Goal: Task Accomplishment & Management: Complete application form

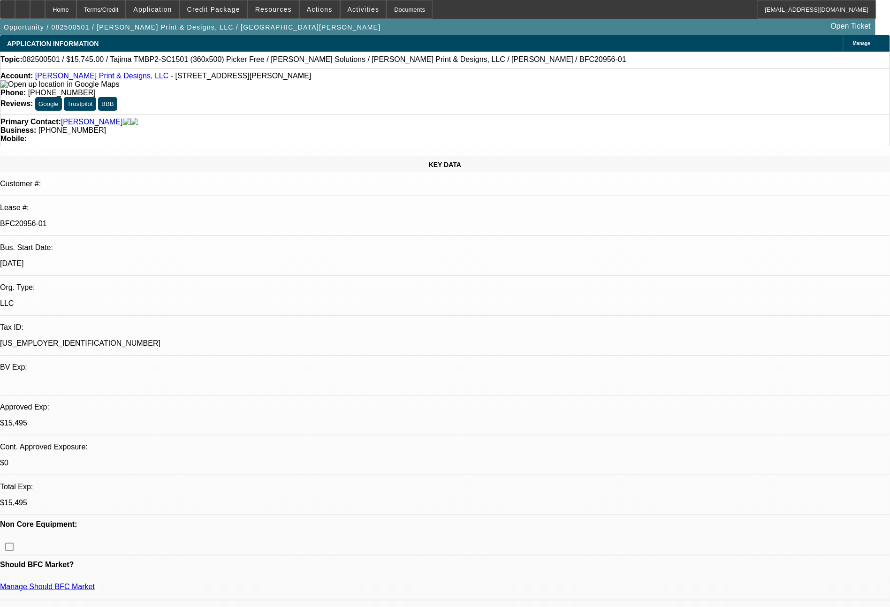
select select "0"
select select "2"
select select "0"
select select "6"
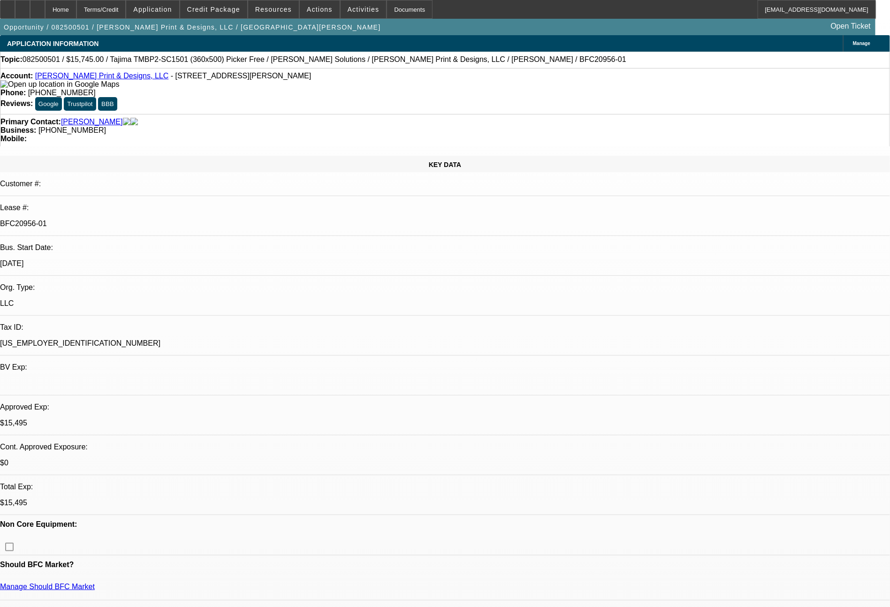
select select "0"
select select "2"
select select "0"
select select "6"
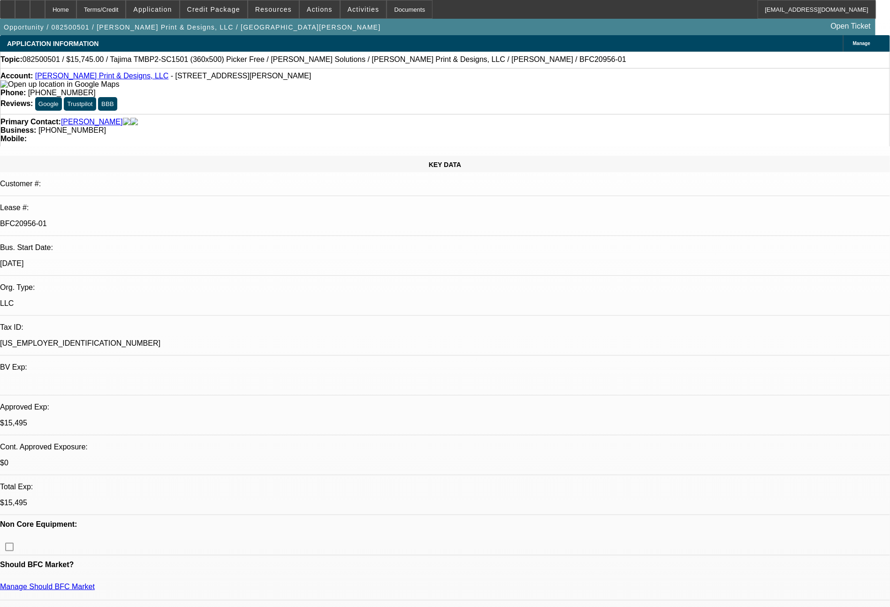
select select "0"
select select "2"
select select "0"
select select "6"
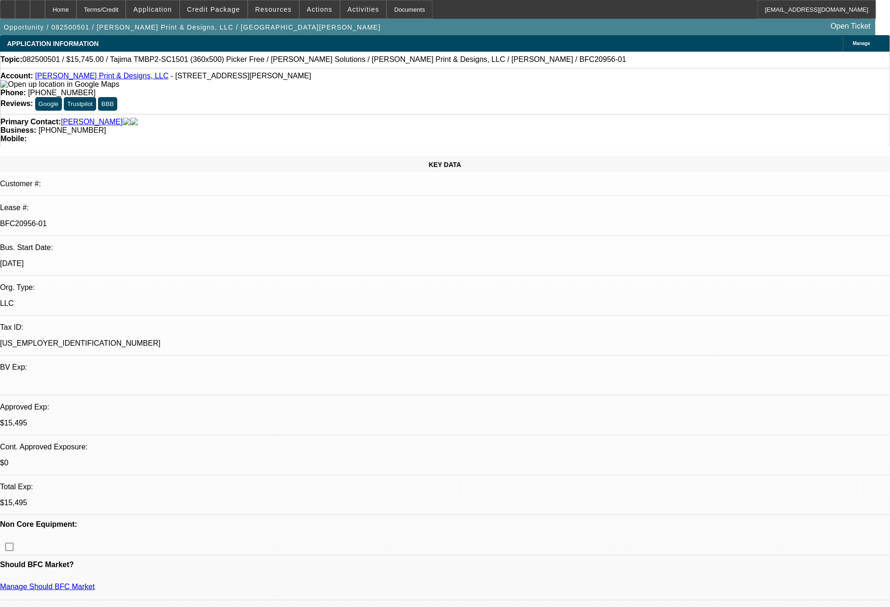
select select "0"
select select "2"
select select "0"
select select "6"
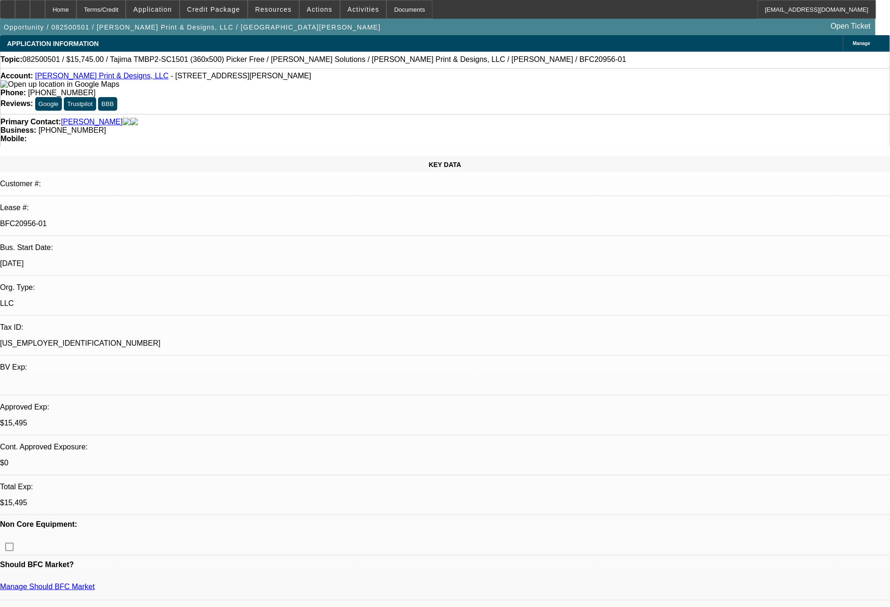
click at [890, 533] on html "Home Terms/Credit Application Credit Package Resources Actions Activities Docum…" at bounding box center [445, 303] width 890 height 607
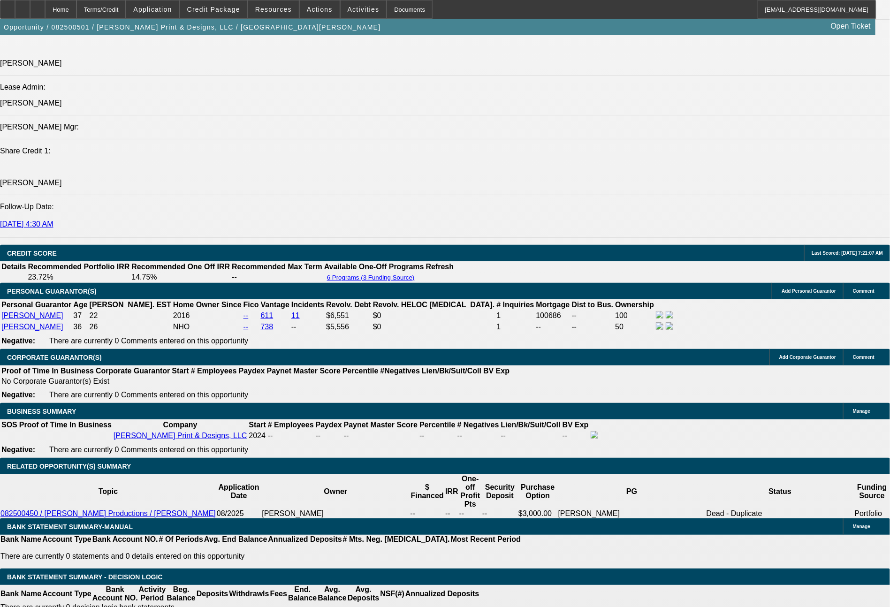
scroll to position [1287, 0]
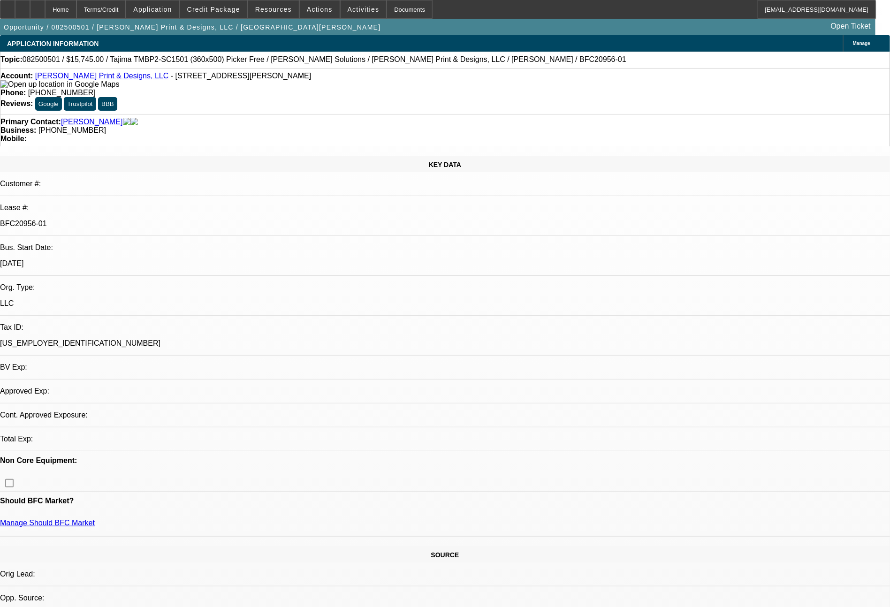
select select "0"
select select "2"
select select "0"
select select "2"
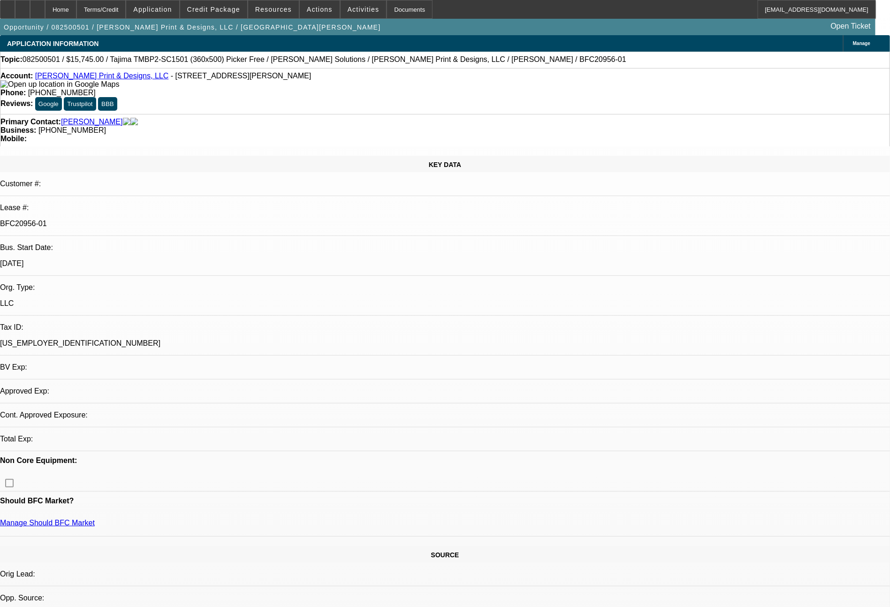
select select "0"
select select "2"
select select "0"
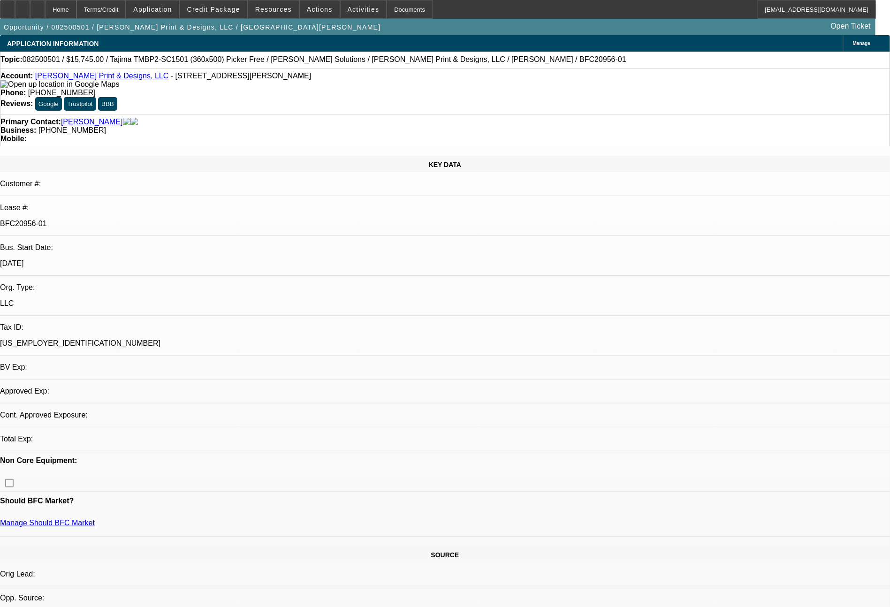
select select "2"
select select "0"
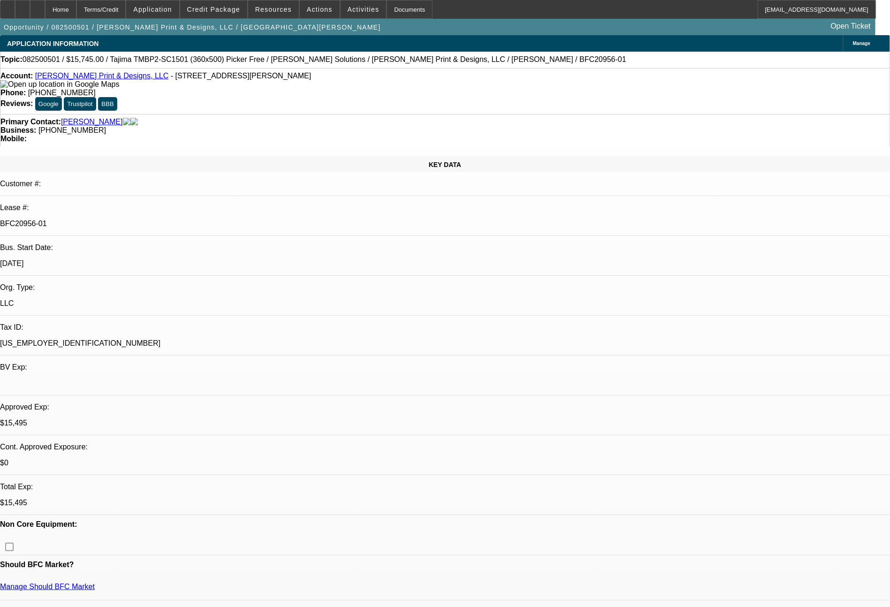
select select "1"
select select "2"
select select "6"
select select "1"
select select "2"
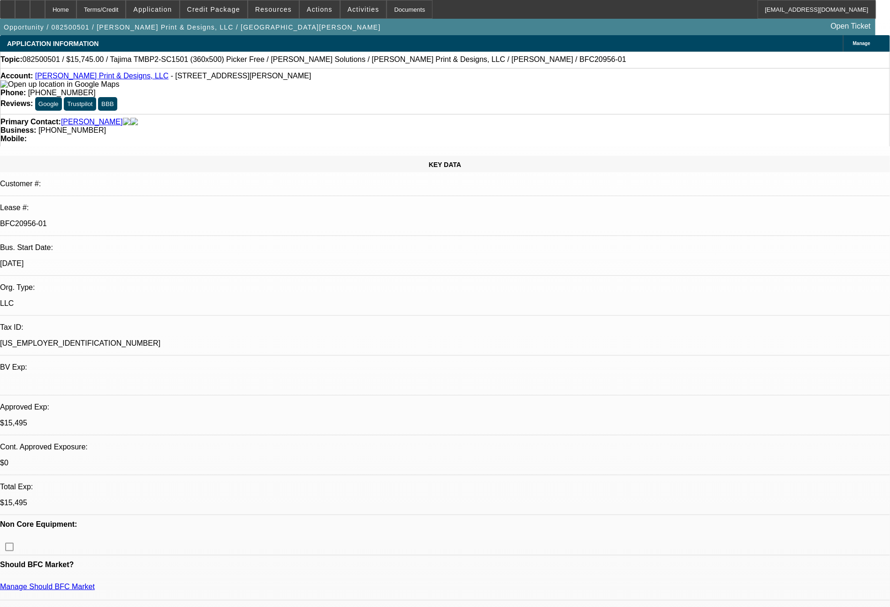
select select "6"
select select "1"
select select "2"
select select "6"
select select "1"
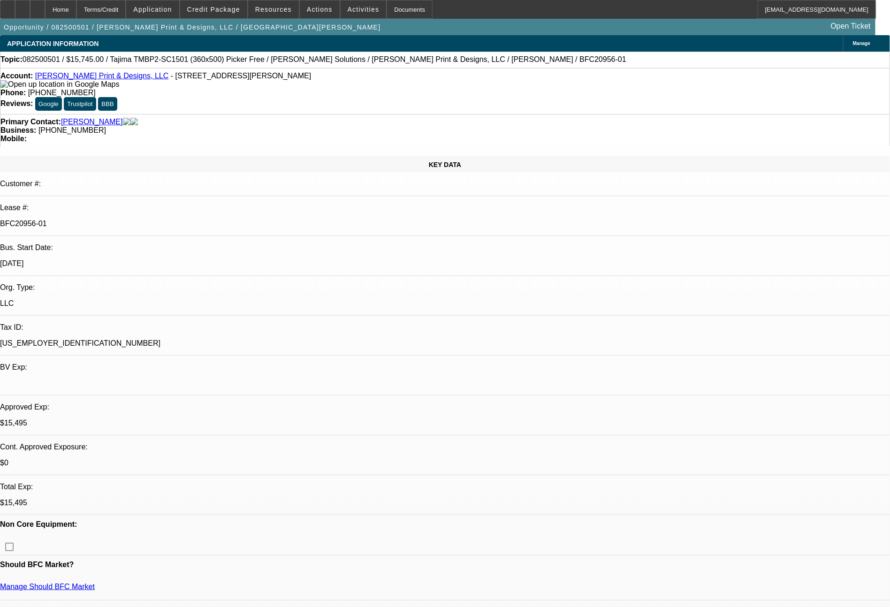
select select "2"
select select "6"
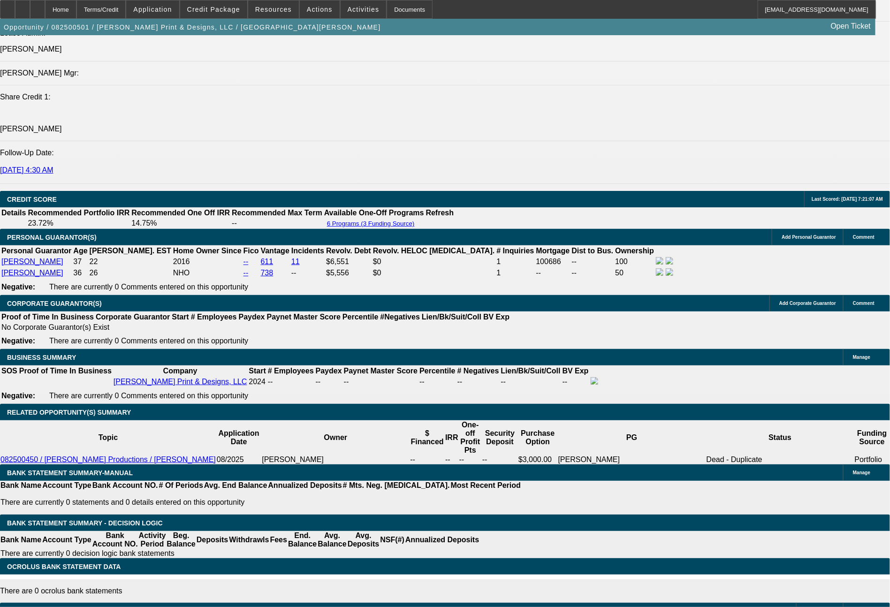
scroll to position [1249, 0]
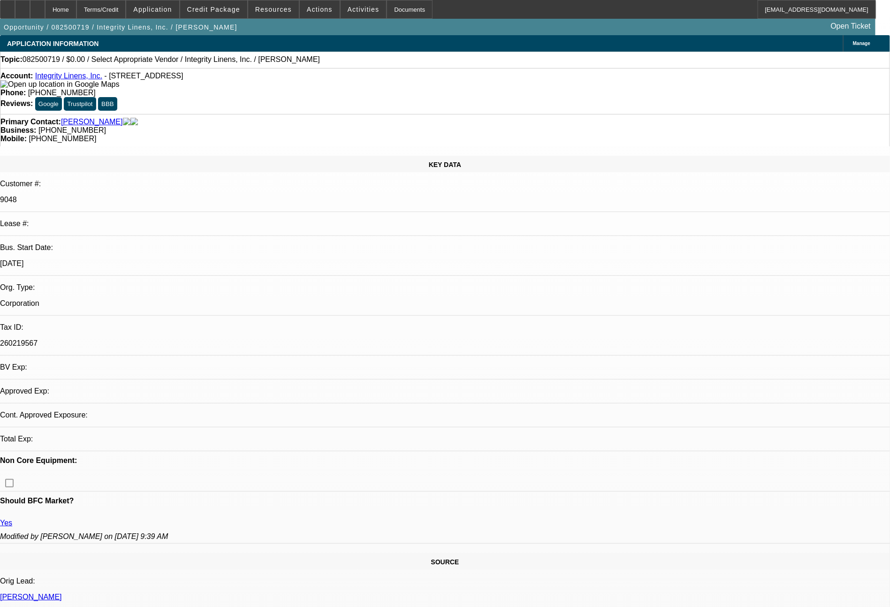
select select "0"
select select "2"
select select "0.1"
select select "4"
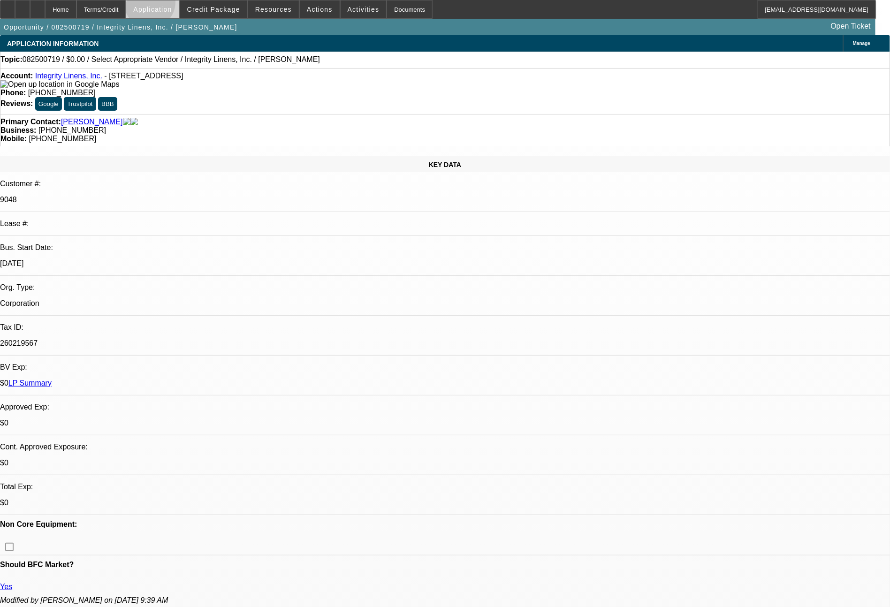
click at [176, 5] on span at bounding box center [152, 9] width 53 height 23
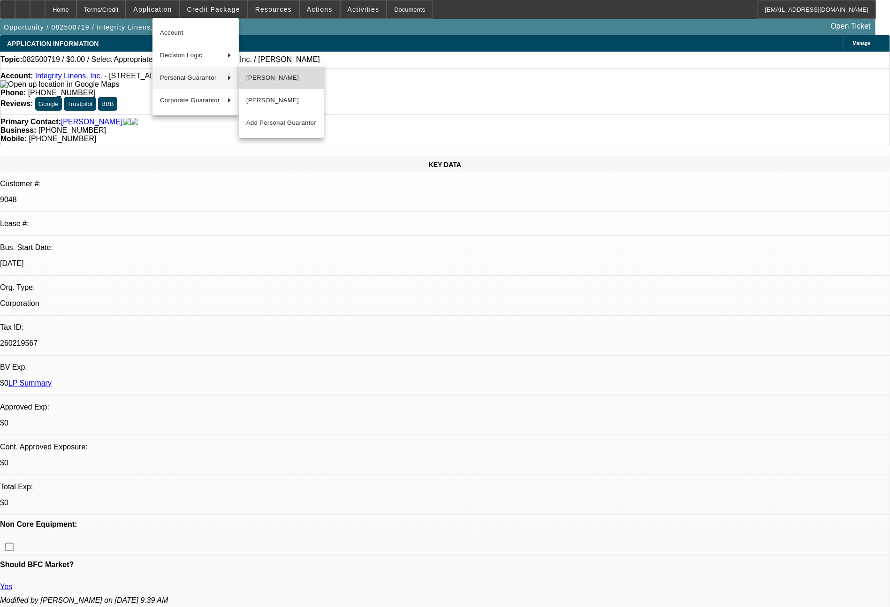
click at [280, 76] on span "Vickie O'Bryant" at bounding box center [281, 77] width 70 height 11
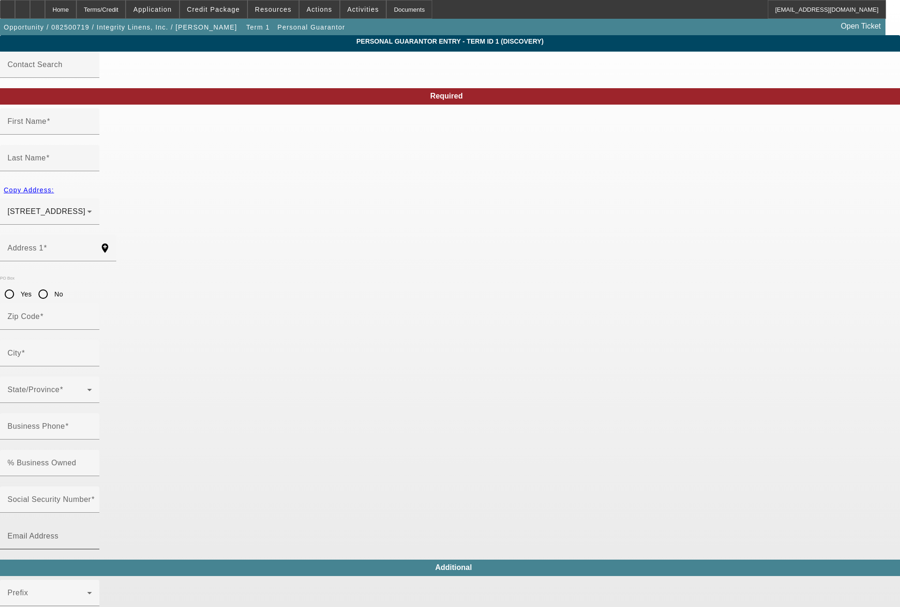
type input "Vickie"
type input "O'Bryant"
type input "130 Old Federal Road"
radio input "true"
type input "30107"
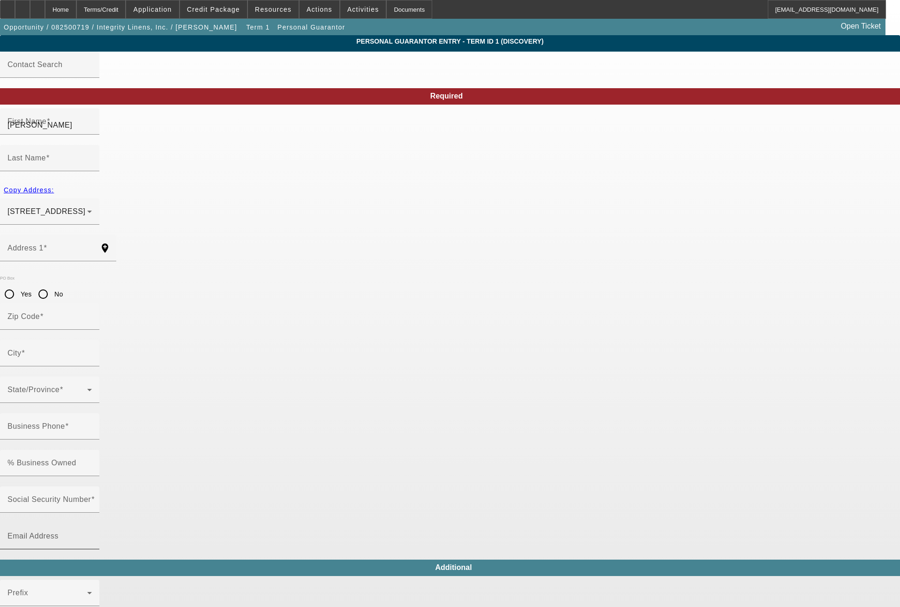
type input "Ball Ground"
type input "(770) 458-8083"
type input "1"
type input "252-31-8731"
type input "vob@integritylinens.com"
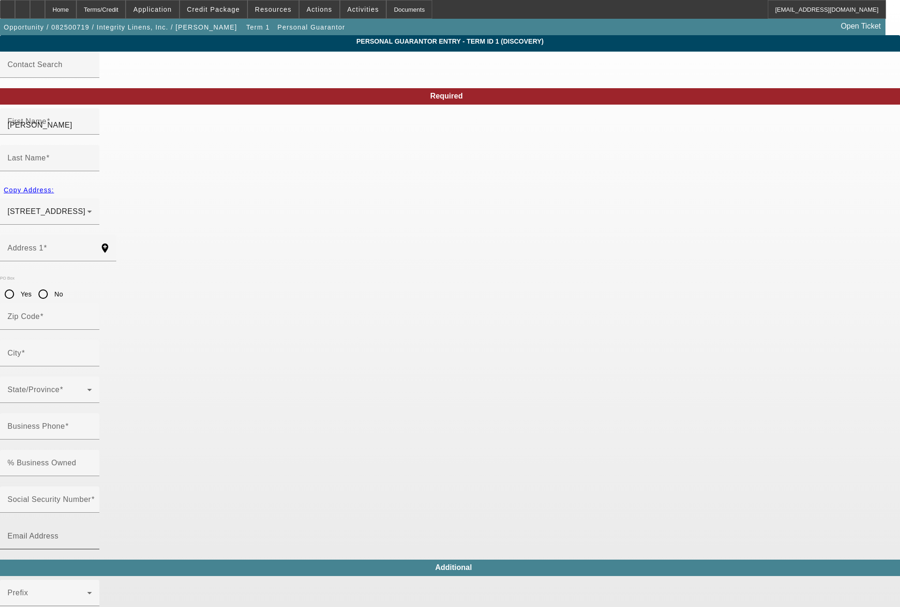
type input "(770) 653-4206"
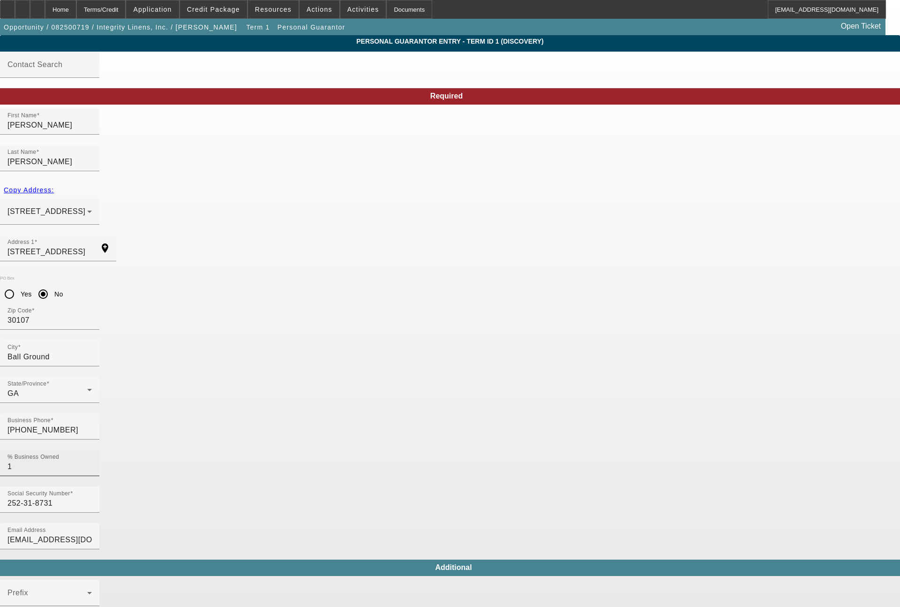
click at [92, 461] on input "1" at bounding box center [50, 466] width 84 height 11
type input "40"
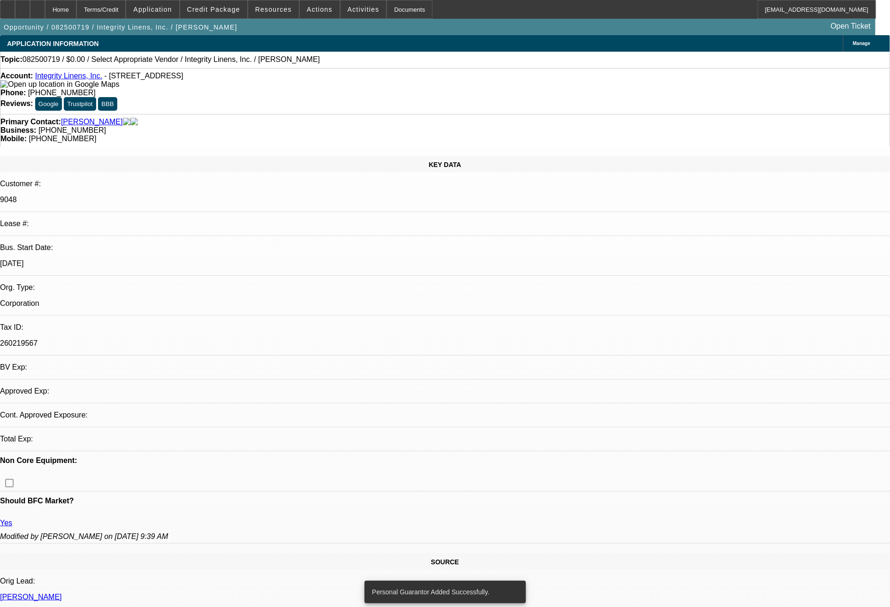
select select "0"
select select "2"
select select "0.1"
select select "4"
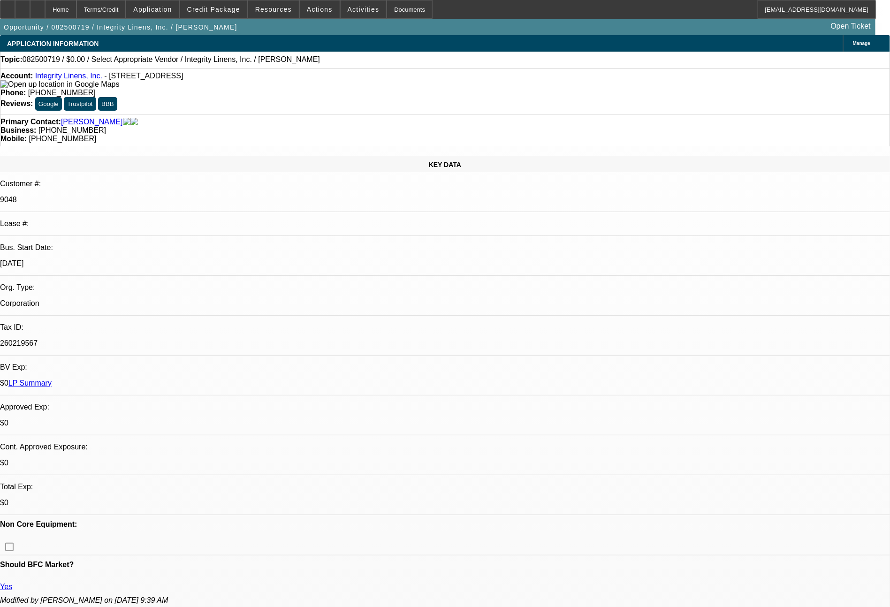
scroll to position [531, 0]
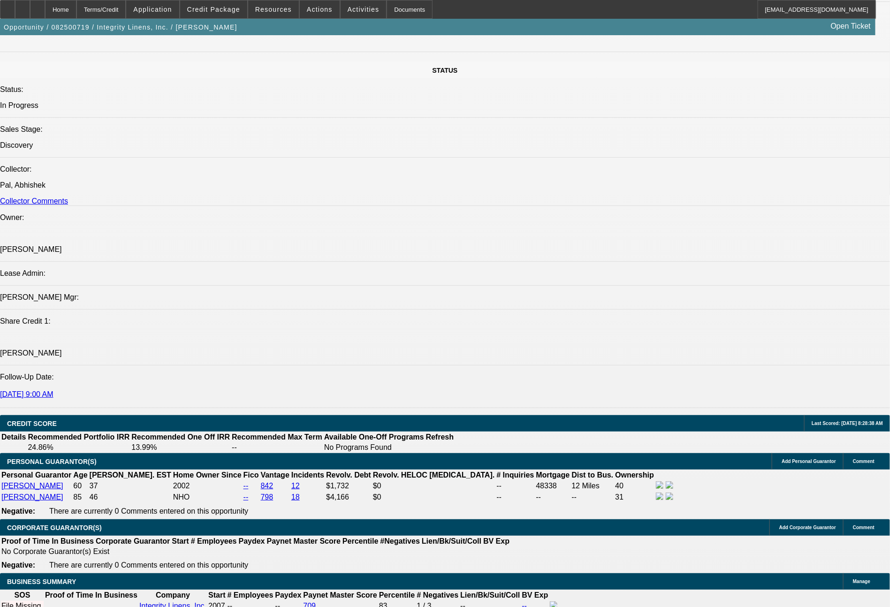
scroll to position [1057, 0]
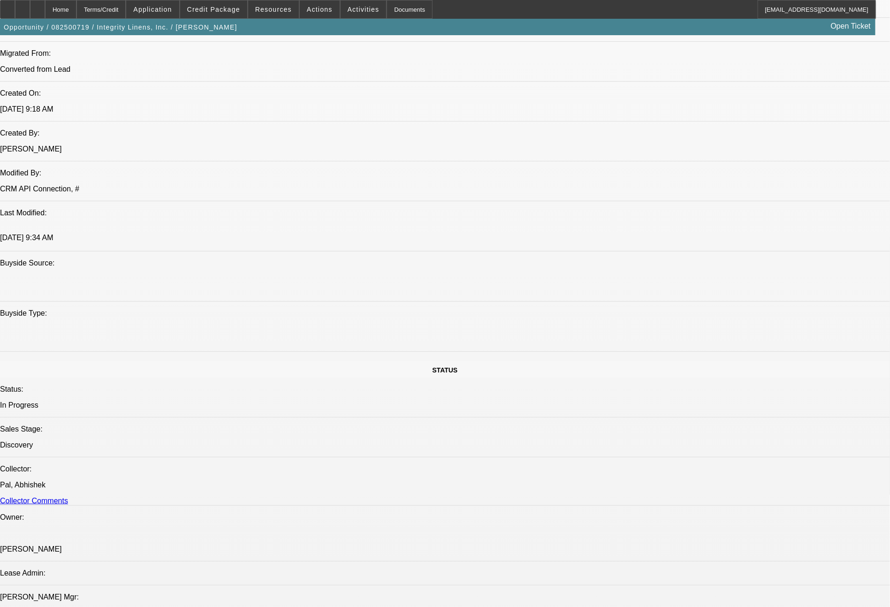
scroll to position [653, 0]
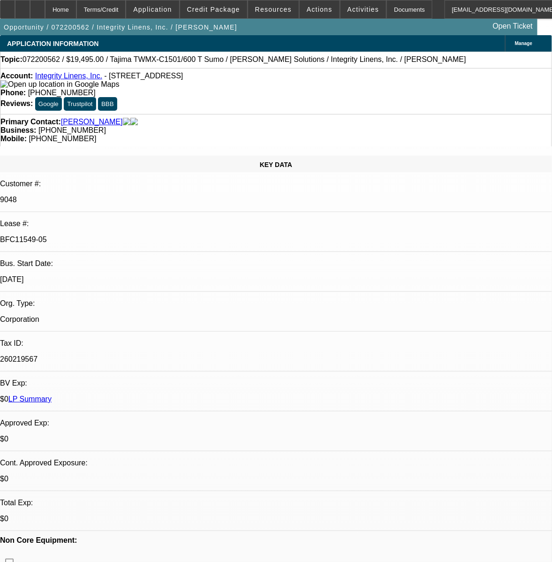
select select "0"
select select "2"
select select "0"
select select "2"
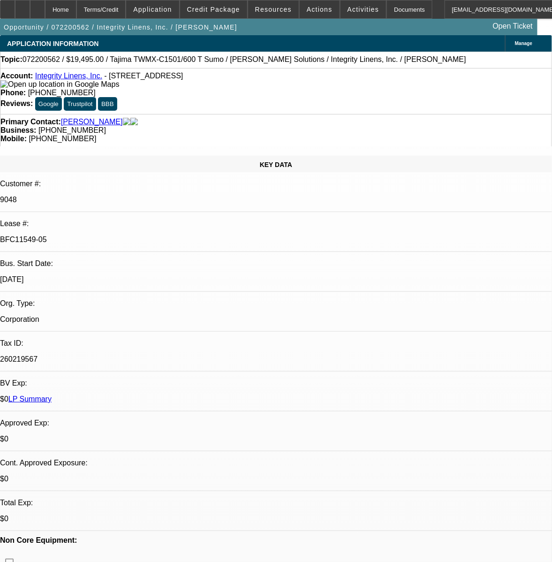
select select "0"
select select "2"
select select "0"
select select "2"
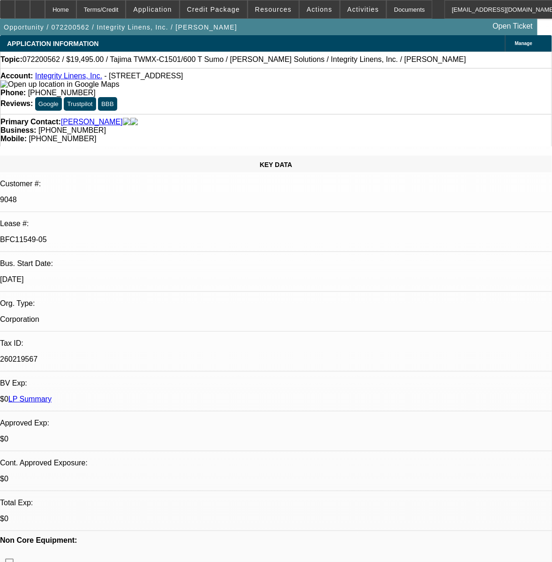
select select "0"
select select "2"
select select "0"
select select "2"
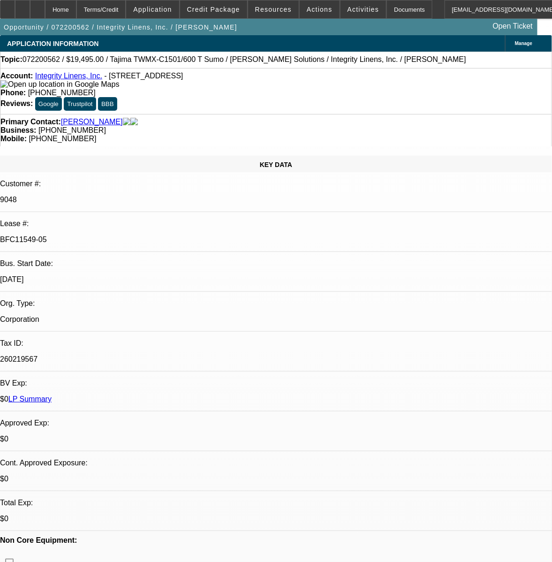
select select "0"
select select "2"
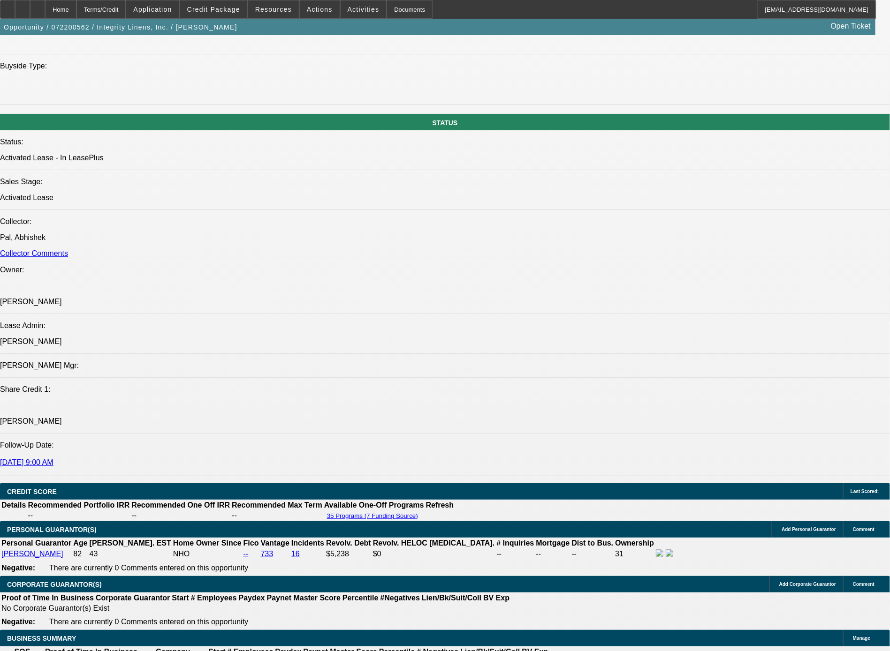
scroll to position [1020, 0]
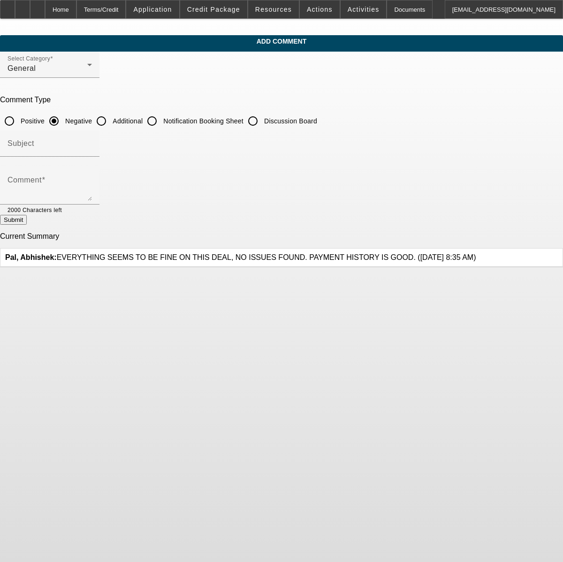
click at [111, 121] on input "Additional" at bounding box center [101, 121] width 19 height 19
radio input "true"
click at [92, 185] on textarea "Comment" at bounding box center [50, 189] width 84 height 23
type textarea "30+ years in business, solid credit on owners, 5x past customer of ours in good…"
click at [27, 222] on button "Submit" at bounding box center [13, 220] width 27 height 10
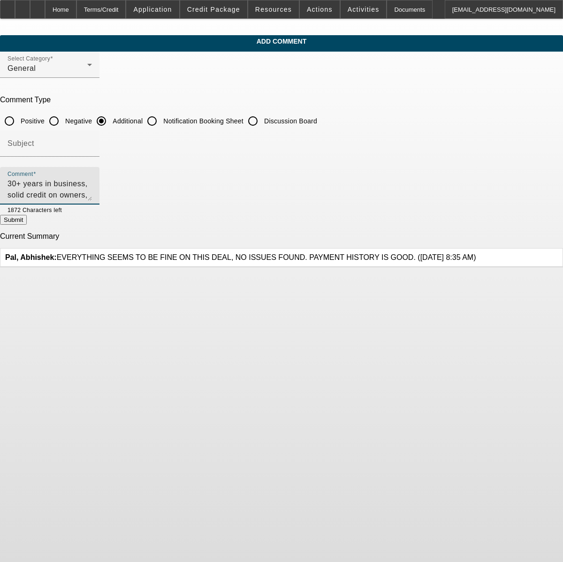
radio input "true"
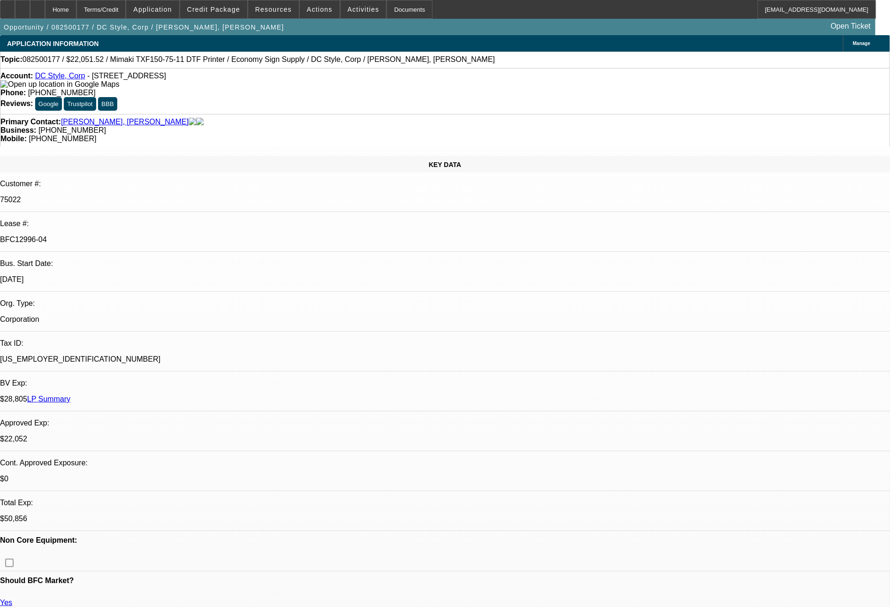
select select "0"
select select "6"
select select "0"
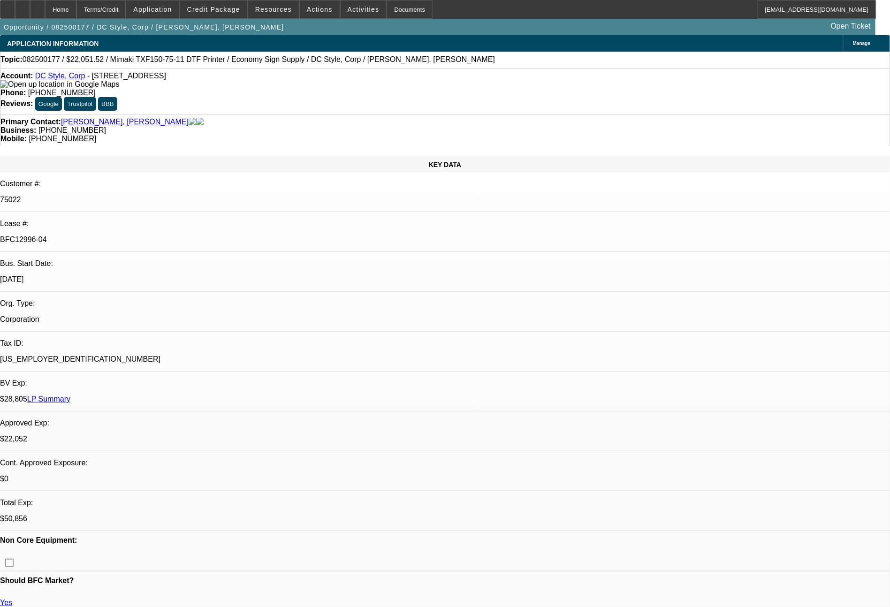
select select "0"
select select "6"
select select "0"
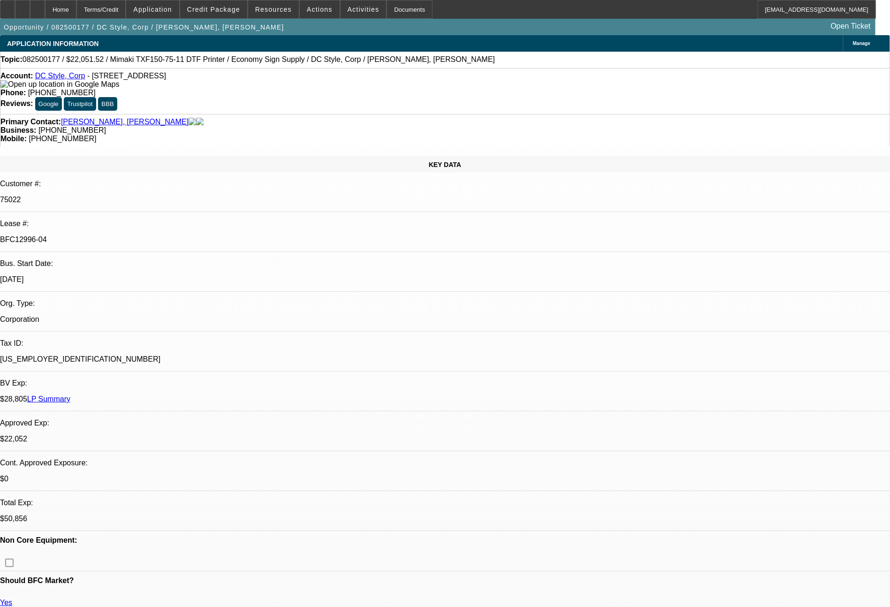
select select "0"
select select "6"
select select "0"
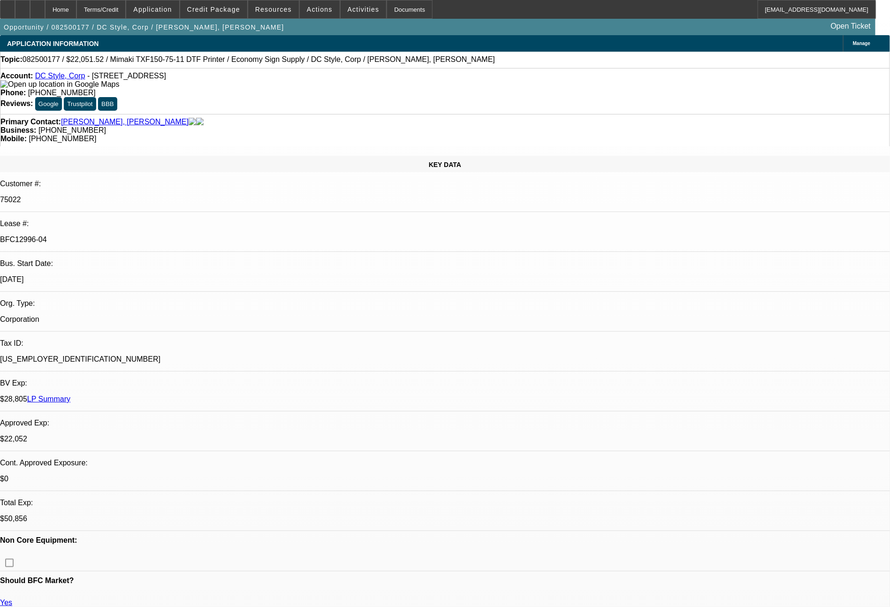
select select "6"
click at [15, 6] on div at bounding box center [7, 9] width 15 height 19
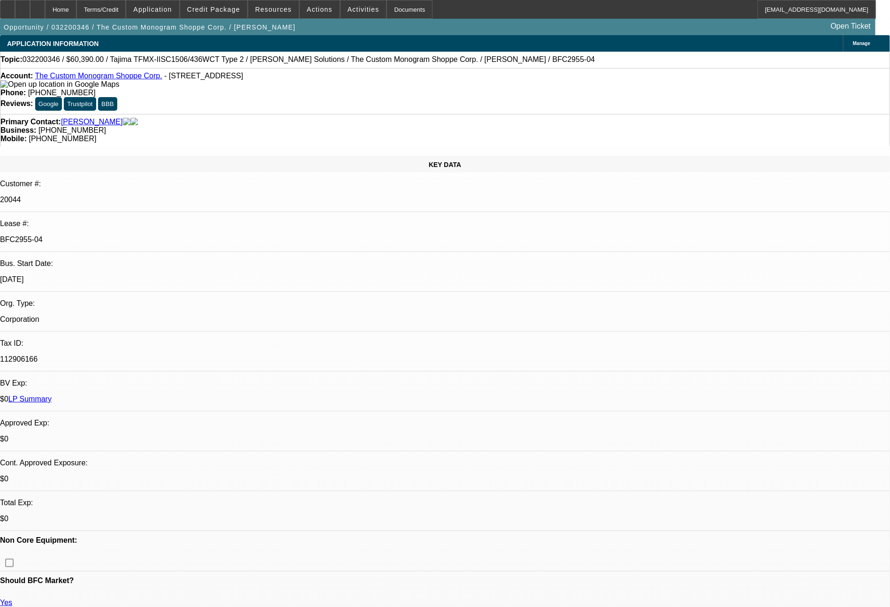
select select "0"
select select "2"
select select "0"
select select "2"
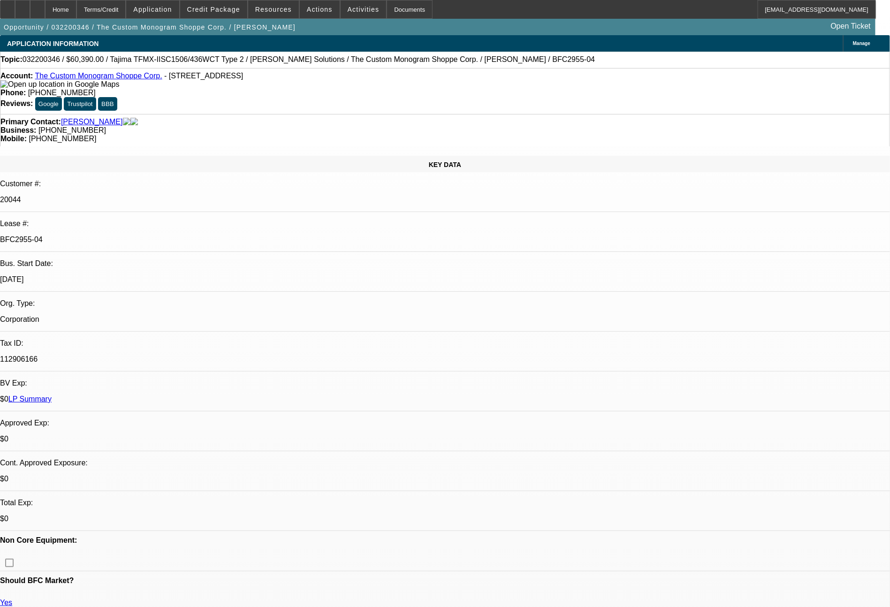
select select "0"
select select "2"
select select "0"
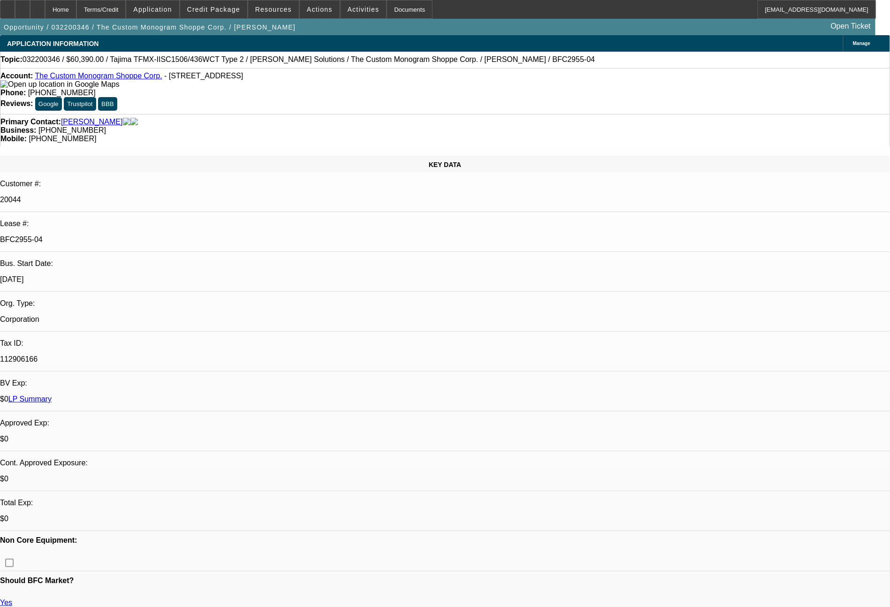
select select "2"
select select "0"
select select "2"
select select "0"
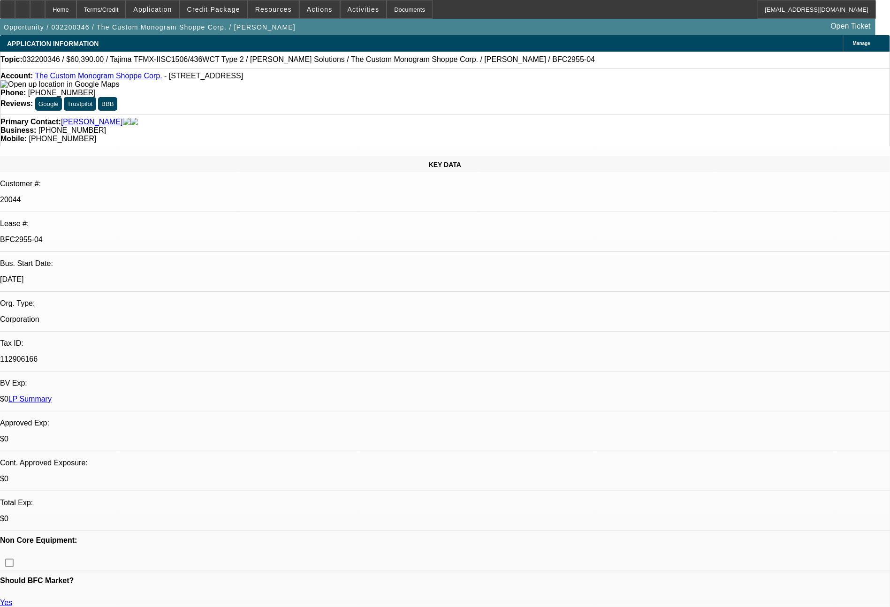
select select "2"
select select "0.1"
select select "4"
click at [52, 395] on link "LP Summary" at bounding box center [29, 399] width 43 height 8
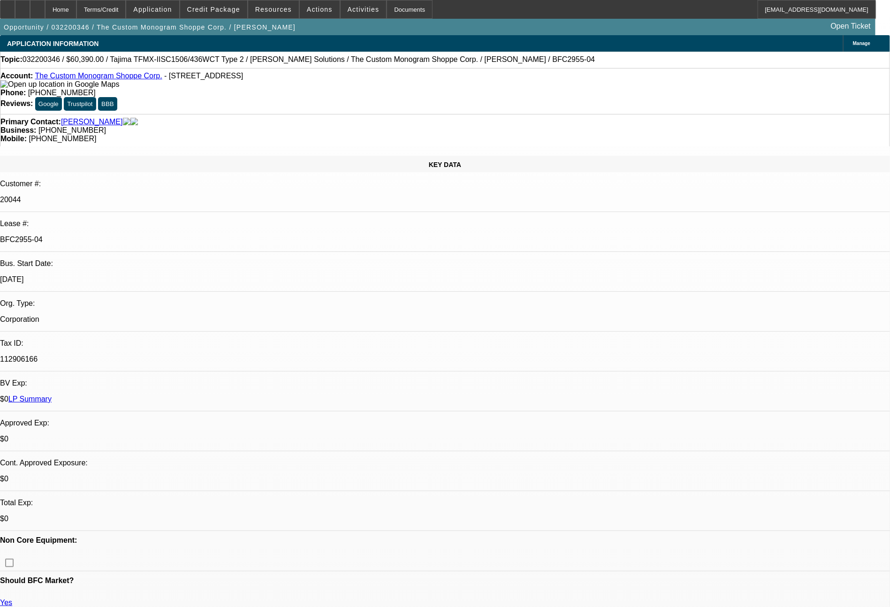
select select "0"
select select "2"
select select "0"
select select "2"
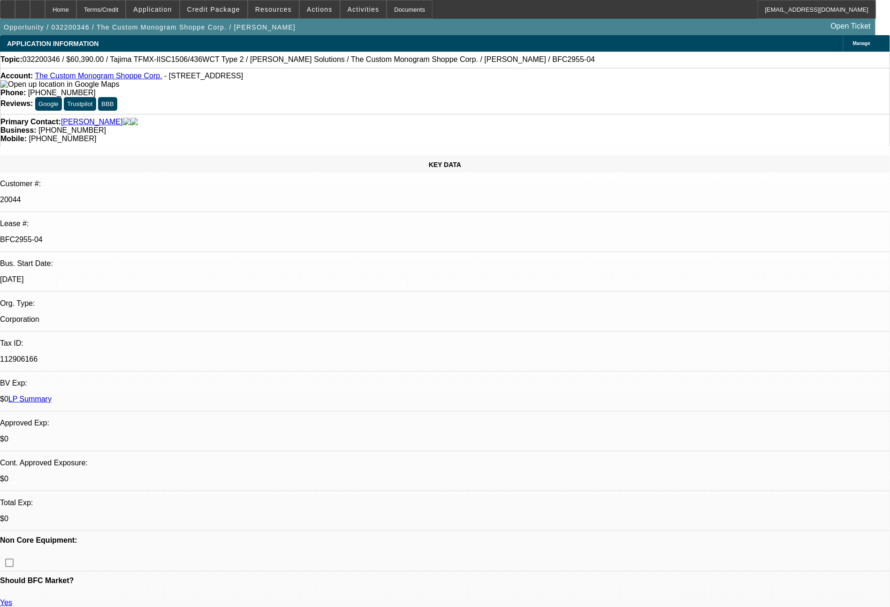
select select "0"
select select "2"
select select "0"
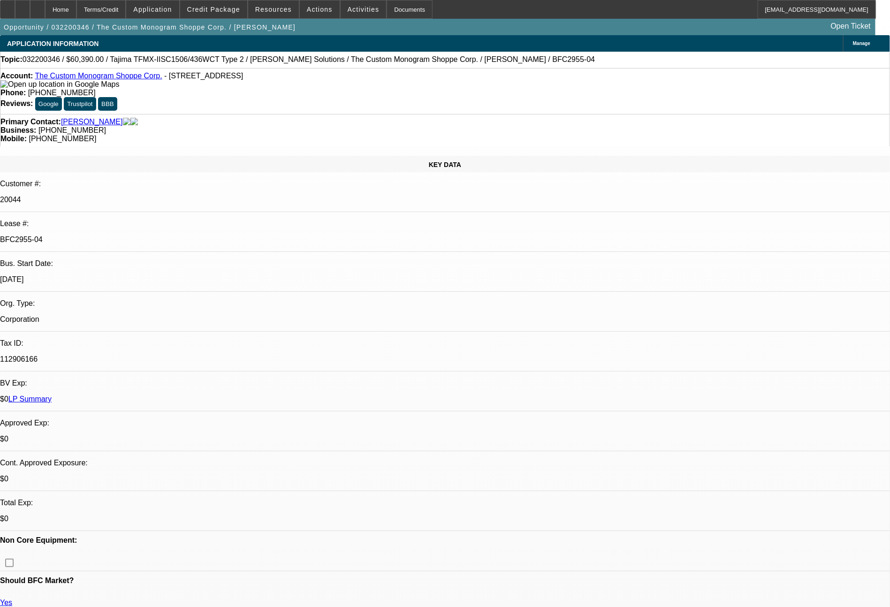
select select "2"
select select "0"
select select "2"
select select "0"
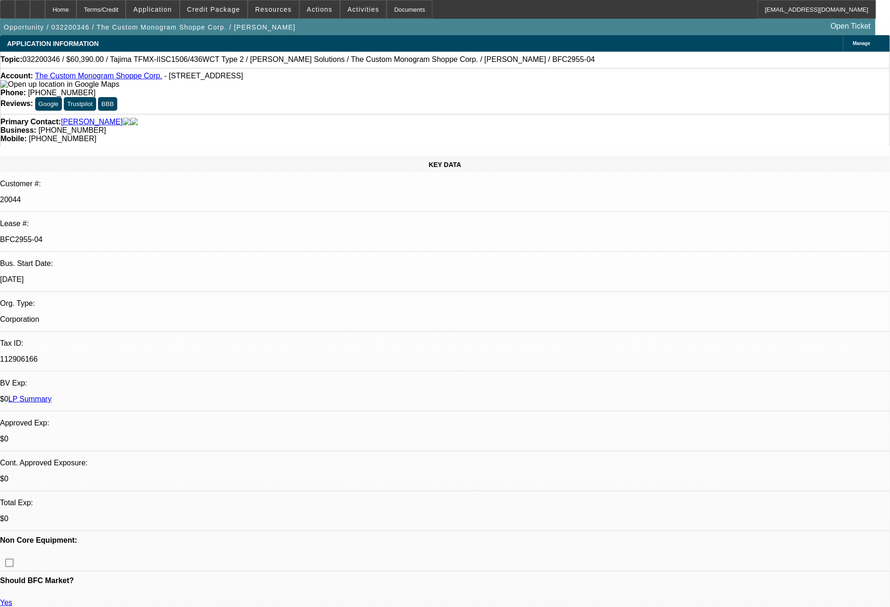
select select "2"
select select "0.1"
select select "4"
click at [273, 15] on span at bounding box center [273, 9] width 51 height 23
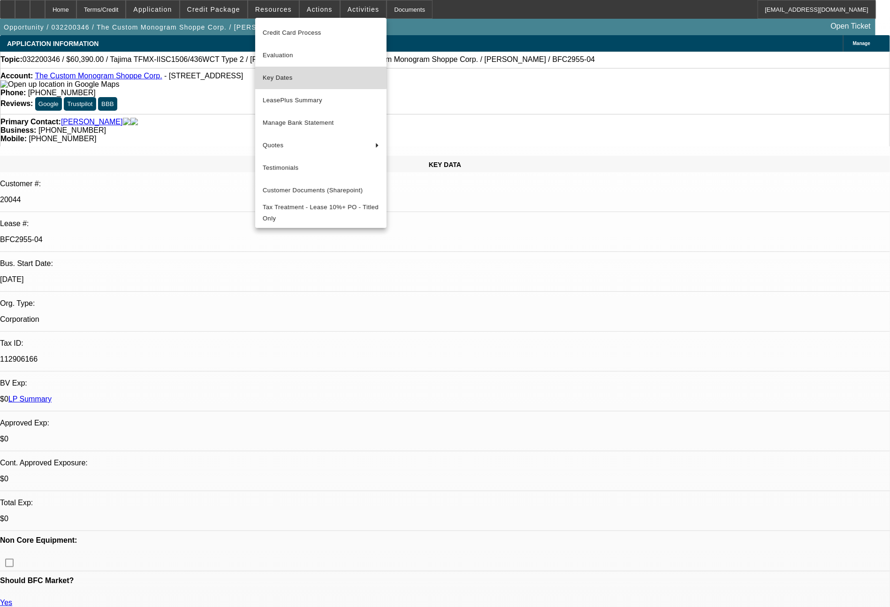
click at [286, 75] on span "Key Dates" at bounding box center [321, 77] width 116 height 11
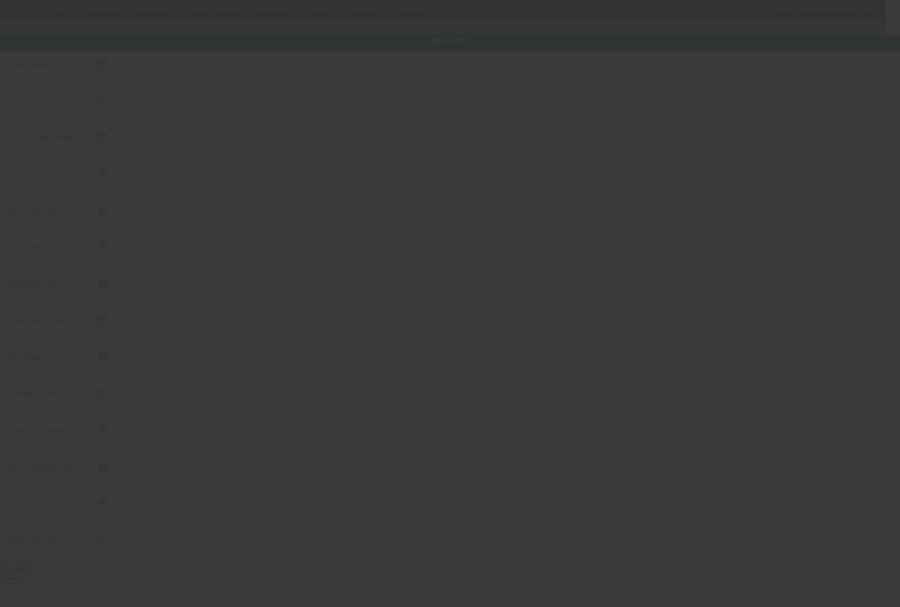
type input "3/16/2022"
type input "3/17/2022"
type input "4/5/2022"
type input "3/17/2022"
type input "4/5/2022"
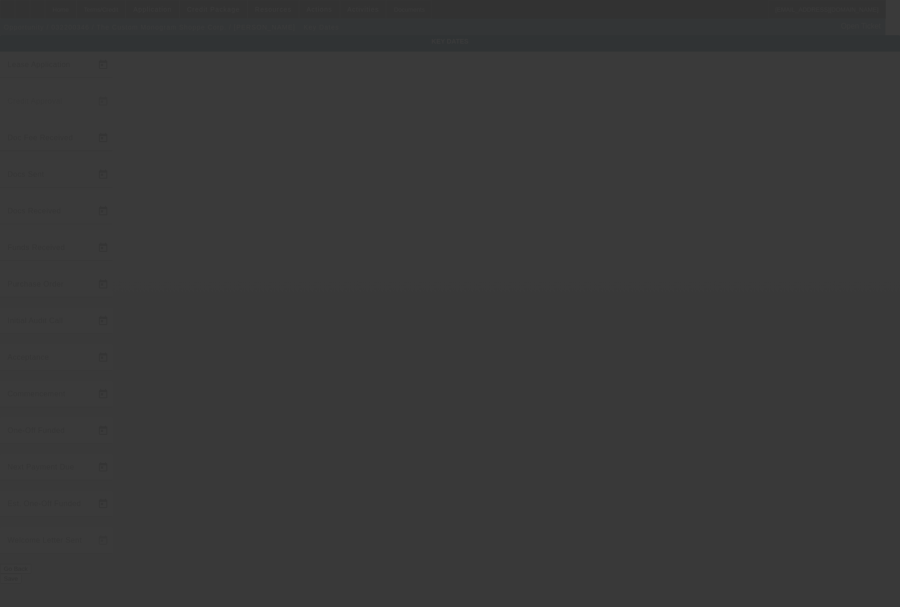
type input "4/5/2022"
type input "5/6/2022"
type input "6/1/2022"
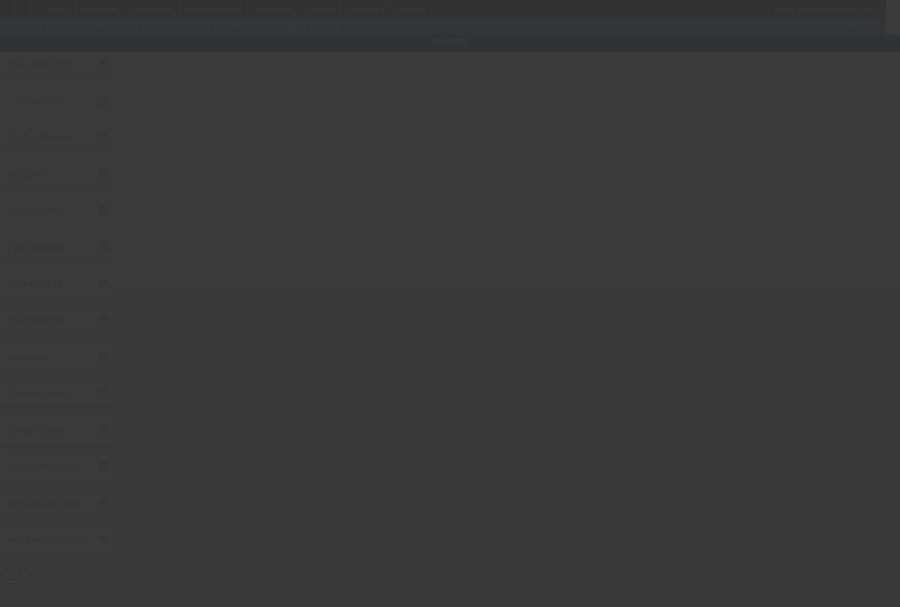
type input "7/1/2022"
type input "5/9/2022"
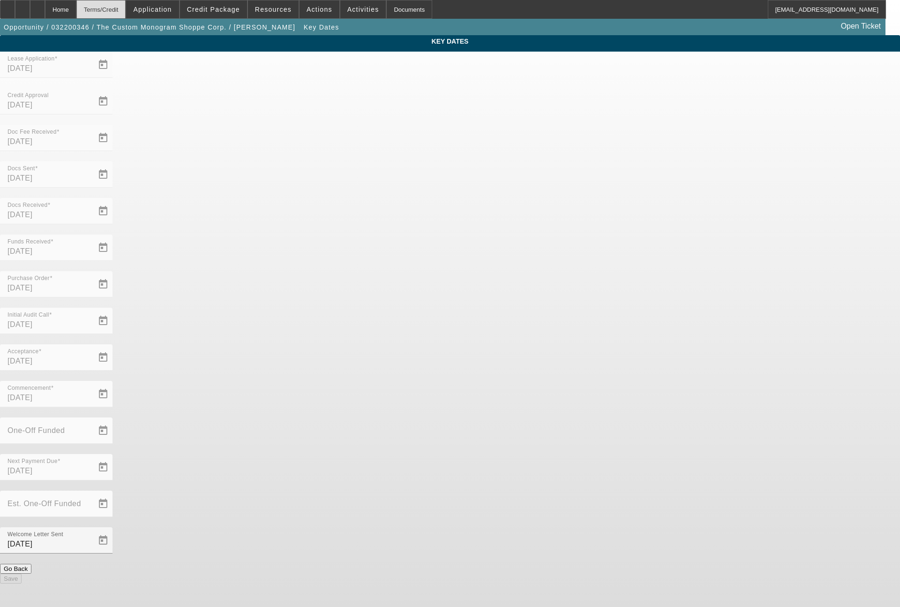
click at [126, 13] on div "Terms/Credit" at bounding box center [101, 9] width 50 height 19
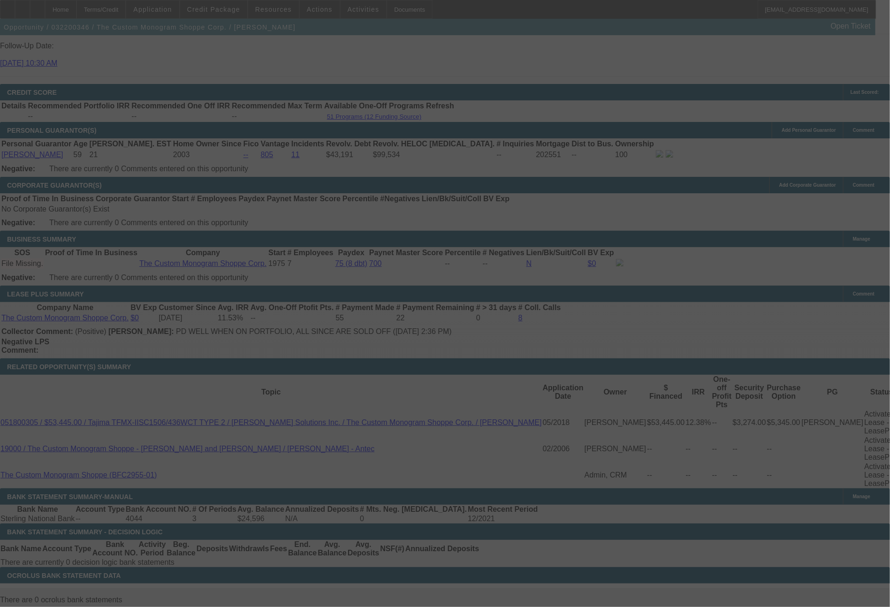
scroll to position [1378, 0]
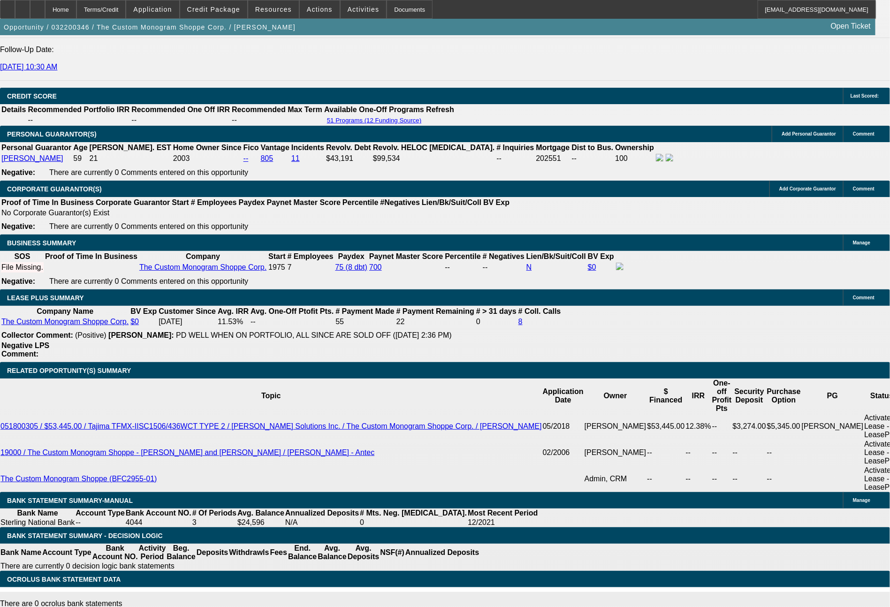
select select "0"
select select "2"
select select "0"
select select "2"
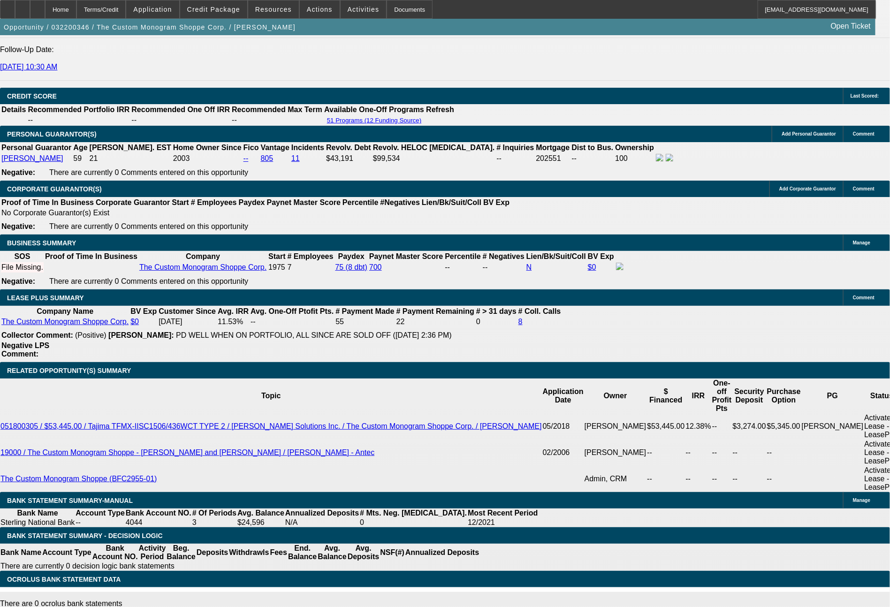
select select "0"
select select "2"
select select "0"
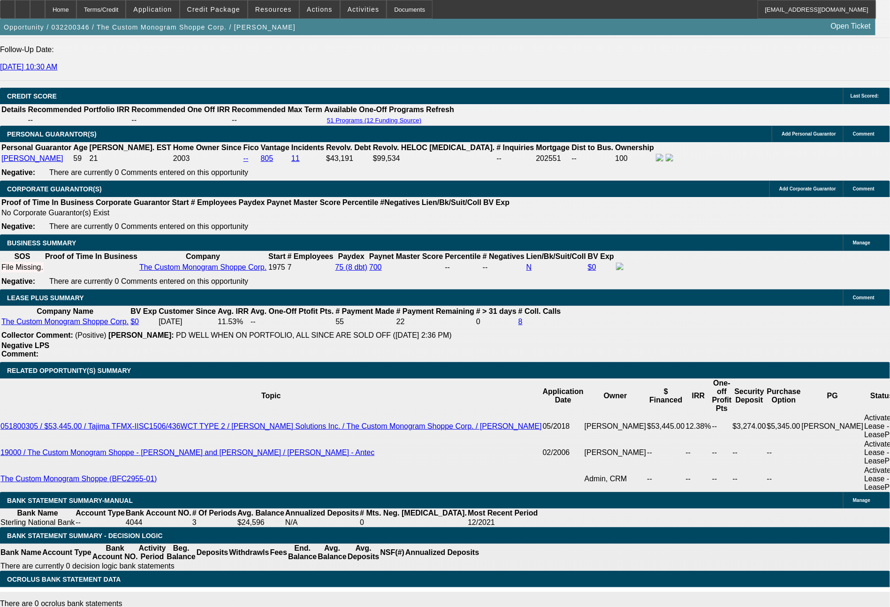
select select "2"
select select "0"
select select "2"
select select "0"
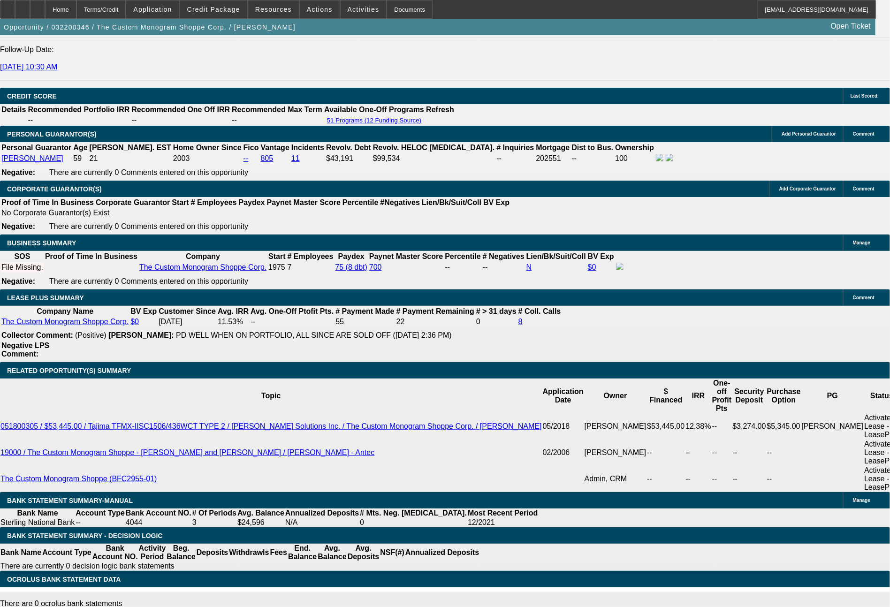
select select "2"
select select "0.1"
select select "4"
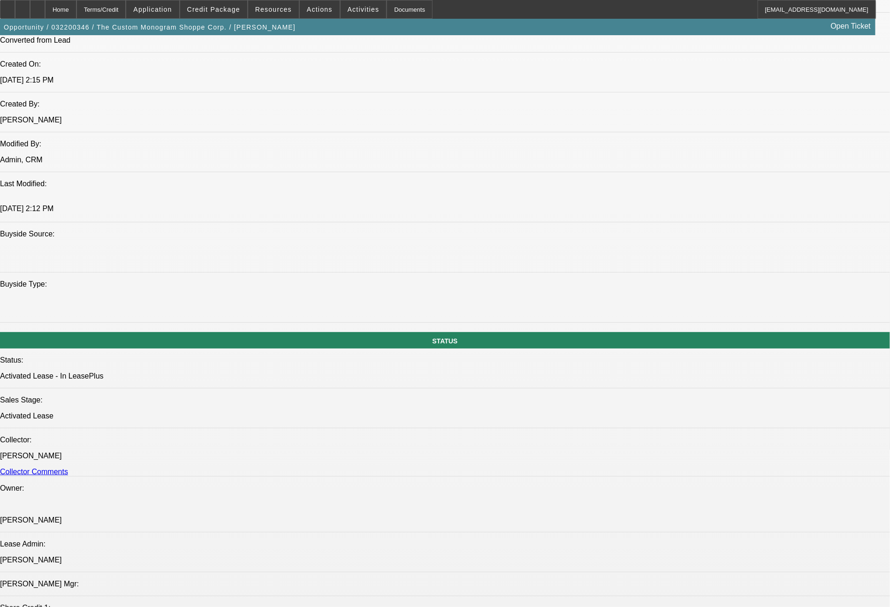
scroll to position [0, 0]
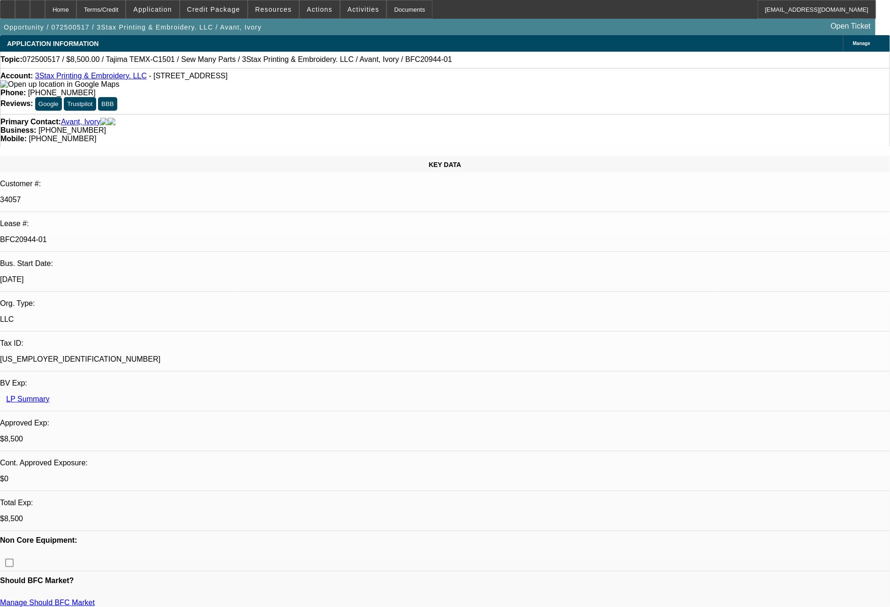
select select "0"
select select "2"
select select "0.1"
select select "4"
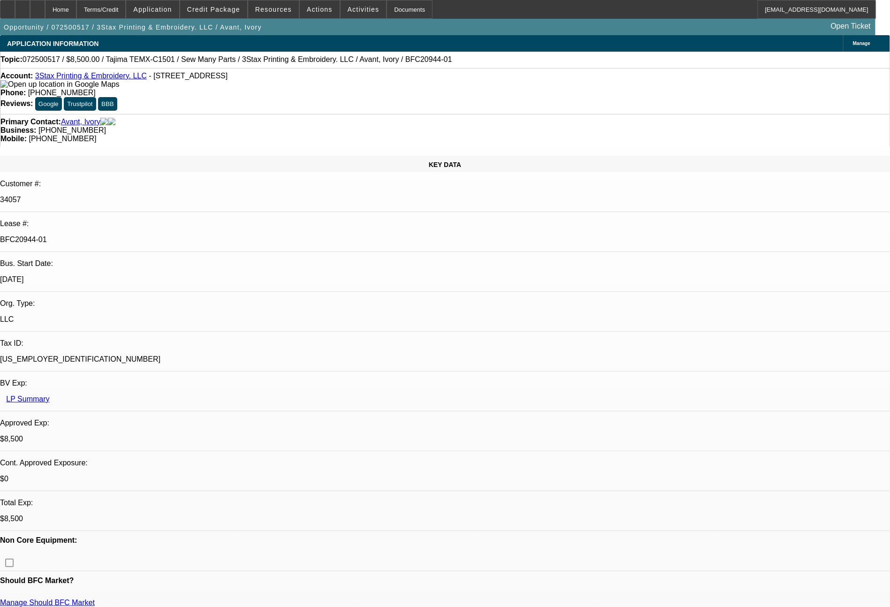
select select "0"
select select "2"
select select "0"
select select "6"
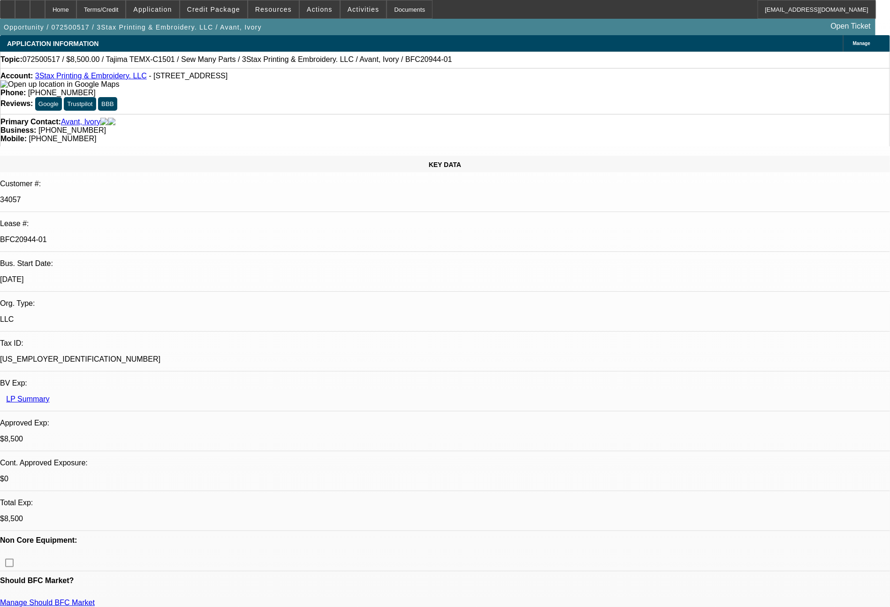
select select "0"
select select "2"
select select "0"
select select "6"
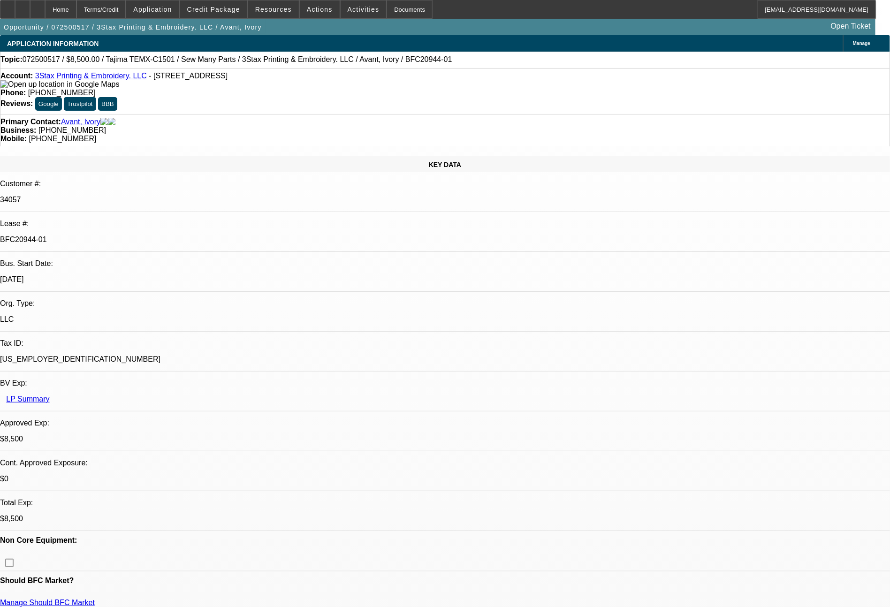
select select "0"
select select "2"
select select "0"
select select "6"
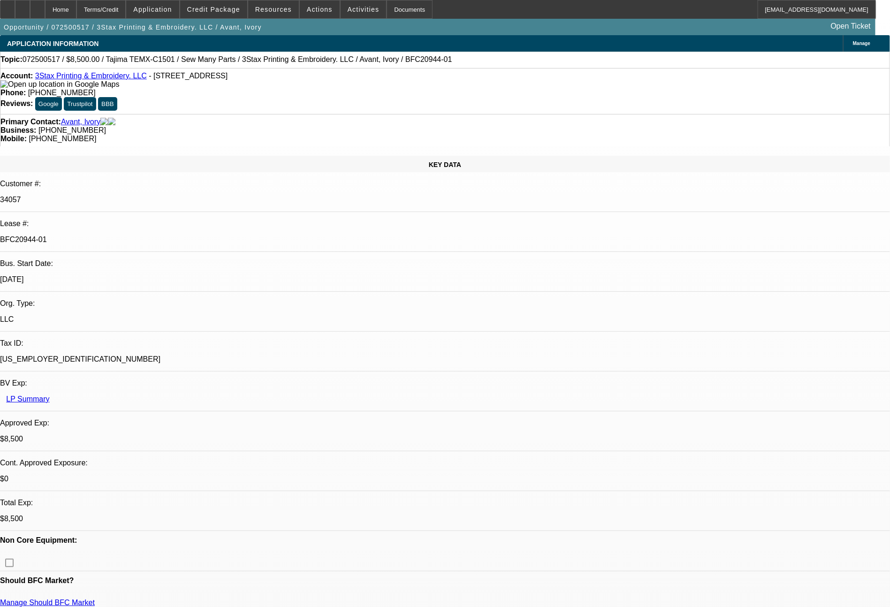
click at [240, 7] on span "Credit Package" at bounding box center [213, 10] width 53 height 8
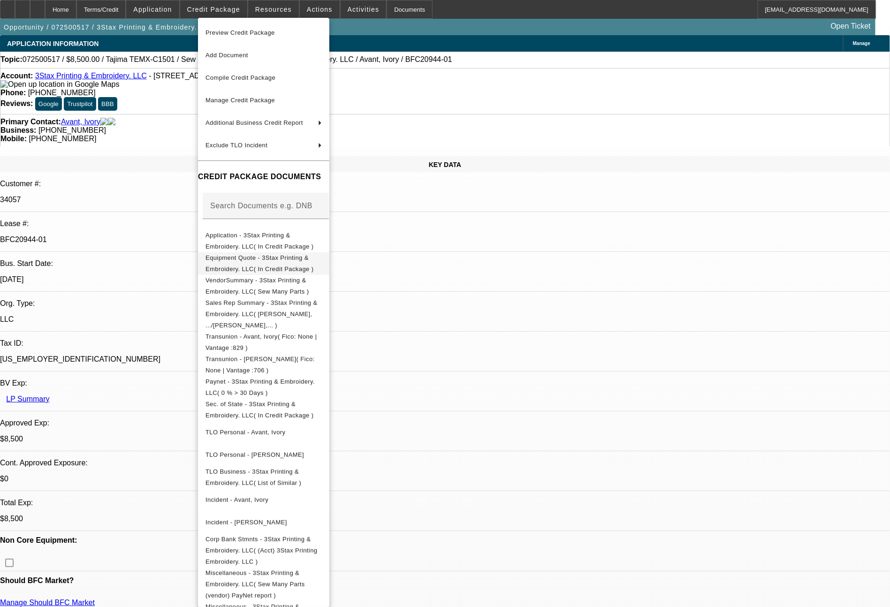
click at [273, 262] on span "Equipment Quote - 3Stax Printing & Embroidery. LLC( In Credit Package )" at bounding box center [259, 263] width 108 height 18
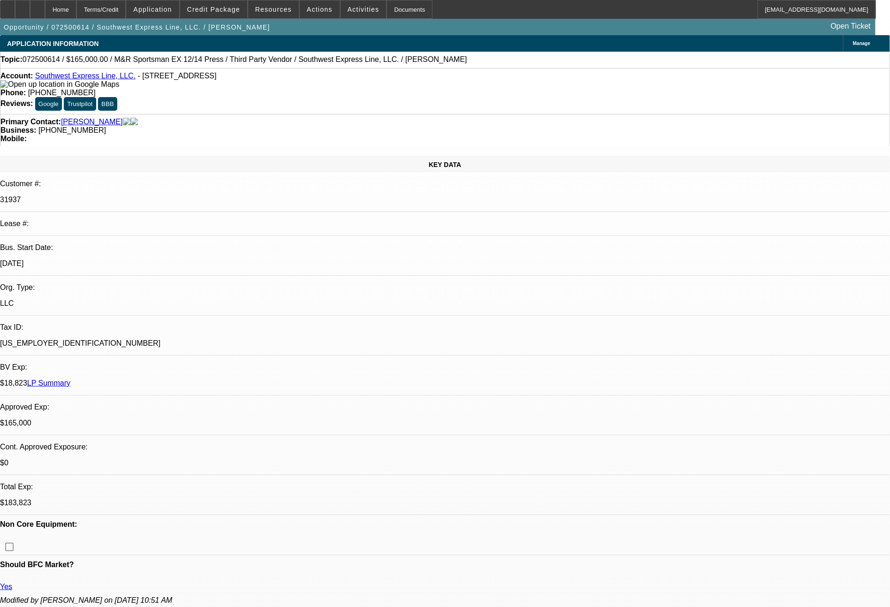
select select "0"
select select "0.1"
select select "0"
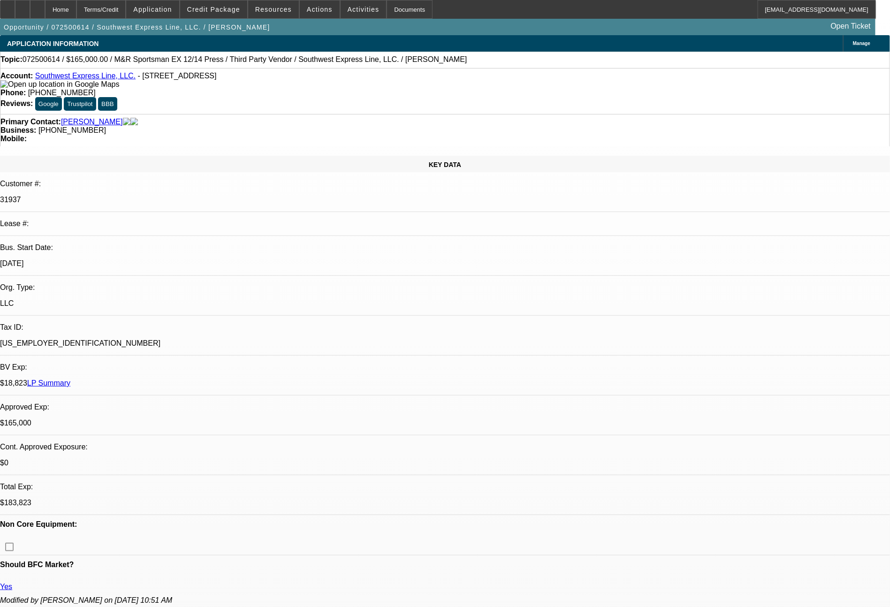
select select "0.1"
select select "0"
select select "2"
select select "0.1"
select select "0"
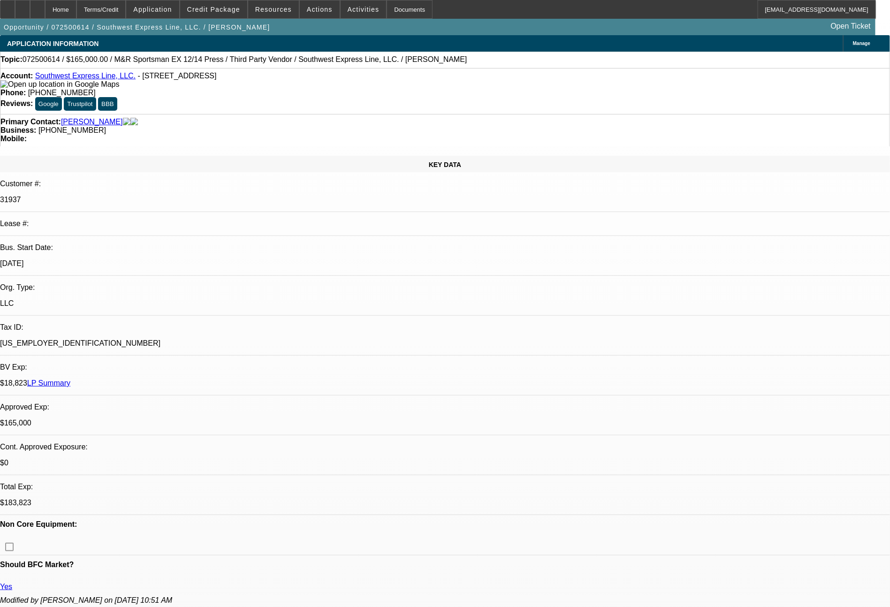
select select "2"
select select "0.1"
select select "2"
select select "4"
select select "2"
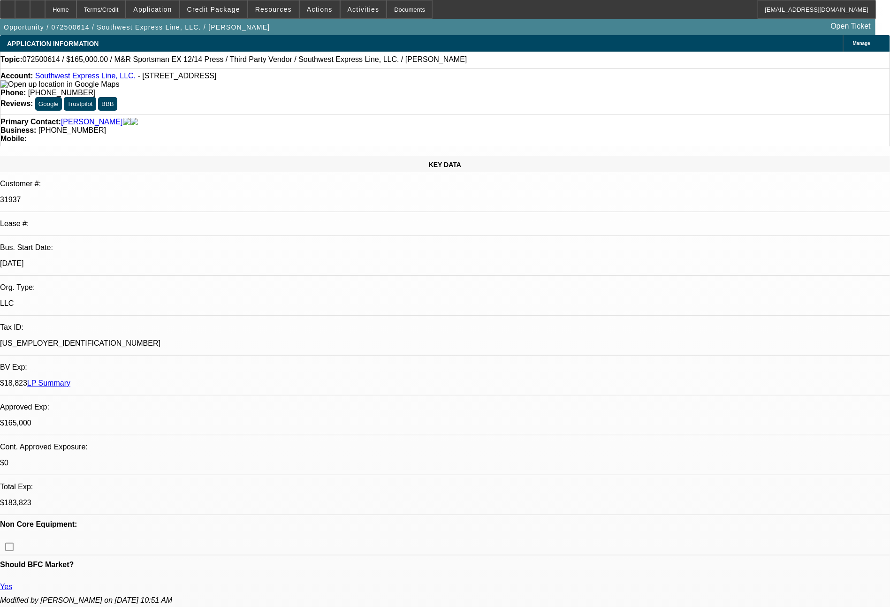
select select "4"
select select "2"
select select "4"
select select "2"
select select "4"
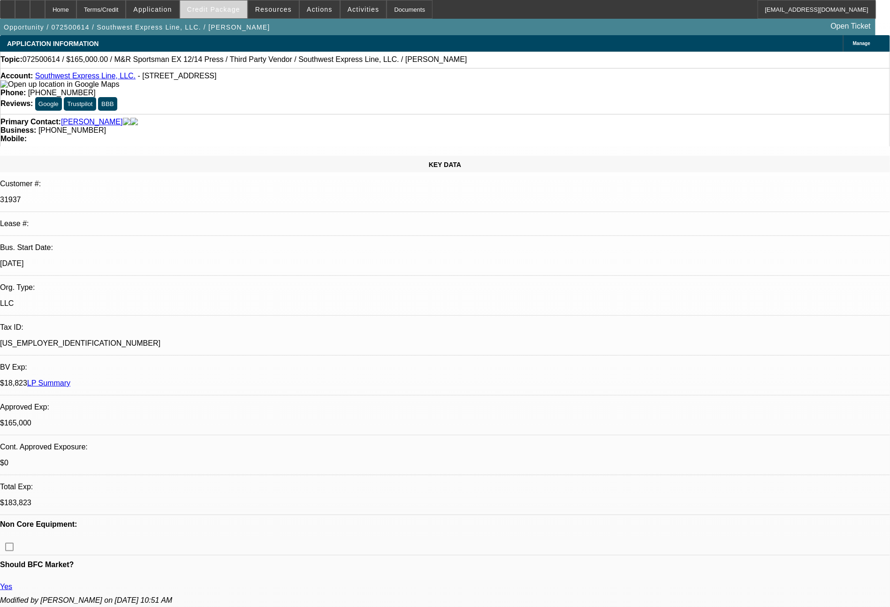
click at [221, 13] on span "Credit Package" at bounding box center [213, 10] width 53 height 8
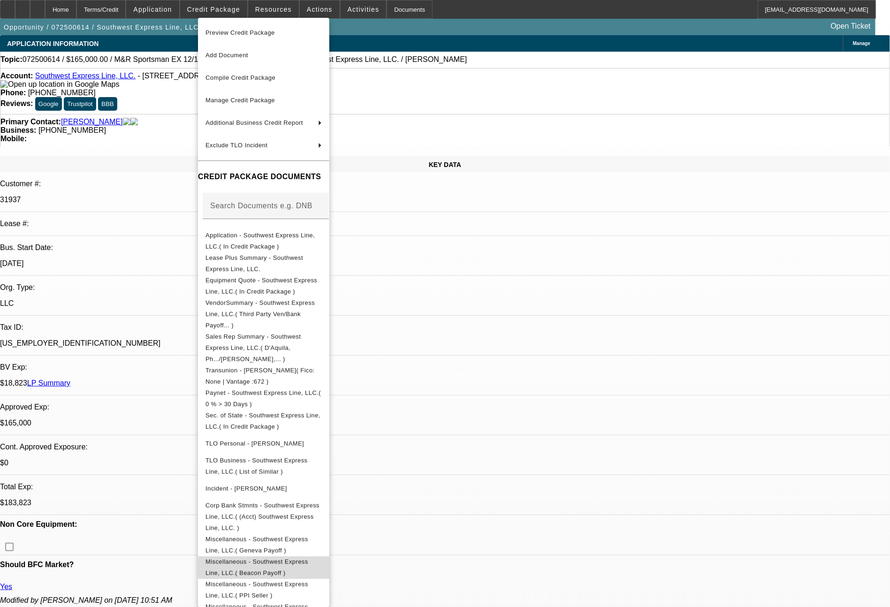
click at [322, 556] on span "Miscellaneous - Southwest Express Line, LLC.( Beacon Payoff )" at bounding box center [263, 567] width 116 height 23
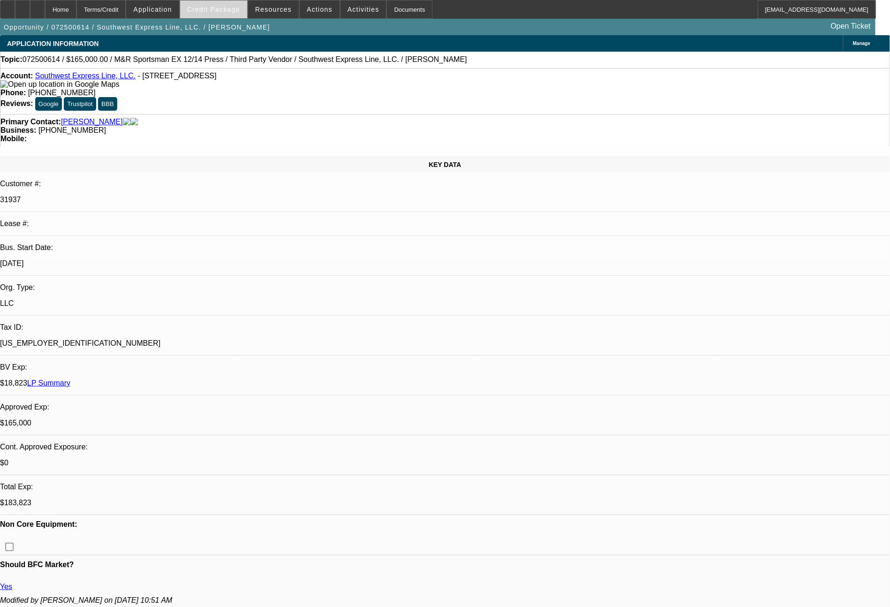
click at [235, 12] on span "Credit Package" at bounding box center [213, 10] width 53 height 8
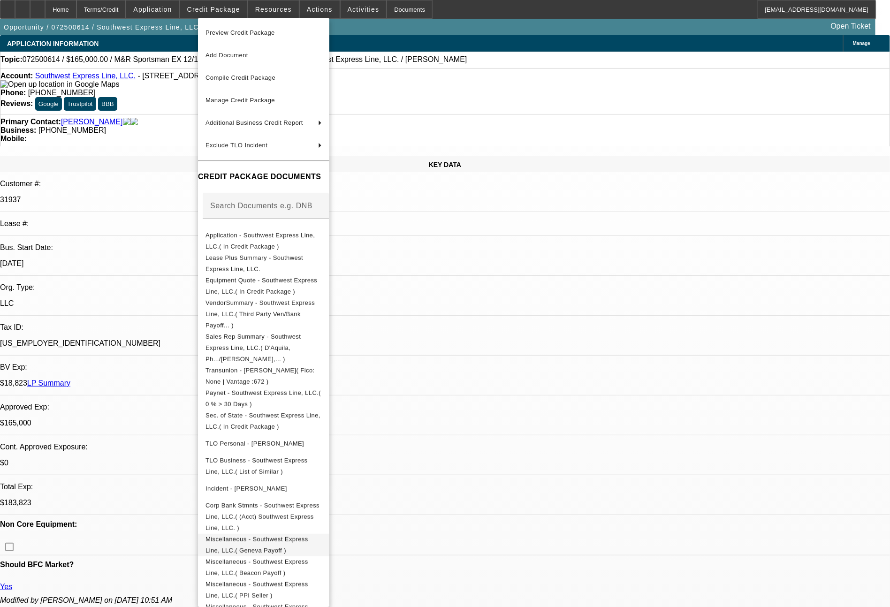
click at [329, 534] on button "Miscellaneous - Southwest Express Line, LLC.( Geneva Payoff )" at bounding box center [263, 545] width 131 height 23
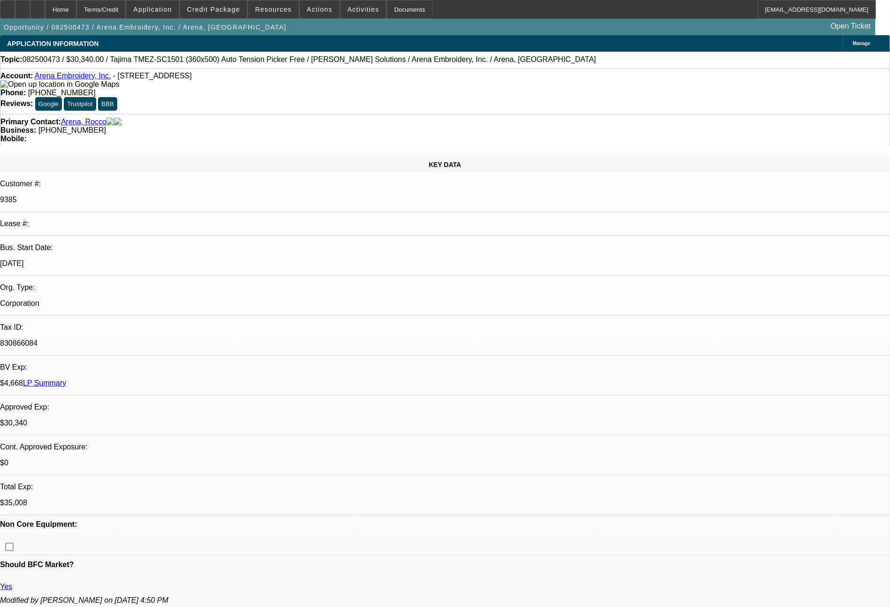
select select "0"
select select "2"
select select "0.1"
select select "4"
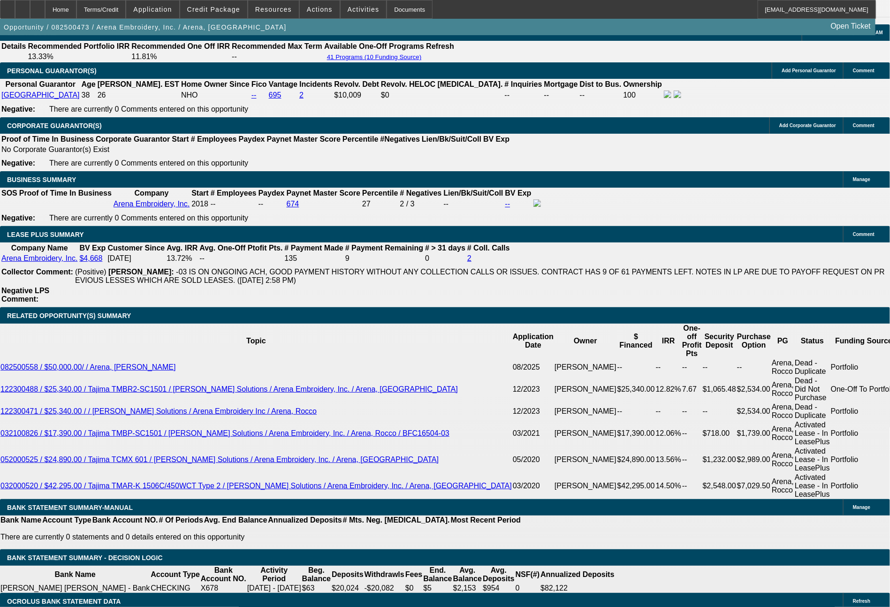
scroll to position [1412, 0]
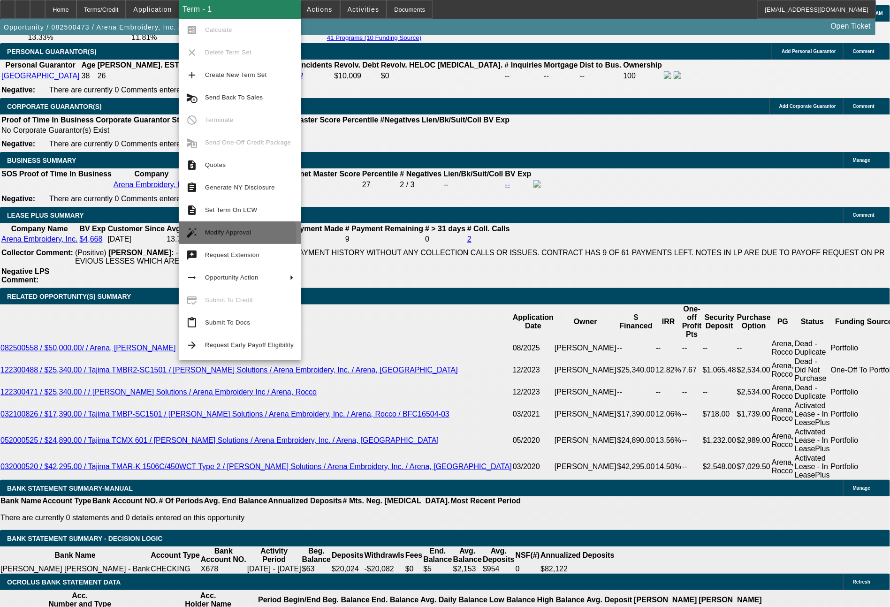
click at [232, 235] on span "Modify Approval" at bounding box center [228, 232] width 46 height 7
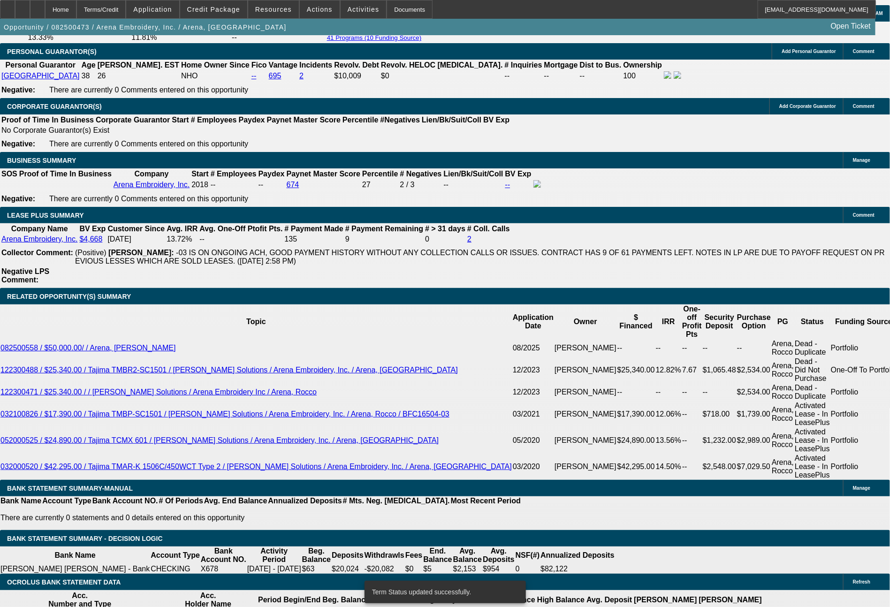
select select "0"
select select "2"
select select "0.1"
select select "4"
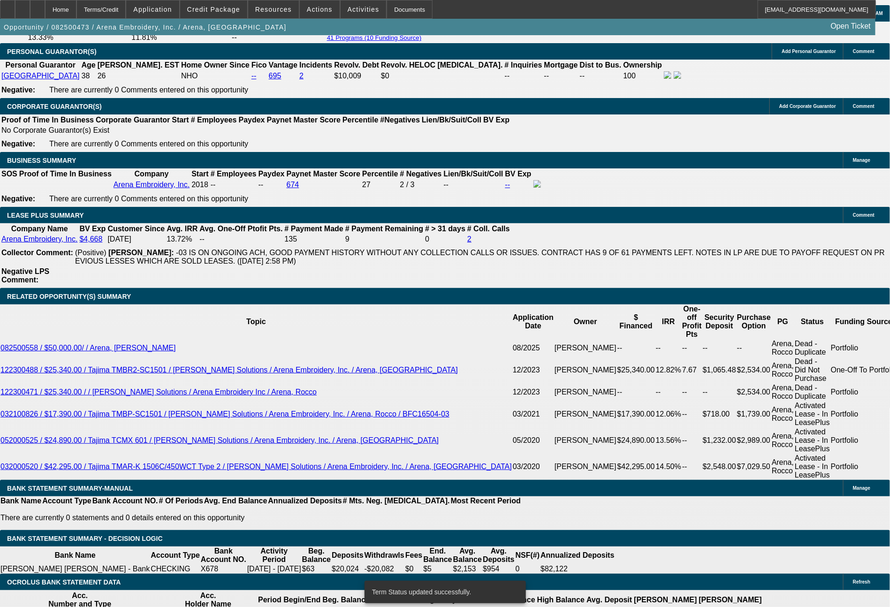
select select "0"
select select "2"
select select "0.1"
select select "4"
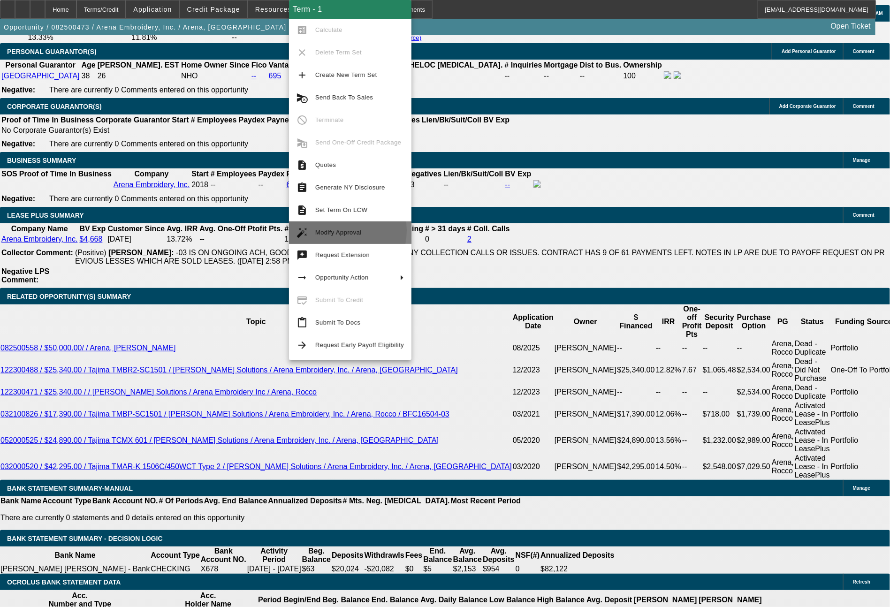
click at [333, 231] on span "Modify Approval" at bounding box center [338, 232] width 46 height 7
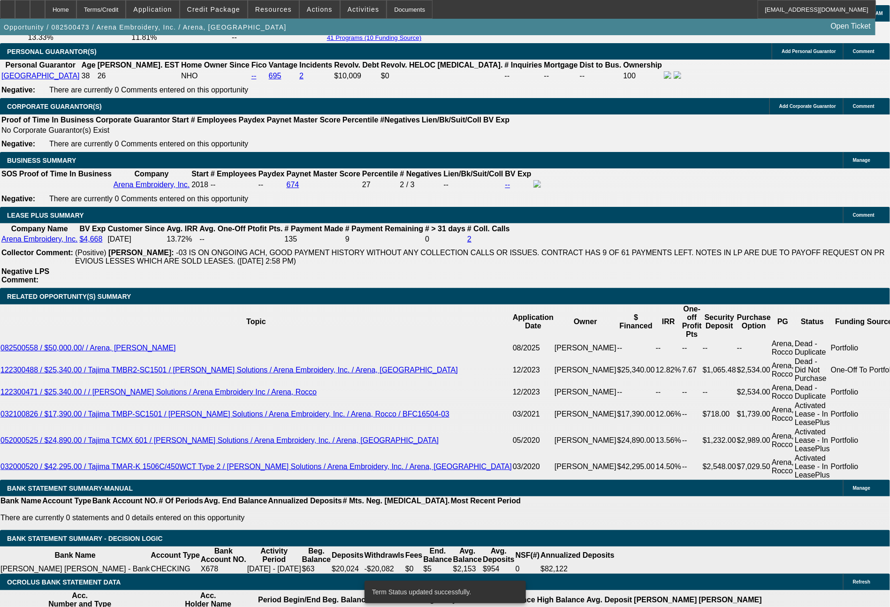
select select "0"
select select "2"
select select "0.1"
select select "4"
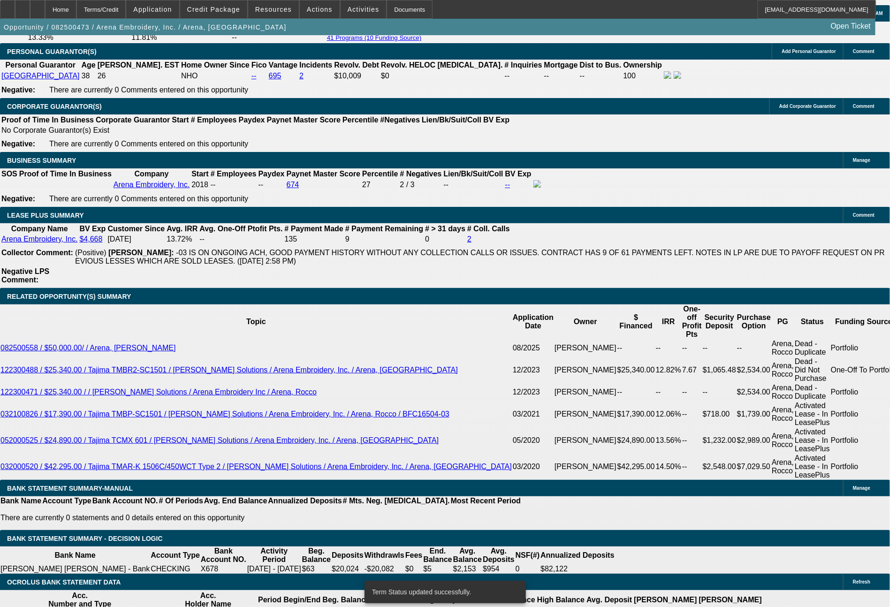
select select "0"
select select "2"
select select "0.1"
select select "4"
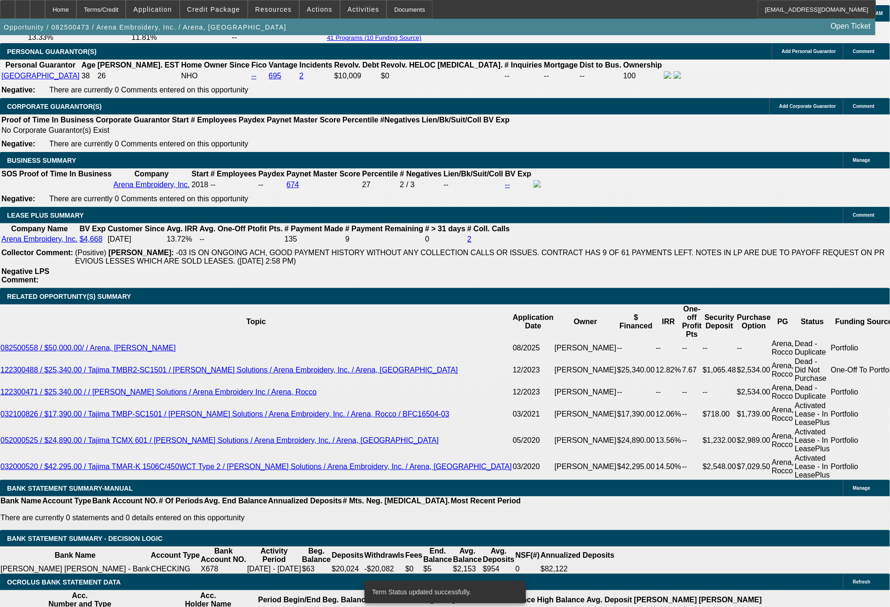
select select "0"
select select "2"
select select "0.1"
select select "4"
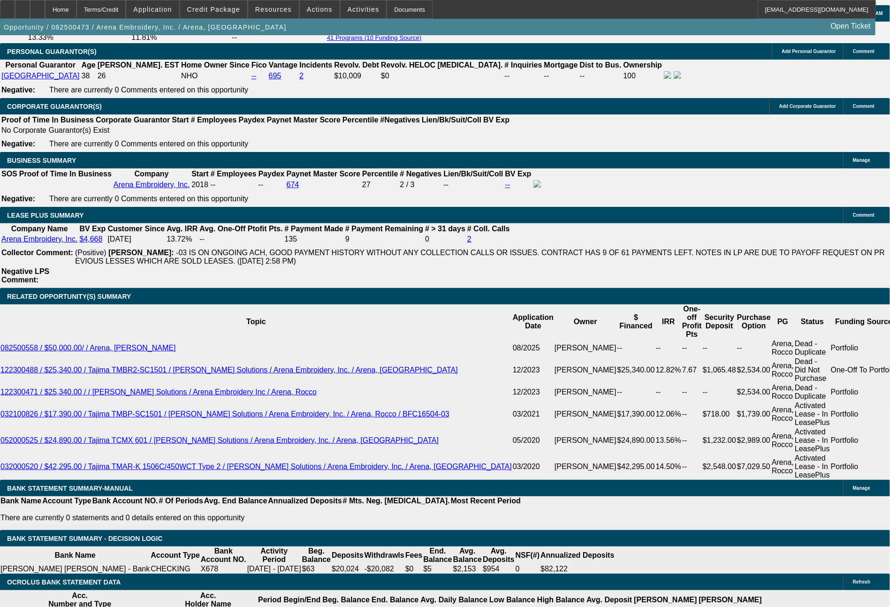
drag, startPoint x: 182, startPoint y: 442, endPoint x: 204, endPoint y: 444, distance: 22.6
type input "4"
type input "UNKNOWN"
type input "48"
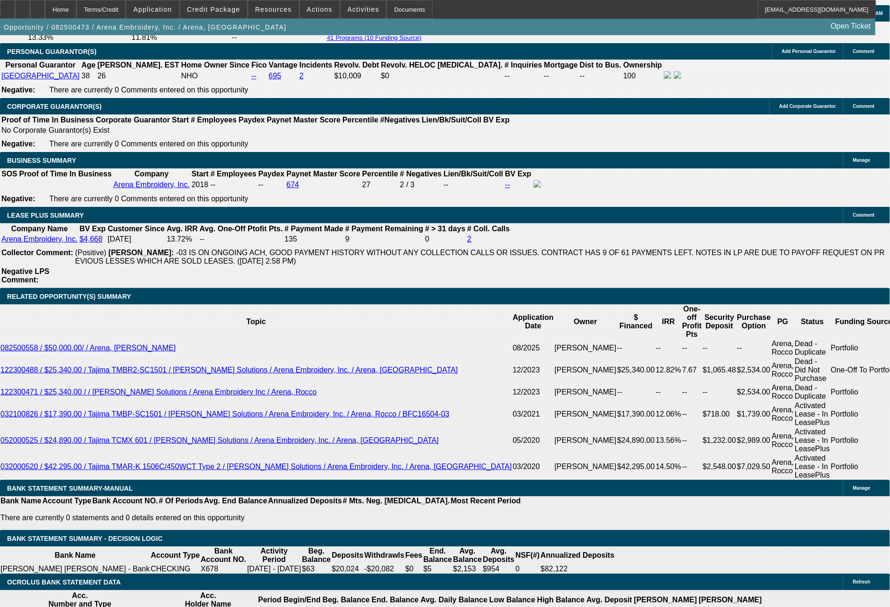
type input "$7,731.19"
type input "$15,462.38"
type input "$758.13"
type input "$1,516.26"
type input "48"
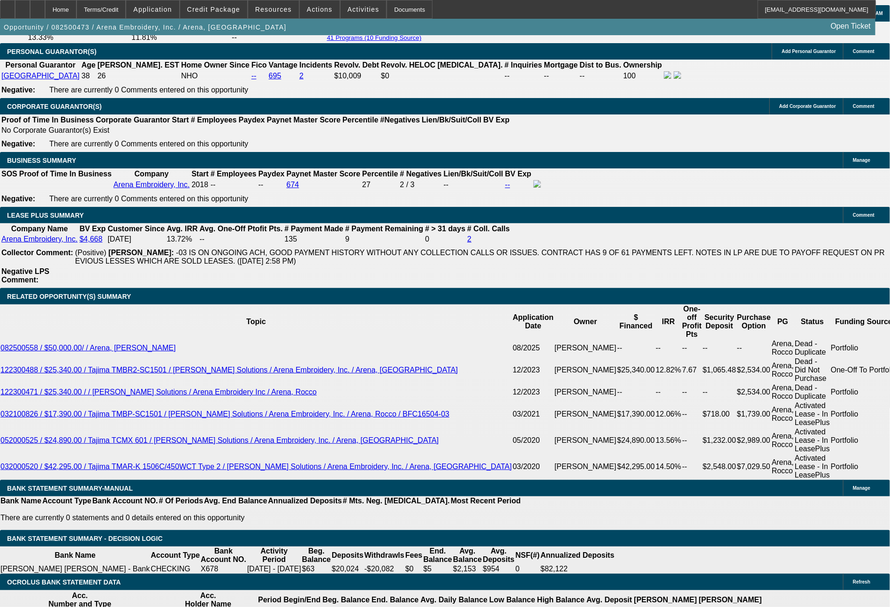
drag, startPoint x: 145, startPoint y: 439, endPoint x: 200, endPoint y: 449, distance: 55.7
type input "754"
type input "$1,508.00"
type input "8.9"
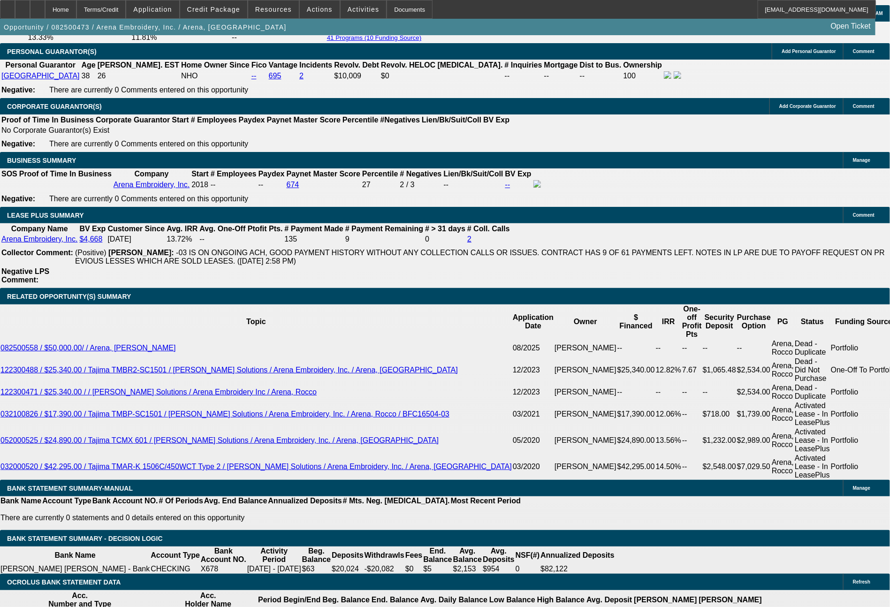
type input "$754.00"
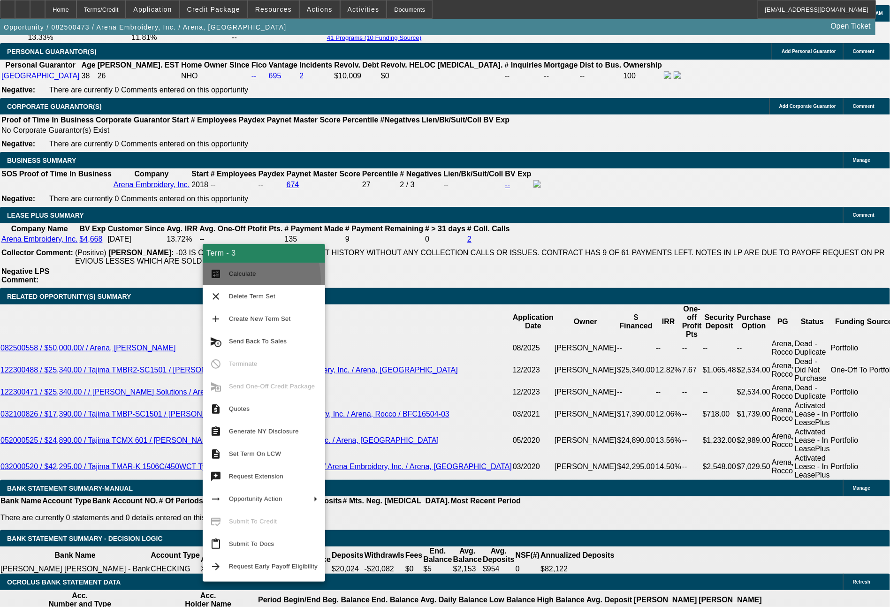
click at [245, 280] on button "calculate Calculate" at bounding box center [264, 274] width 122 height 23
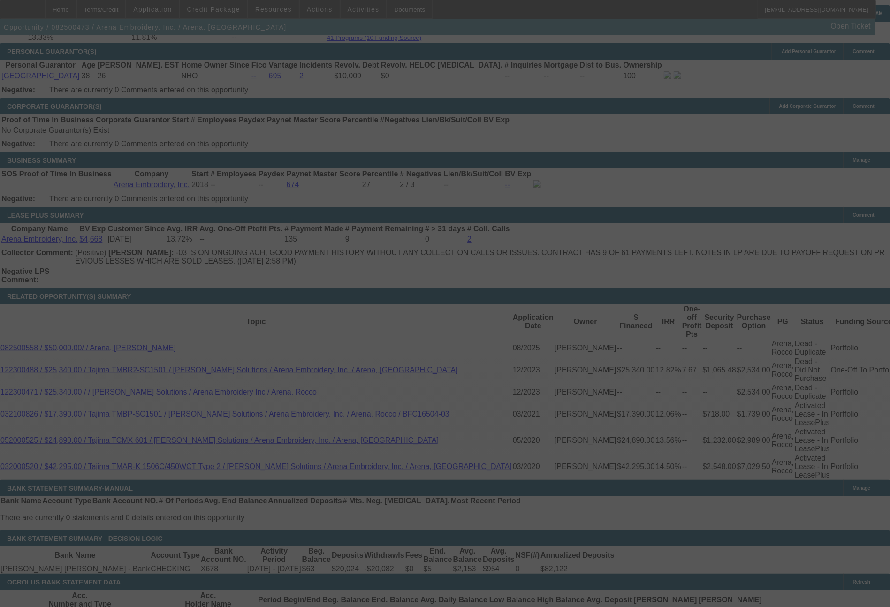
select select "0"
select select "2"
select select "0.1"
select select "4"
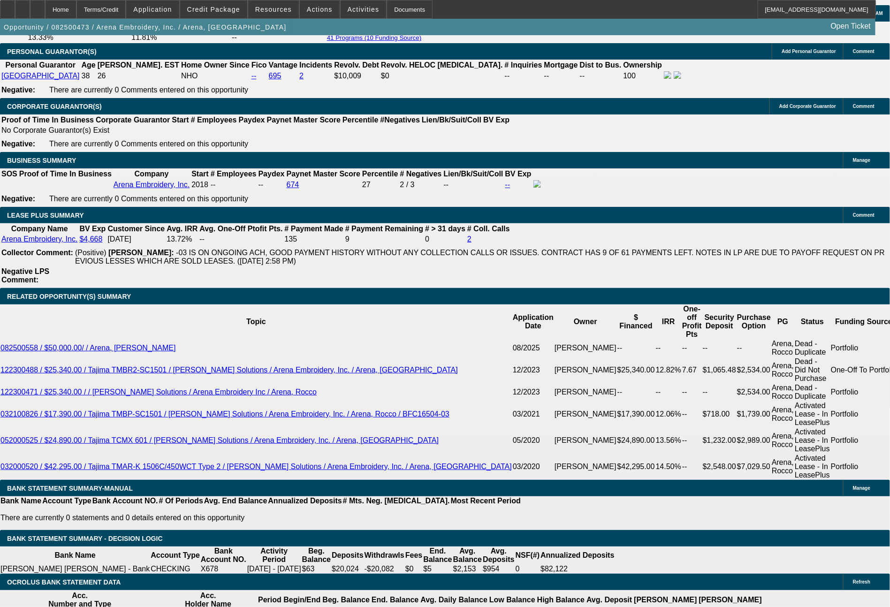
drag, startPoint x: 139, startPoint y: 443, endPoint x: 205, endPoint y: 448, distance: 66.3
type input "7"
type input "$14.00"
type input "UNKNOWN"
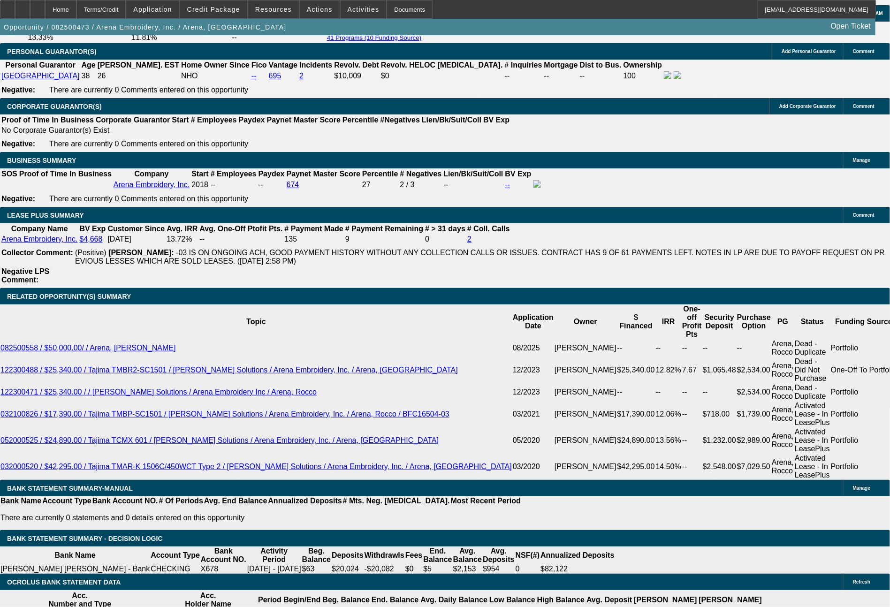
type input "753"
type input "$1,506.00"
type input "8.9"
type input "753.61"
type input "$1,507.22"
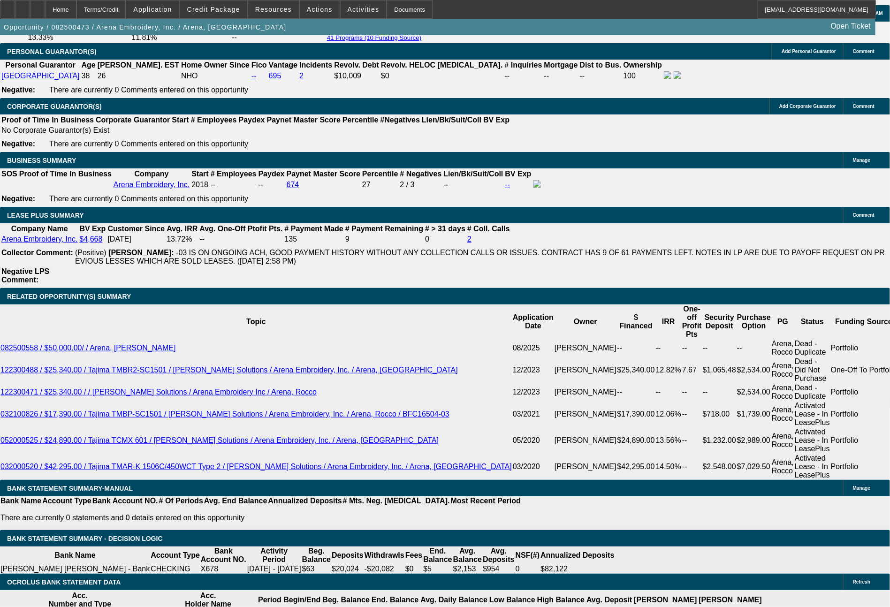
type input "$753.61"
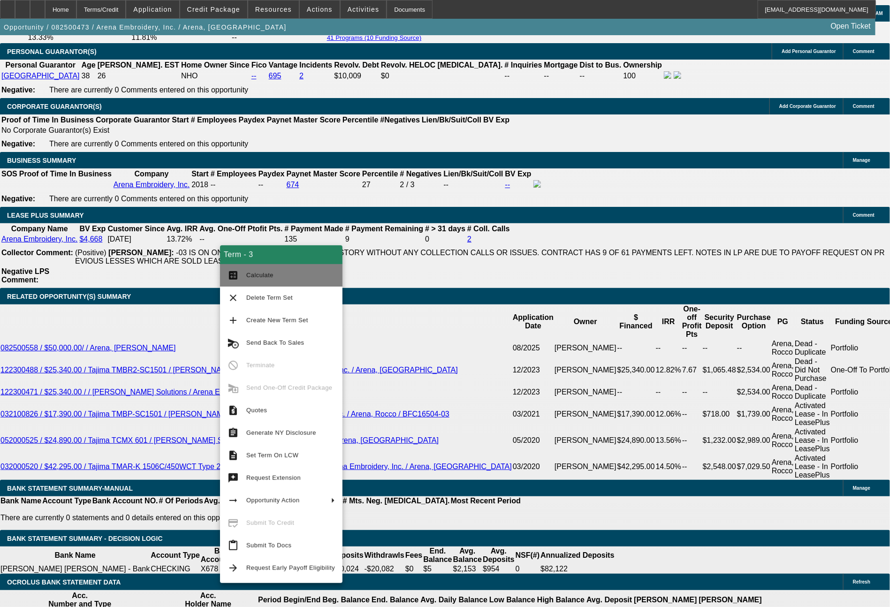
click at [263, 278] on span "Calculate" at bounding box center [259, 275] width 27 height 7
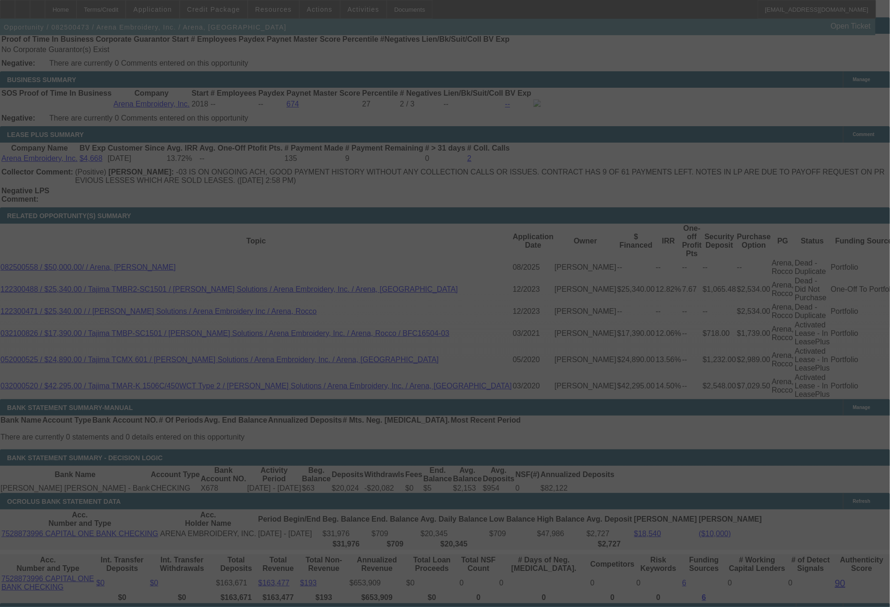
scroll to position [1497, 0]
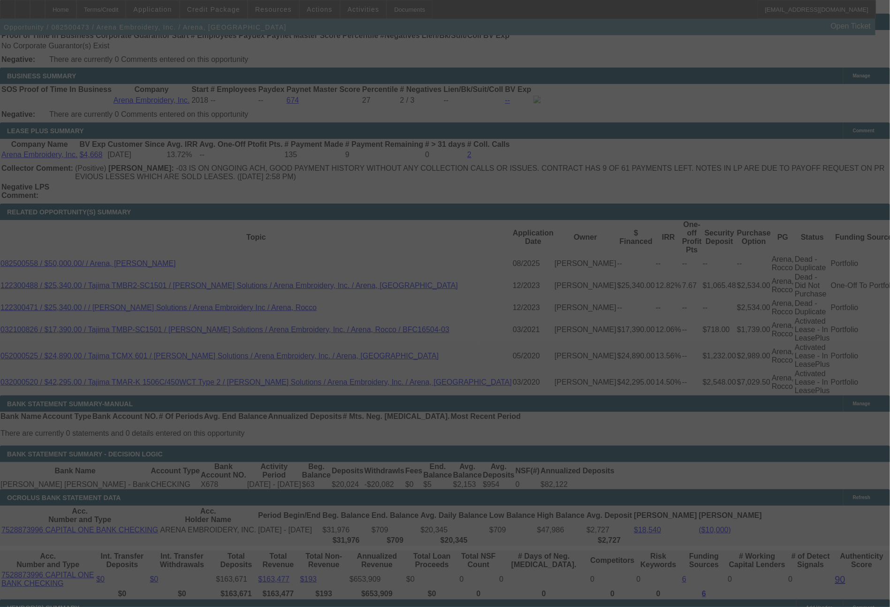
select select "0"
select select "2"
select select "0.1"
select select "4"
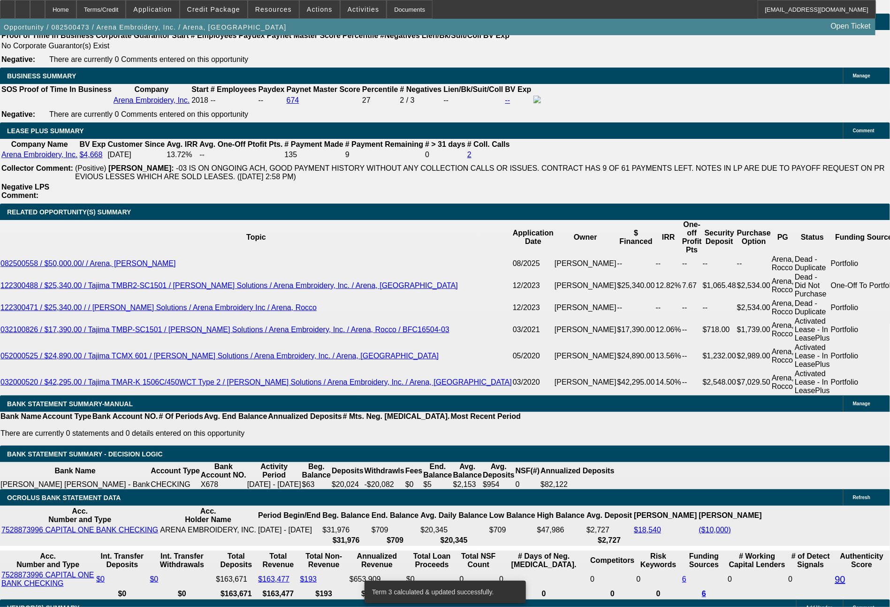
drag, startPoint x: 259, startPoint y: 356, endPoint x: 291, endPoint y: 360, distance: 32.1
type input "63"
type input "$126.00"
type input "UNKNOWN"
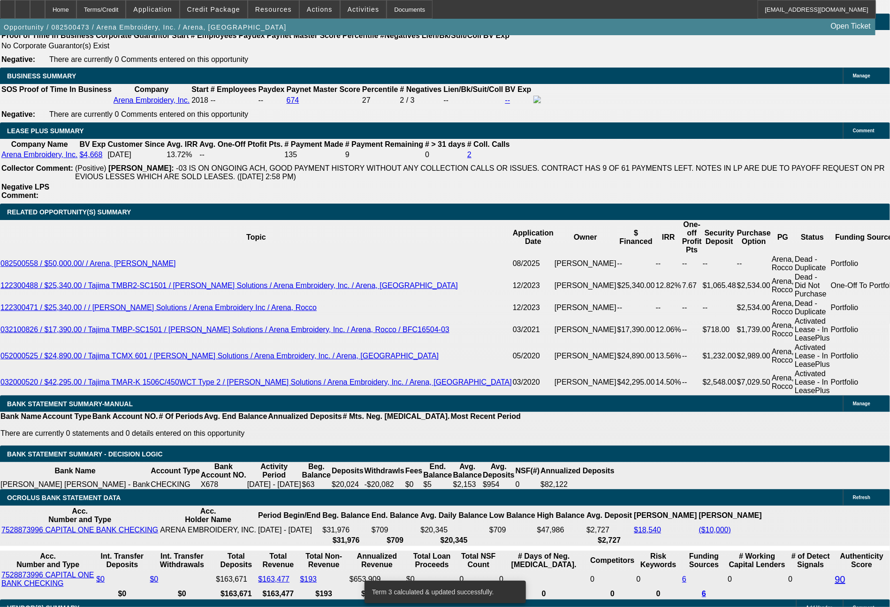
type input "633"
type input "$1,266.00"
type input "9.2"
type input "633.1"
type input "$1,266.20"
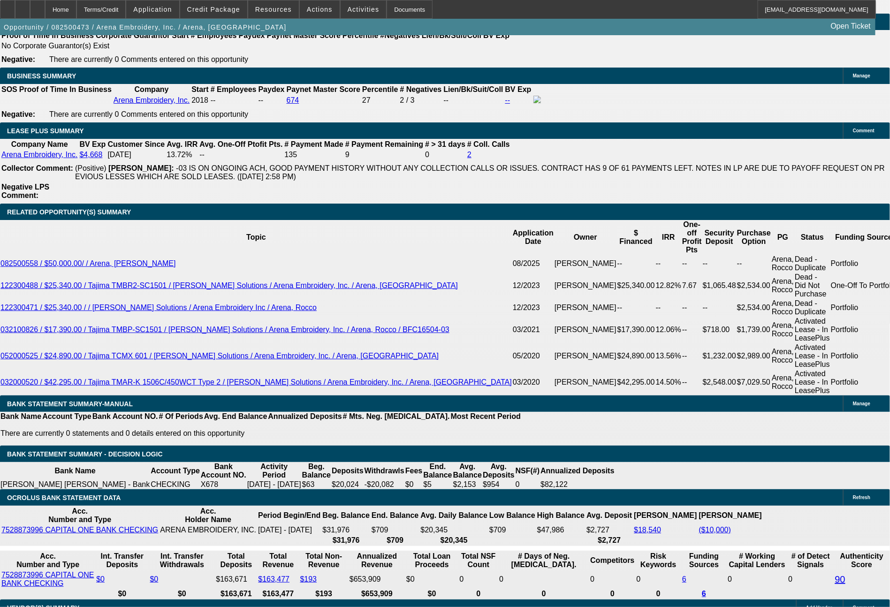
type input "633.17"
type input "$1,266.34"
type input "$633.17"
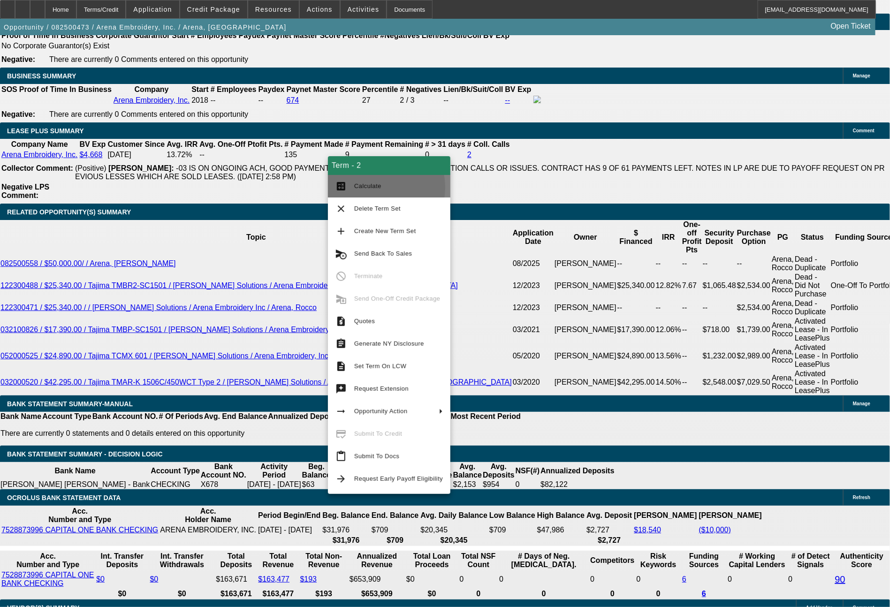
click at [369, 188] on span "Calculate" at bounding box center [367, 185] width 27 height 7
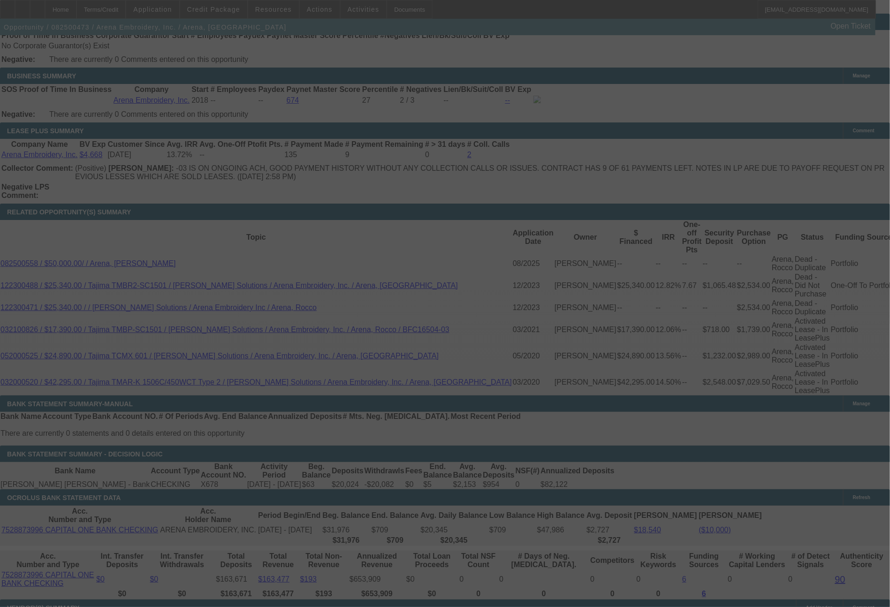
select select "0"
select select "2"
select select "0.1"
select select "4"
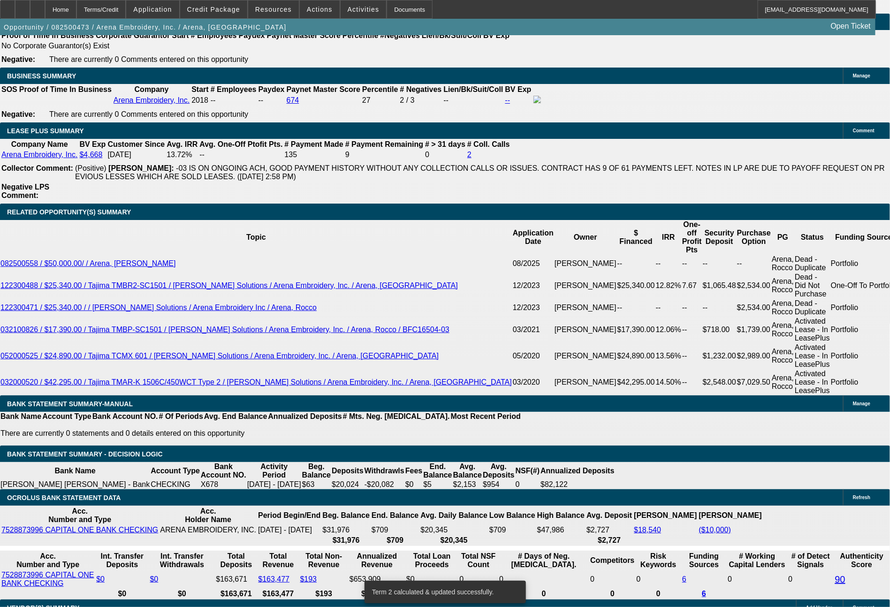
drag, startPoint x: 139, startPoint y: 358, endPoint x: 183, endPoint y: 359, distance: 44.1
type input "7"
type input "$14.00"
type input "UNKNOWN"
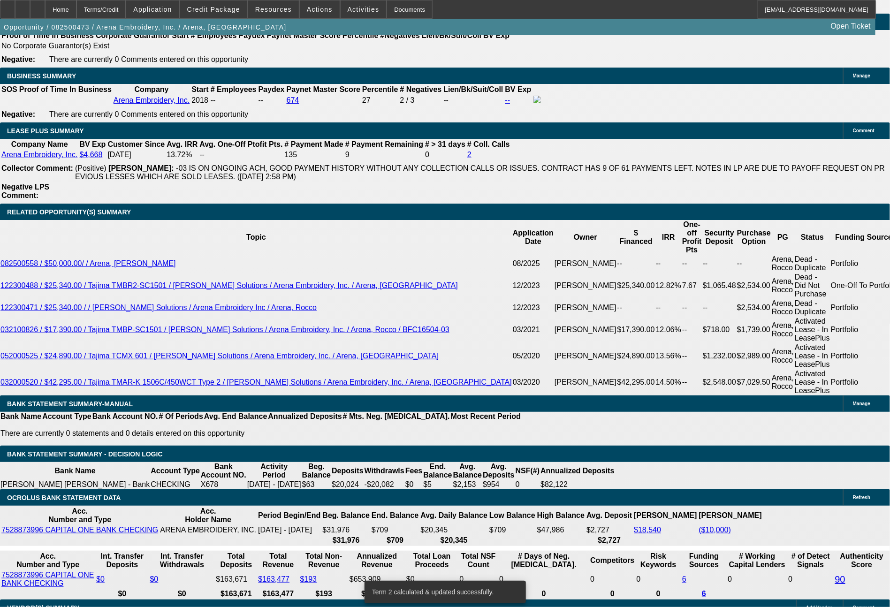
type input "749"
type input "$1,498.00"
type input "8.6"
type input "$749.00"
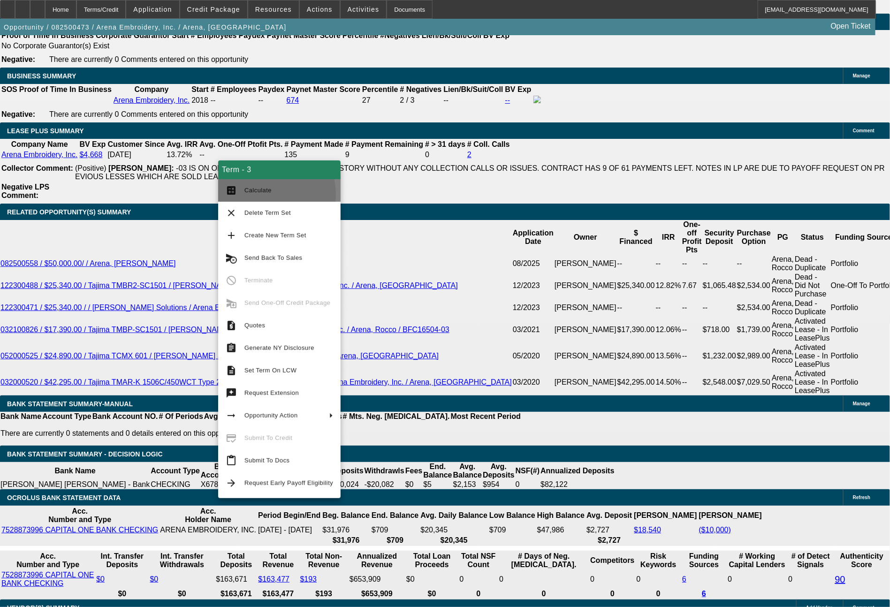
click at [262, 195] on span "Calculate" at bounding box center [288, 190] width 89 height 11
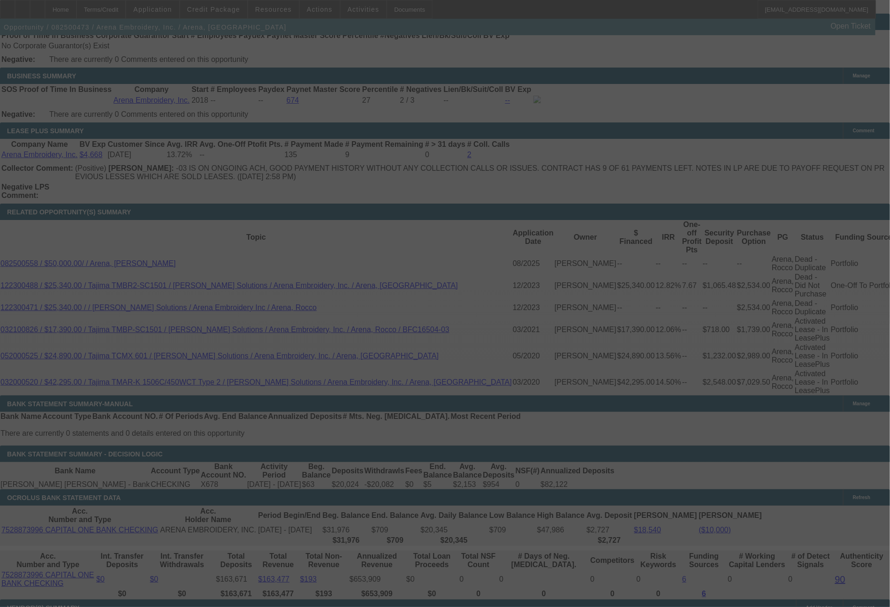
select select "0"
select select "2"
select select "0.1"
select select "4"
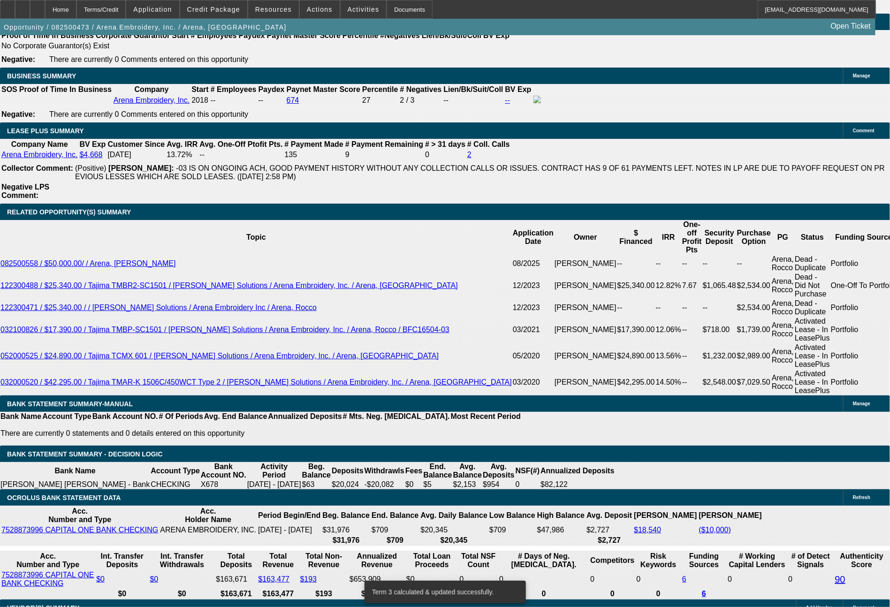
drag, startPoint x: 138, startPoint y: 357, endPoint x: 210, endPoint y: 363, distance: 72.4
type input "74"
type input "$14.00"
type input "UNKNOWN"
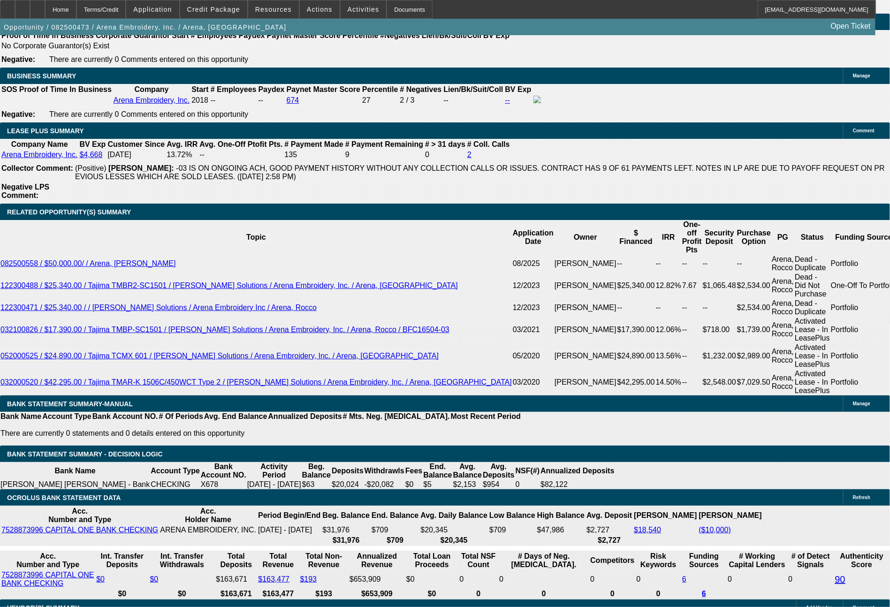
type input "749"
type input "8.6"
type input "$1,498.00"
type input "749.47"
type input "$1,498.94"
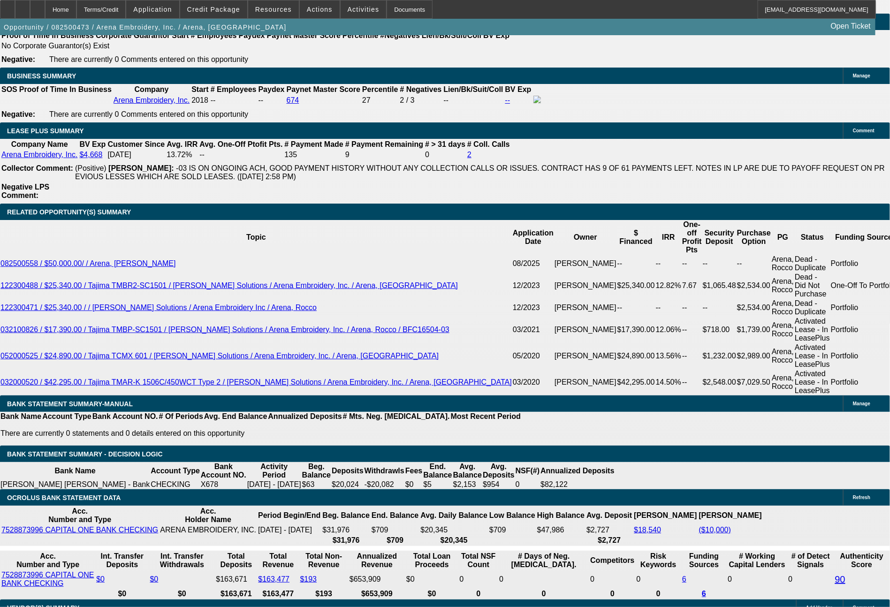
type input "749.4"
type input "$1,498.80"
type input "749.46"
type input "$1,498.92"
type input "$749.46"
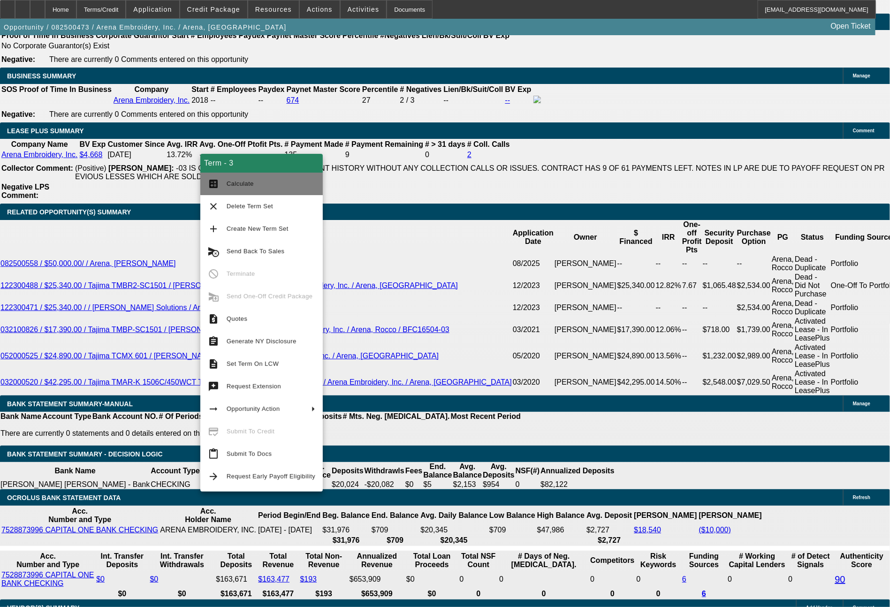
click at [256, 182] on span "Calculate" at bounding box center [271, 183] width 89 height 11
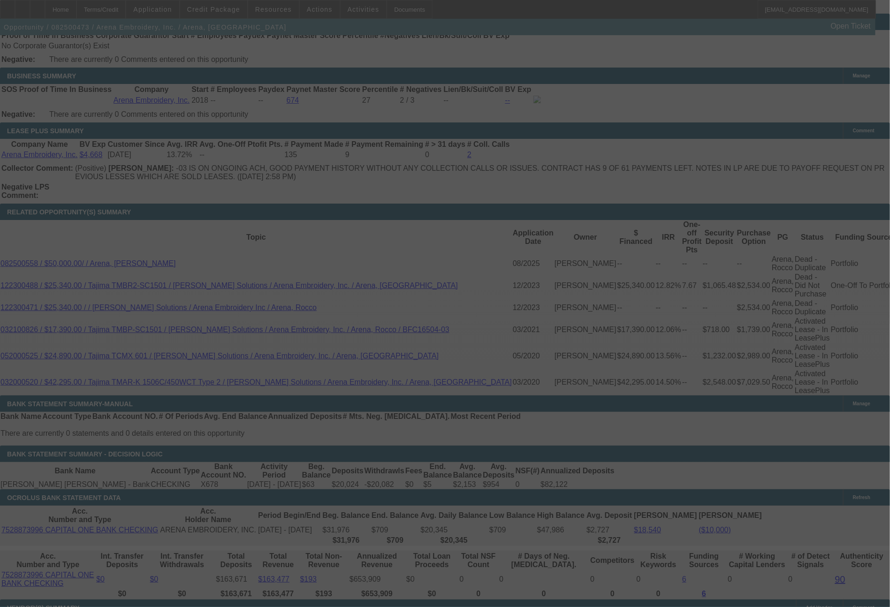
select select "0"
select select "2"
select select "0.1"
select select "4"
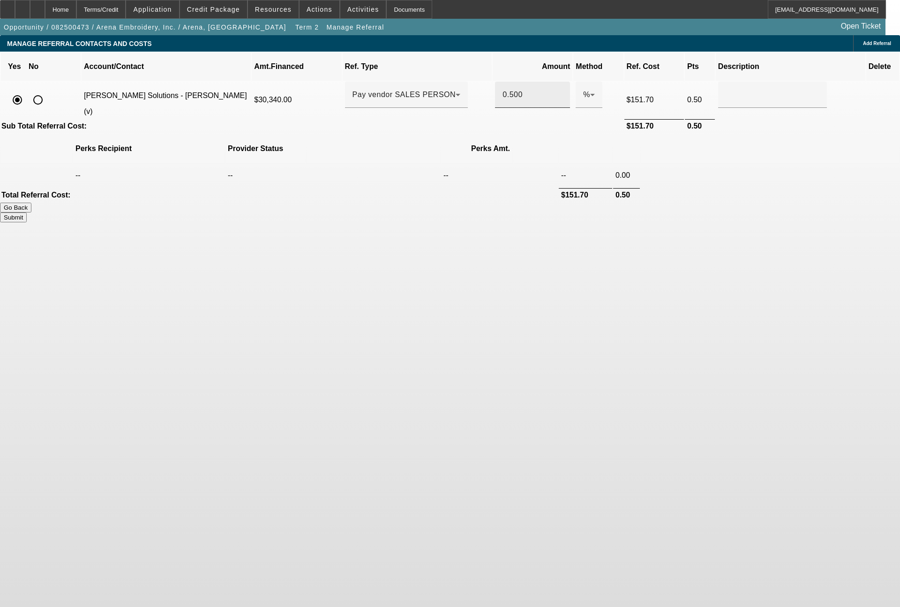
click at [504, 89] on input "0.500" at bounding box center [533, 94] width 60 height 11
click at [27, 212] on button "Submit" at bounding box center [13, 217] width 27 height 10
type input "0.400"
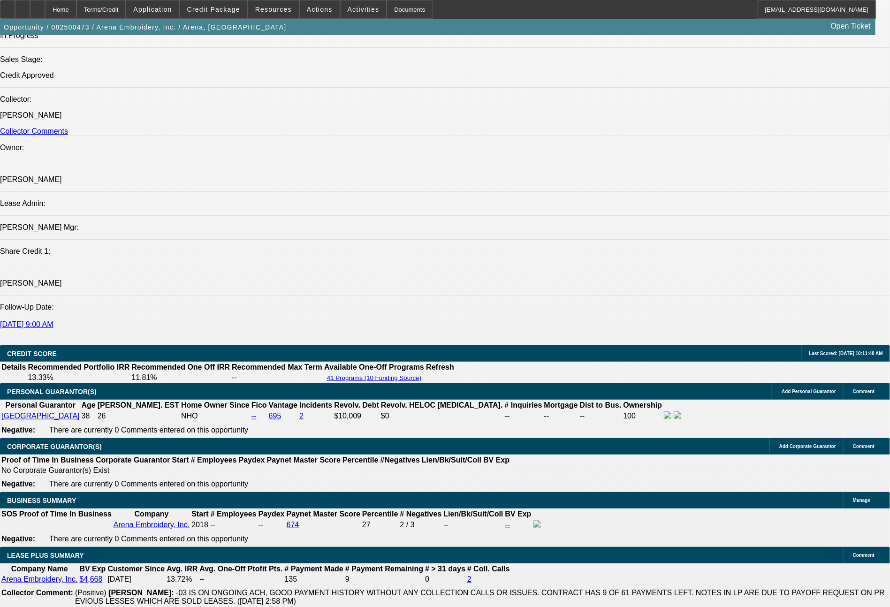
select select "0"
select select "2"
select select "0.1"
select select "4"
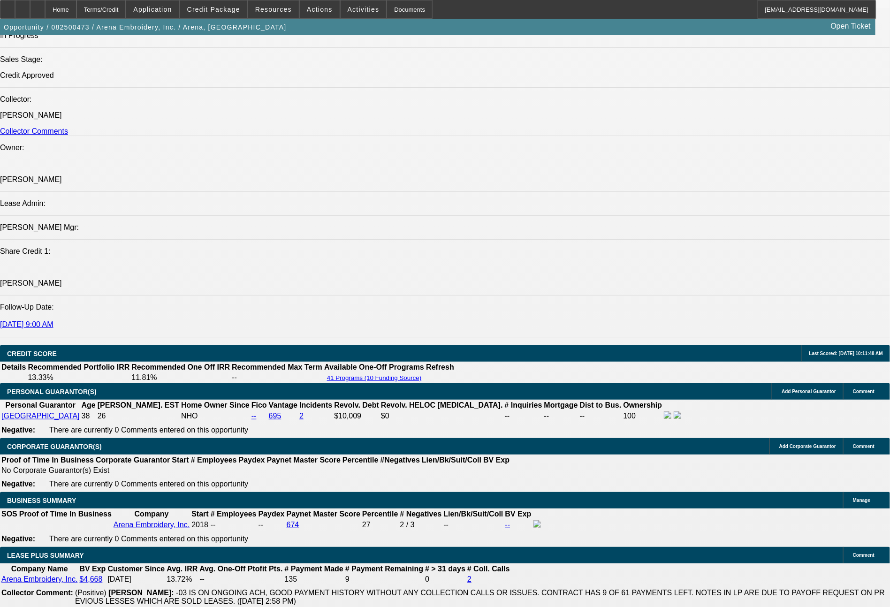
select select "0"
select select "2"
select select "0.1"
select select "4"
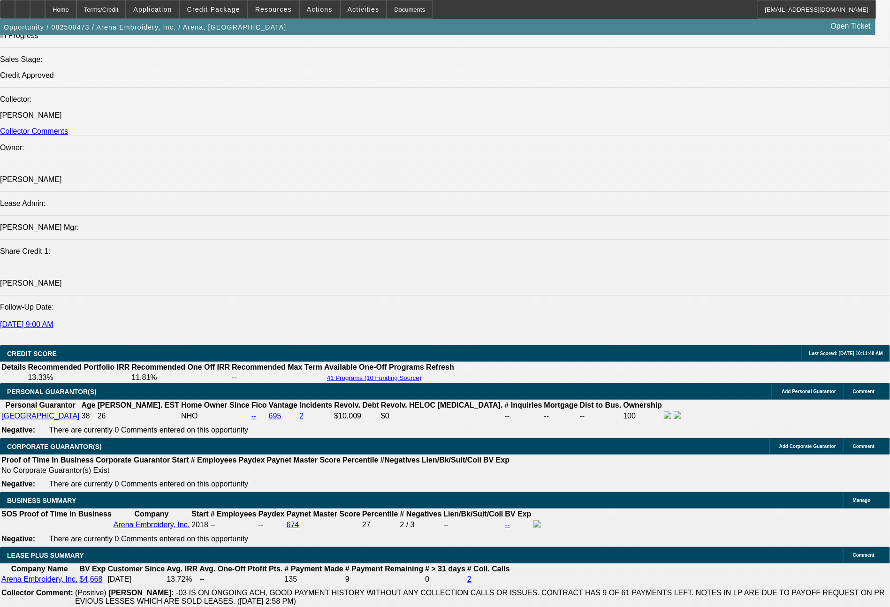
select select "0"
select select "2"
select select "0.1"
select select "4"
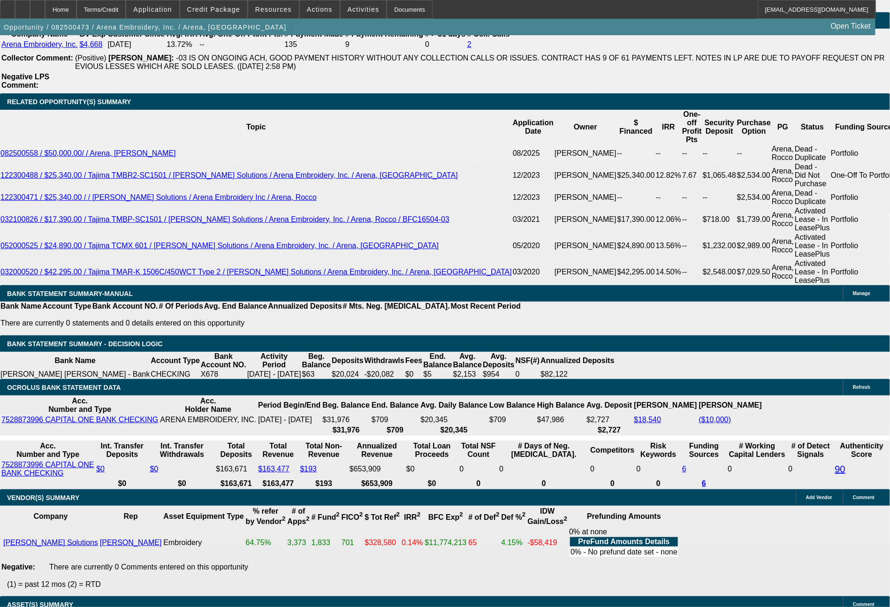
scroll to position [1616, 0]
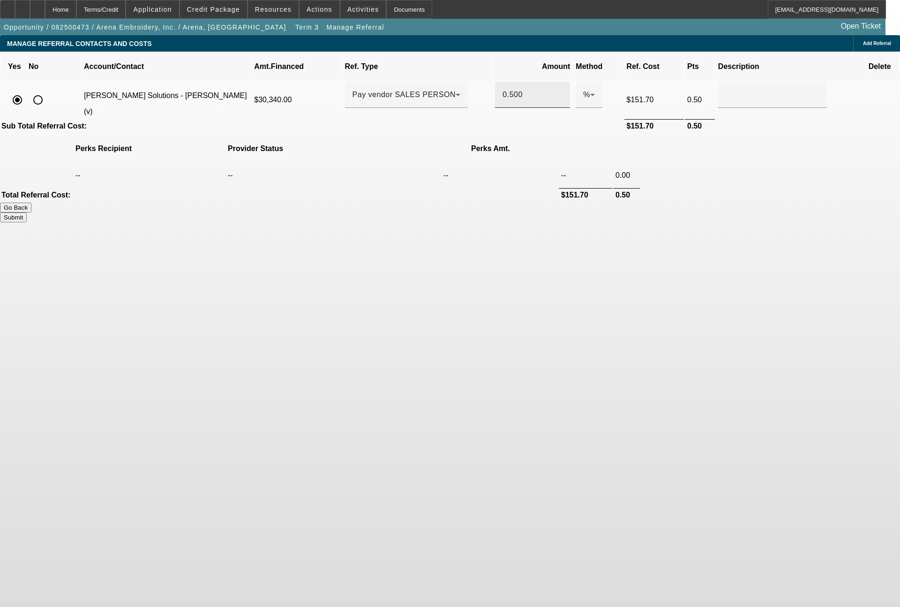
click at [503, 89] on input "0.500" at bounding box center [533, 94] width 60 height 11
click at [27, 212] on button "Submit" at bounding box center [13, 217] width 27 height 10
type input "0.400"
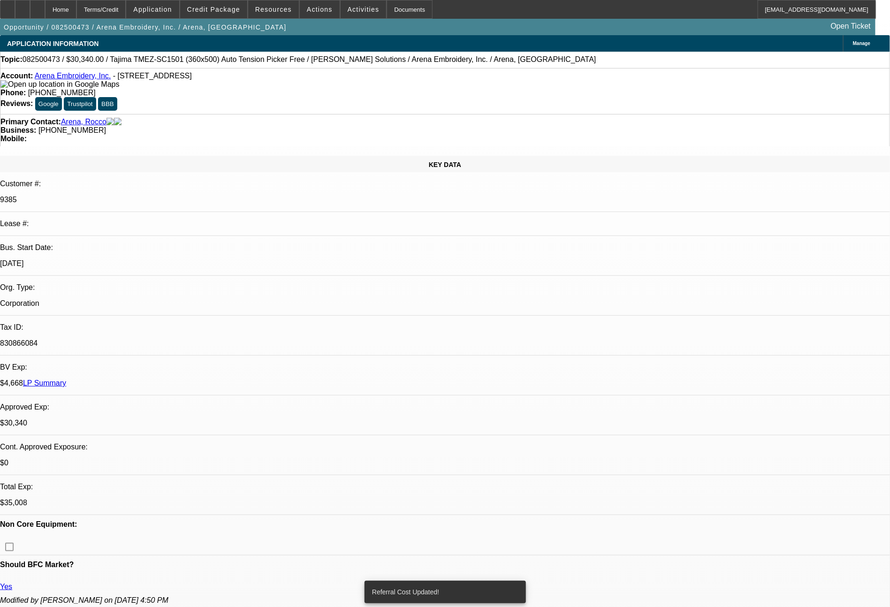
select select "0"
select select "2"
select select "0.1"
select select "4"
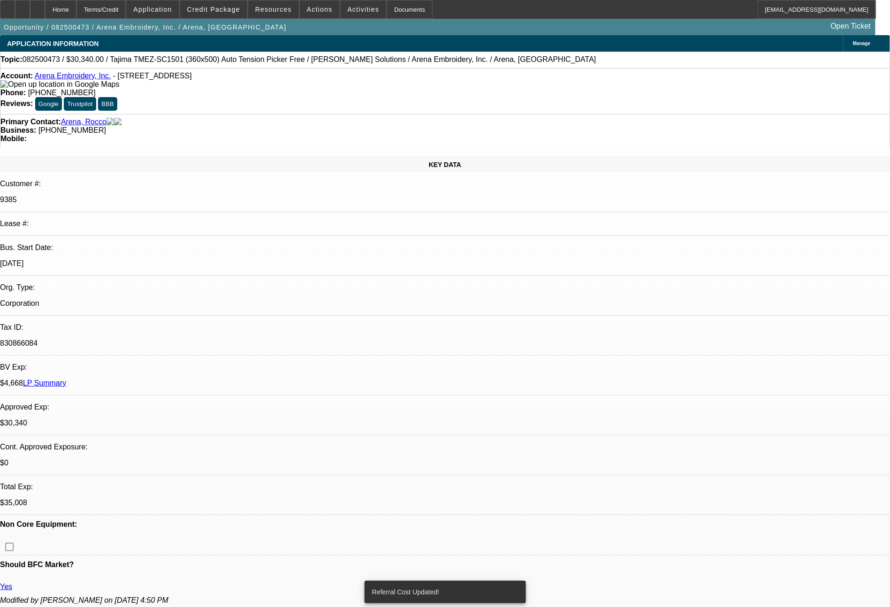
select select "0"
select select "2"
select select "0.1"
select select "4"
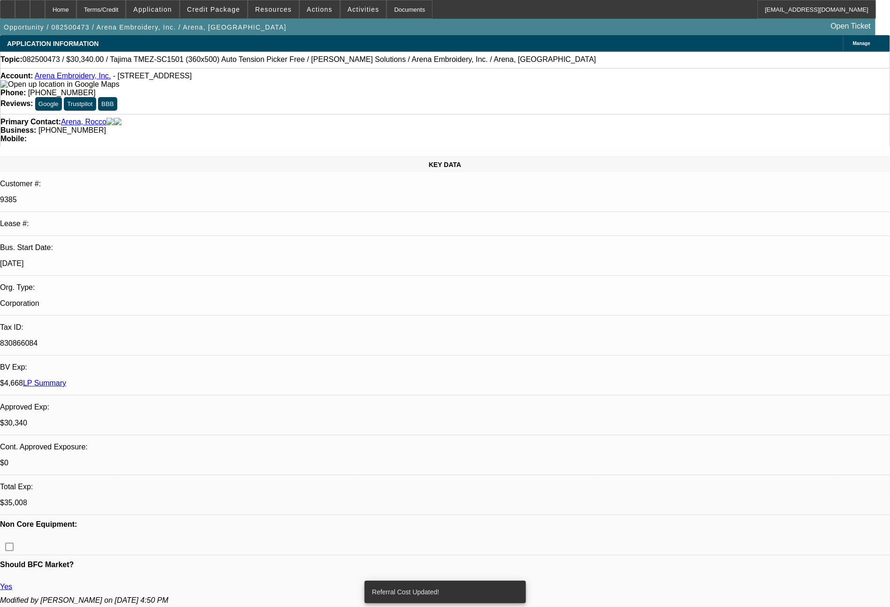
select select "0"
select select "2"
select select "0.1"
select select "4"
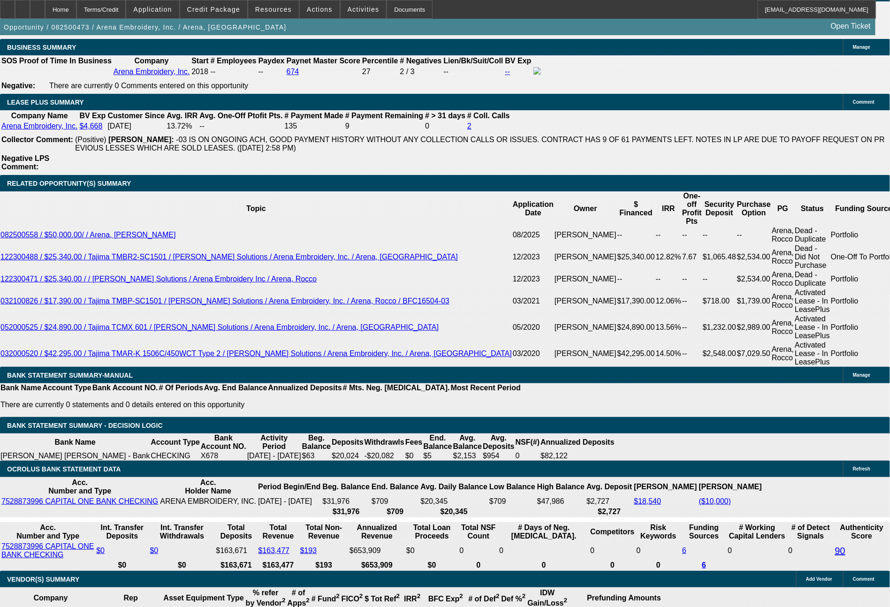
scroll to position [1521, 0]
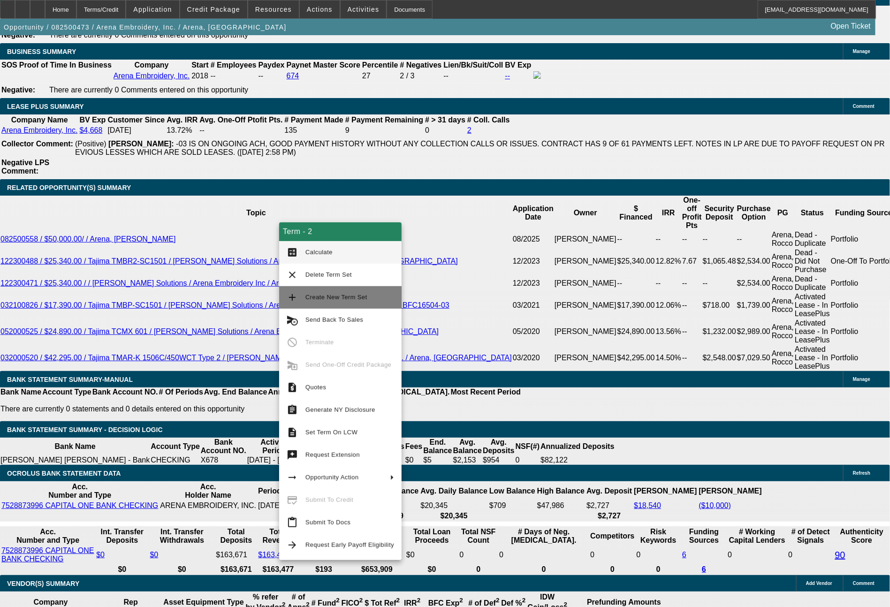
click at [352, 296] on span "Create New Term Set" at bounding box center [336, 297] width 62 height 7
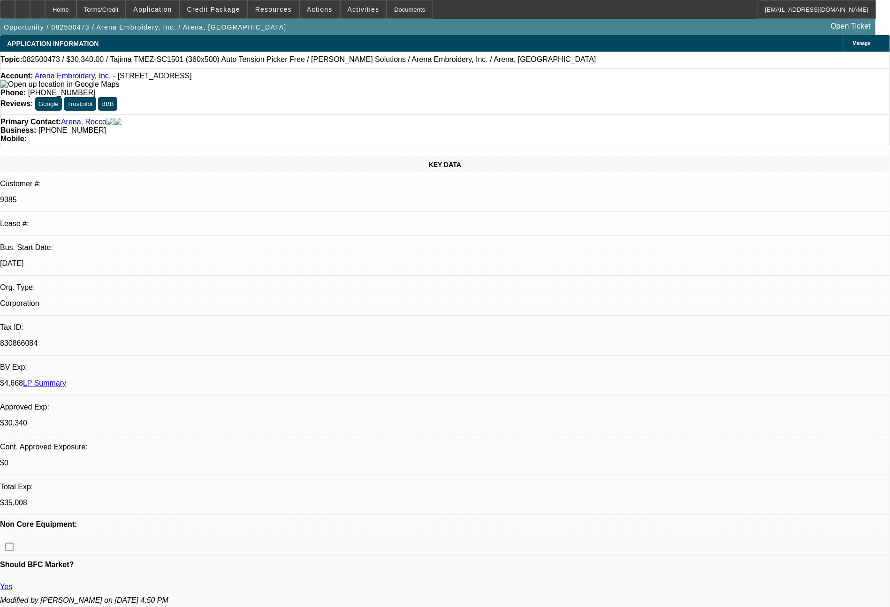
select select "0"
select select "2"
select select "0.1"
select select "4"
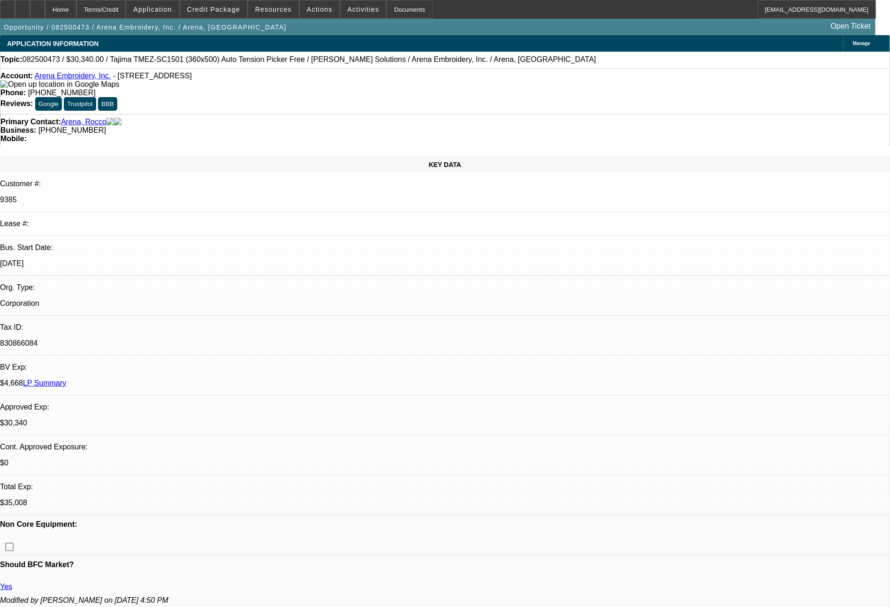
select select "0"
select select "2"
select select "0.1"
select select "4"
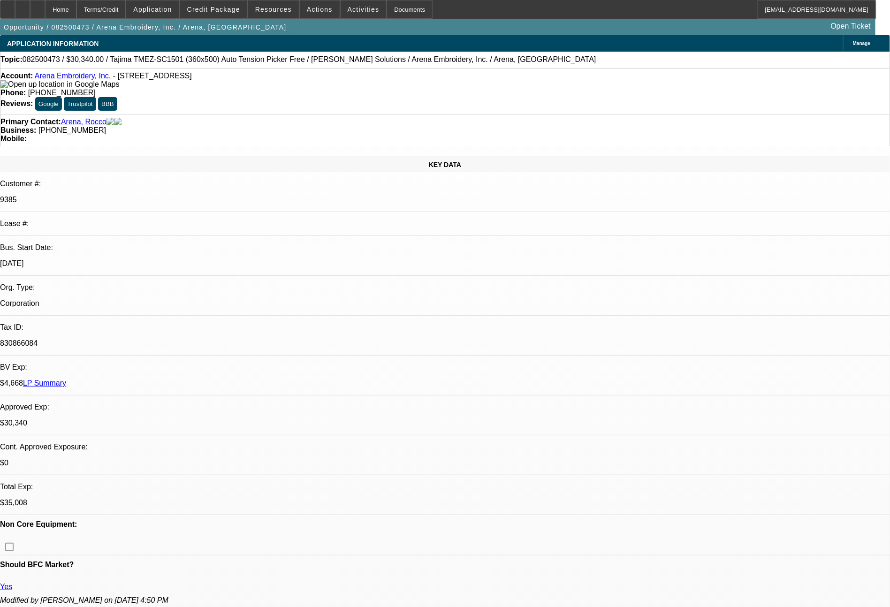
select select "0"
select select "2"
select select "0.1"
select select "4"
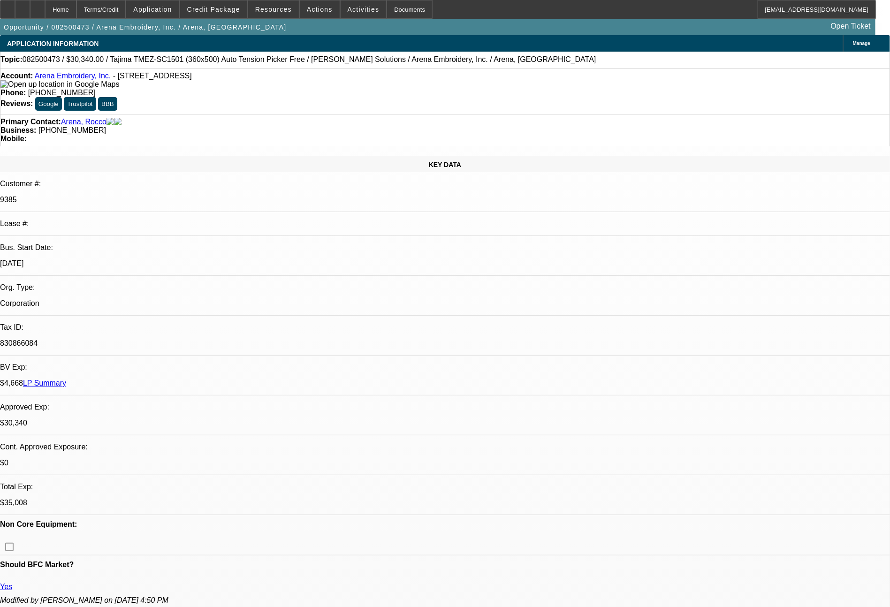
select select "0"
select select "2"
select select "0.1"
select select "4"
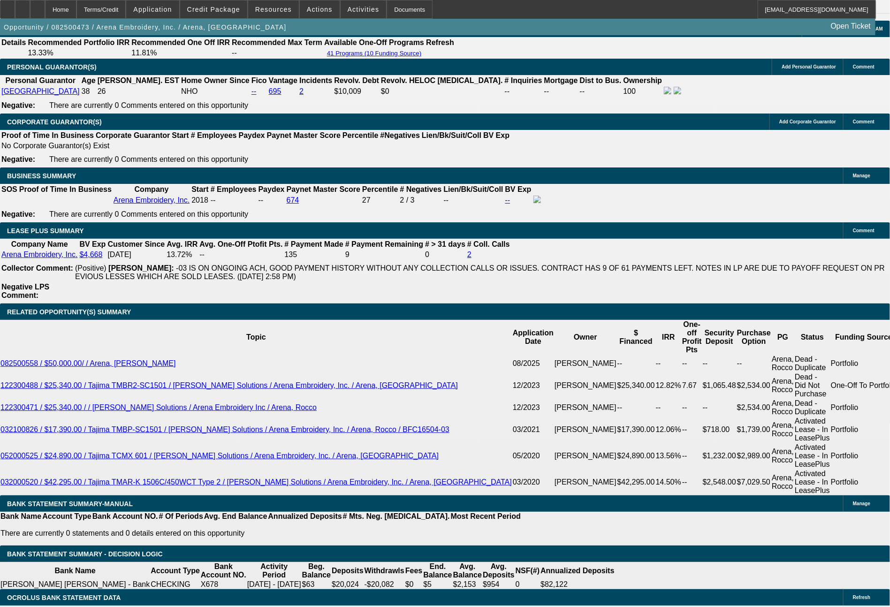
scroll to position [1435, 0]
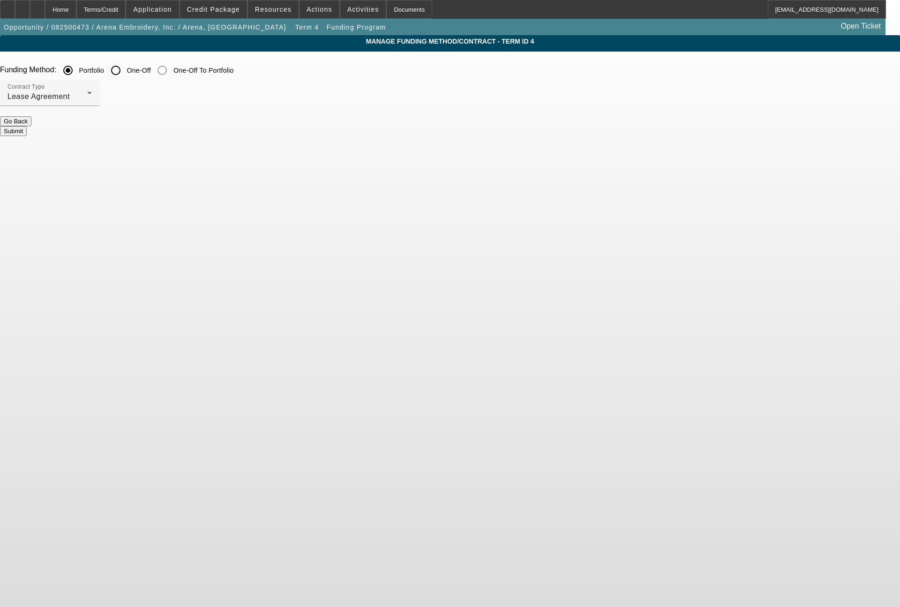
click at [125, 65] on input "One-Off" at bounding box center [115, 70] width 19 height 19
radio input "true"
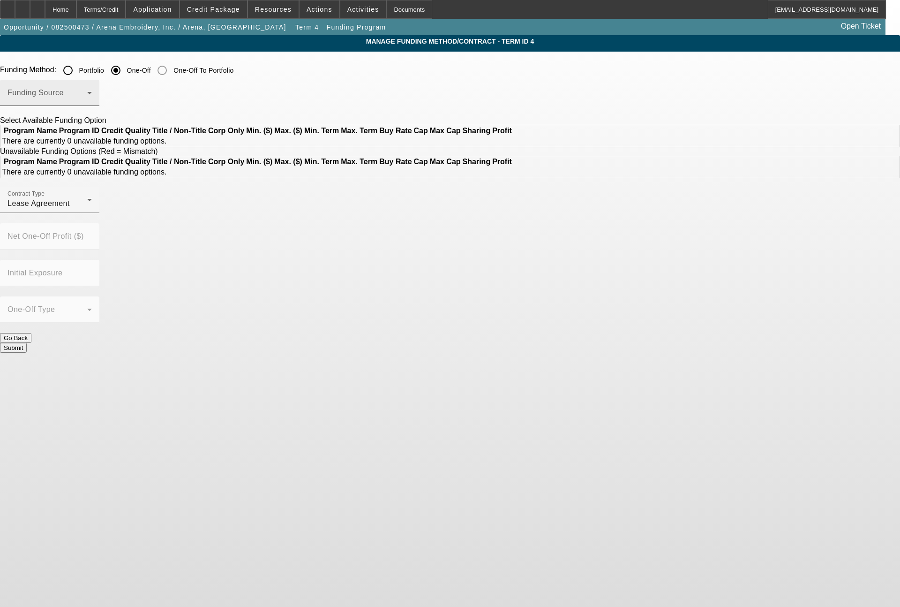
click at [92, 91] on div "Funding Source" at bounding box center [50, 93] width 84 height 26
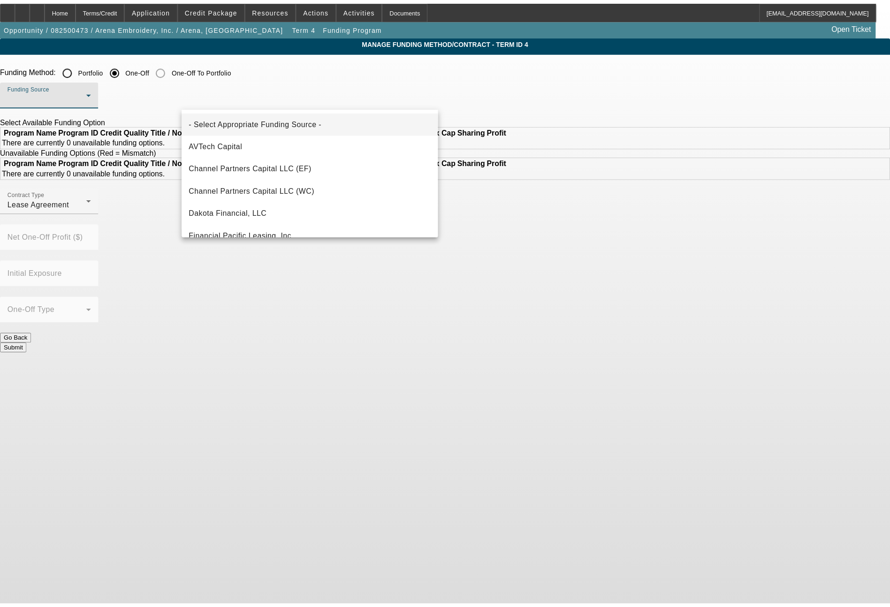
scroll to position [266, 0]
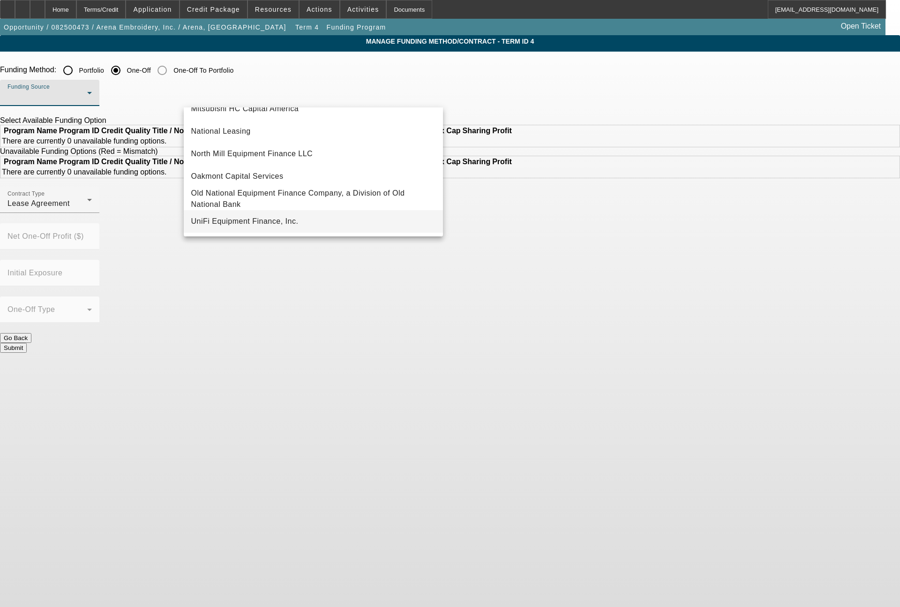
click at [290, 224] on span "UniFi Equipment Finance, Inc." at bounding box center [244, 221] width 107 height 11
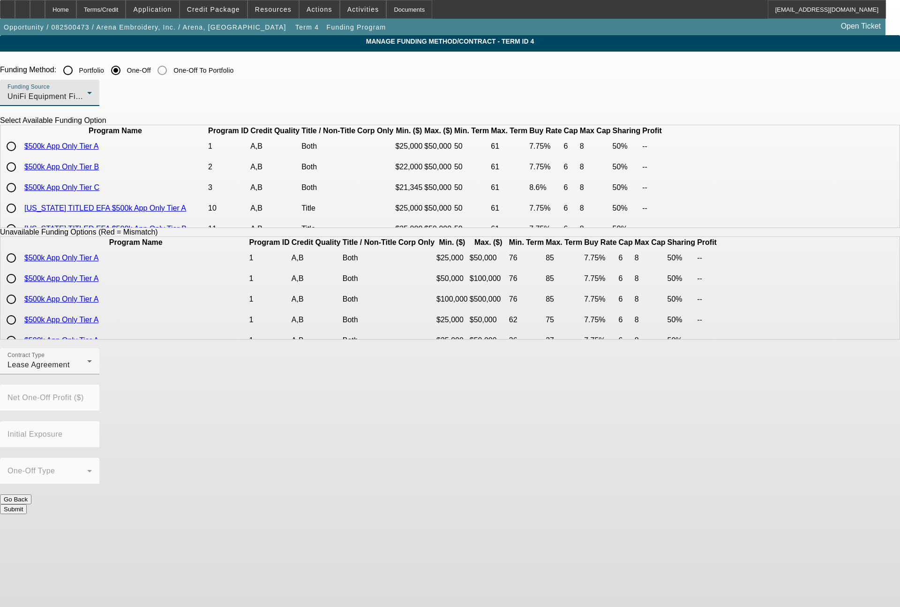
click at [21, 176] on input "radio" at bounding box center [11, 167] width 19 height 19
radio input "true"
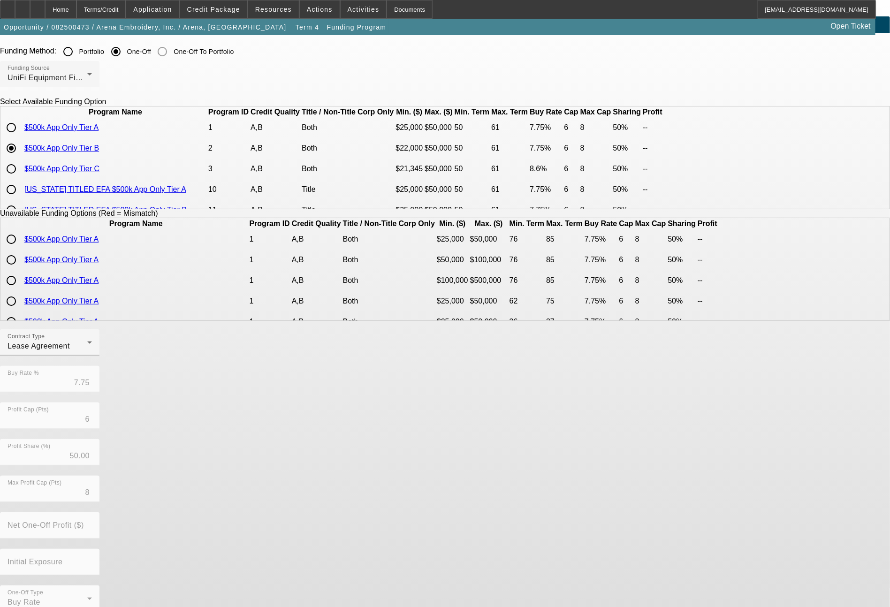
scroll to position [37, 0]
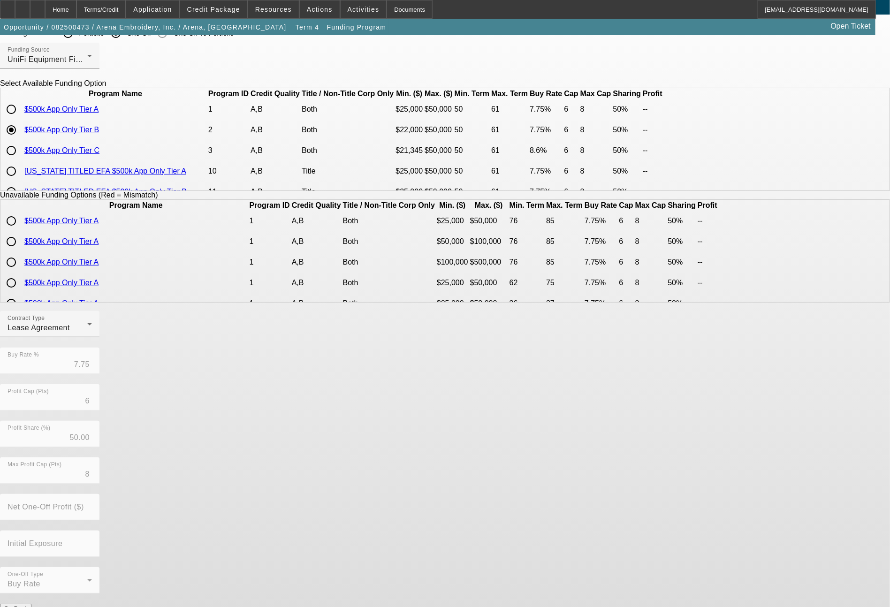
click at [27, 606] on button "Submit" at bounding box center [13, 618] width 27 height 10
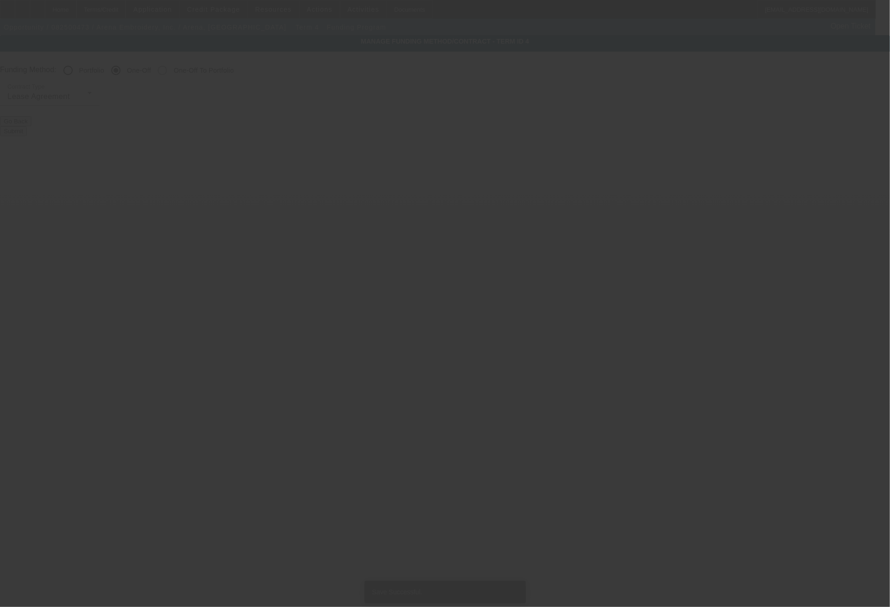
radio input "true"
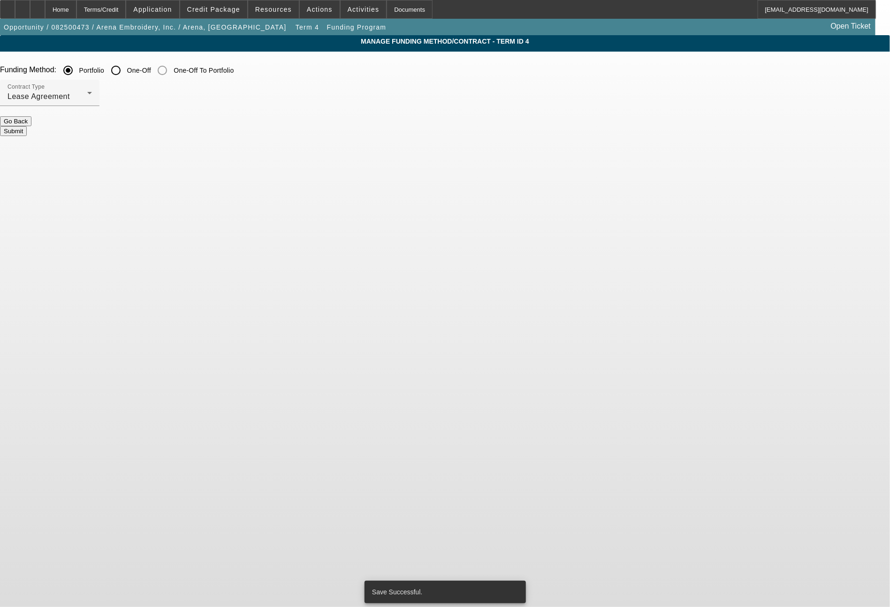
scroll to position [0, 0]
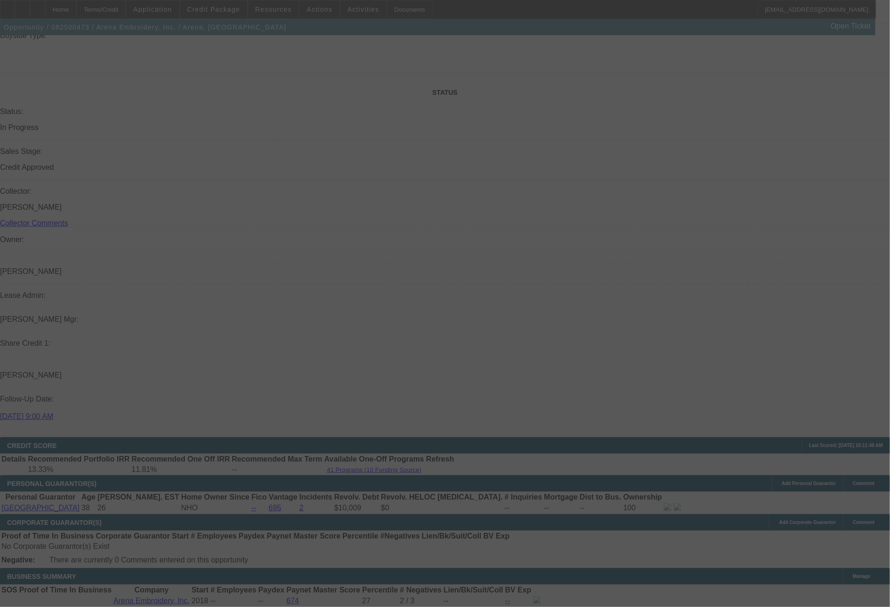
scroll to position [991, 0]
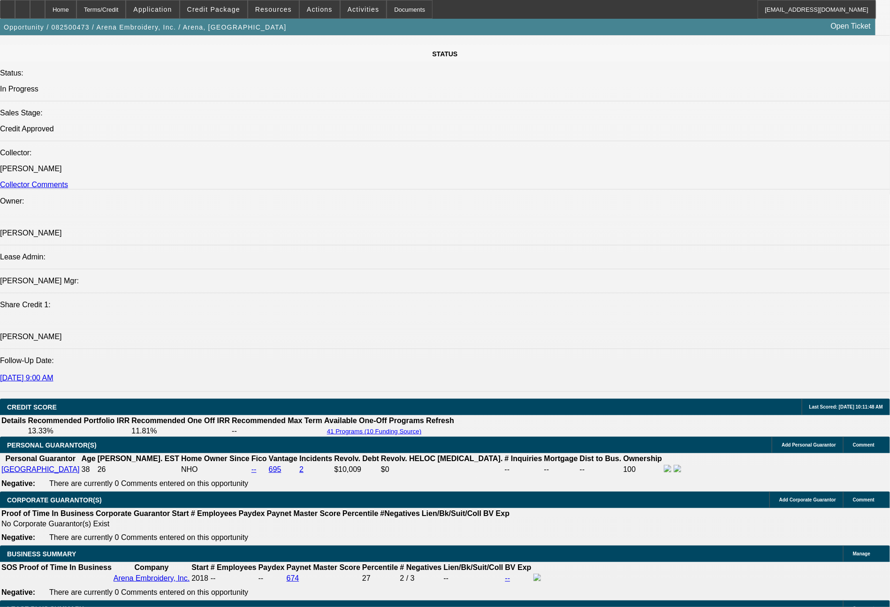
select select "0"
select select "2"
select select "0.1"
select select "4"
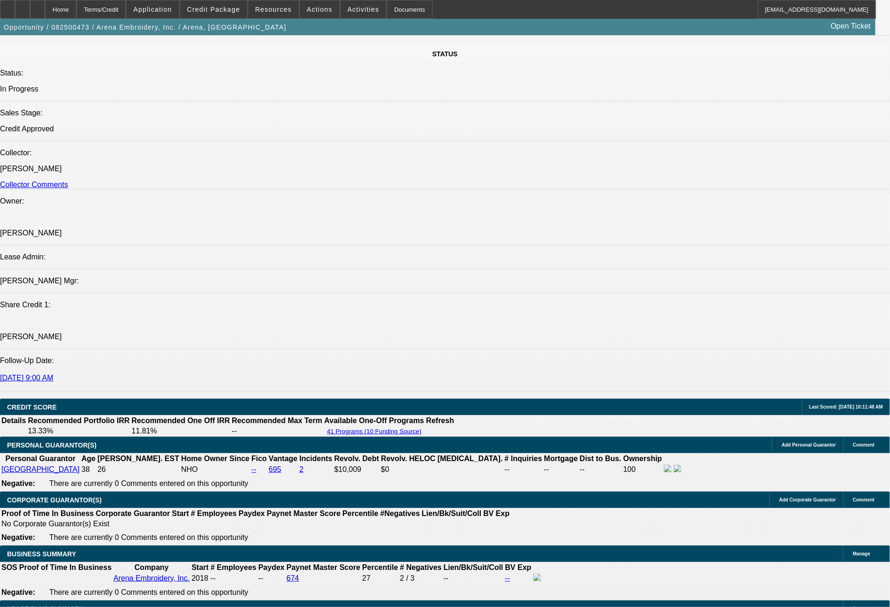
select select "0"
select select "2"
select select "0.1"
select select "4"
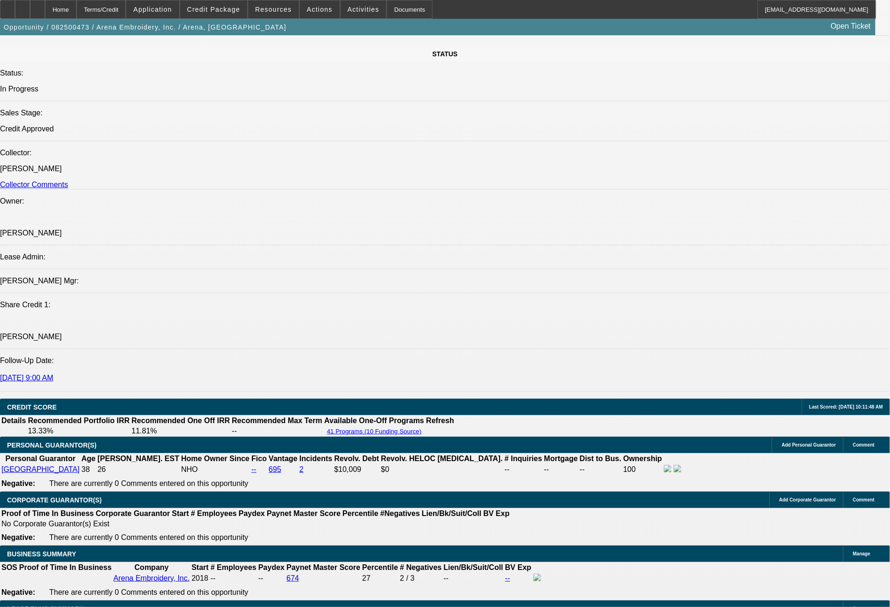
select select "0"
select select "2"
select select "0.1"
select select "4"
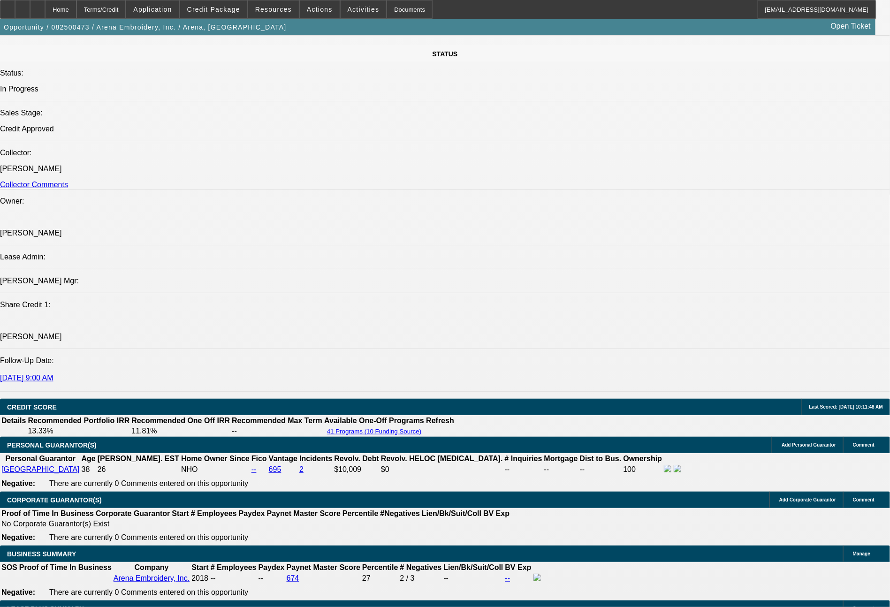
select select "0"
select select "2"
select select "0.1"
select select "4"
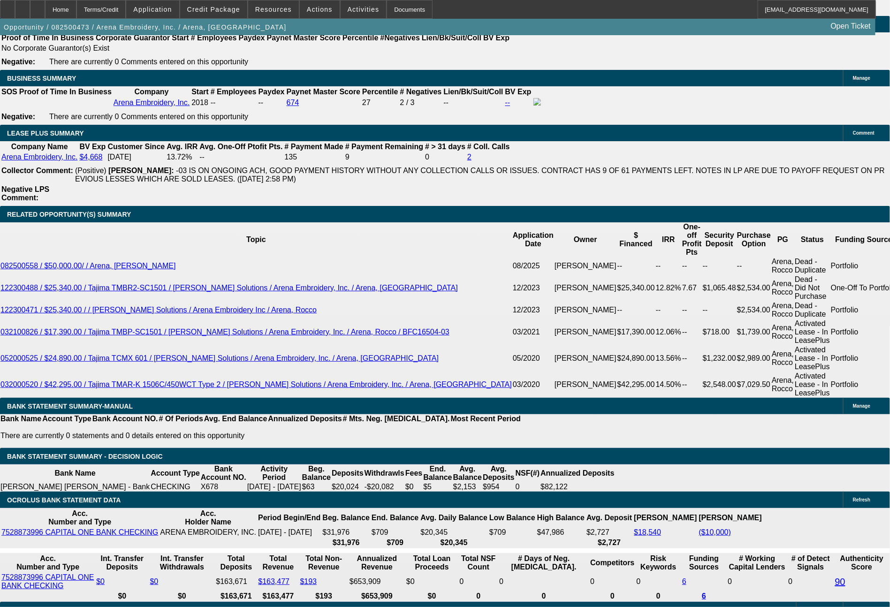
scroll to position [1497, 0]
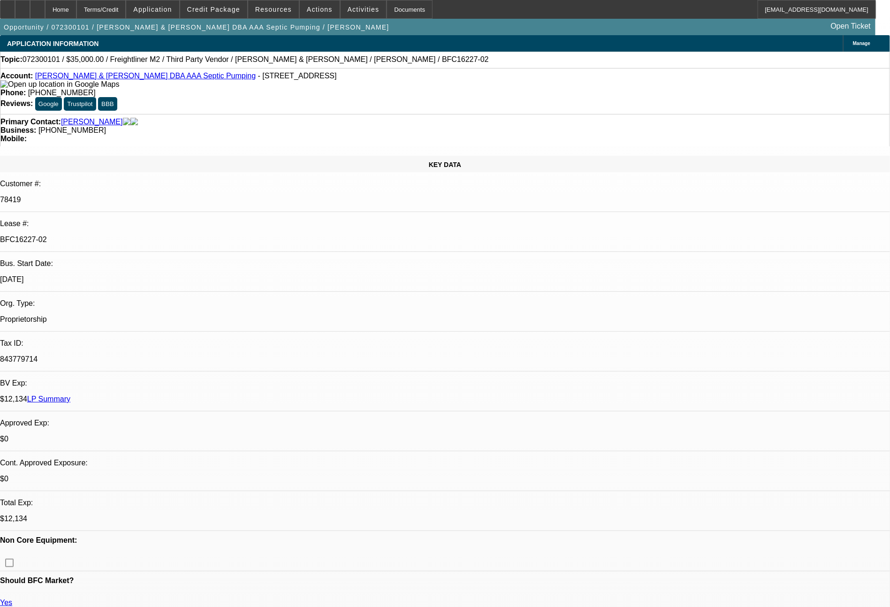
select select "0"
select select "2"
select select "0.1"
select select "4"
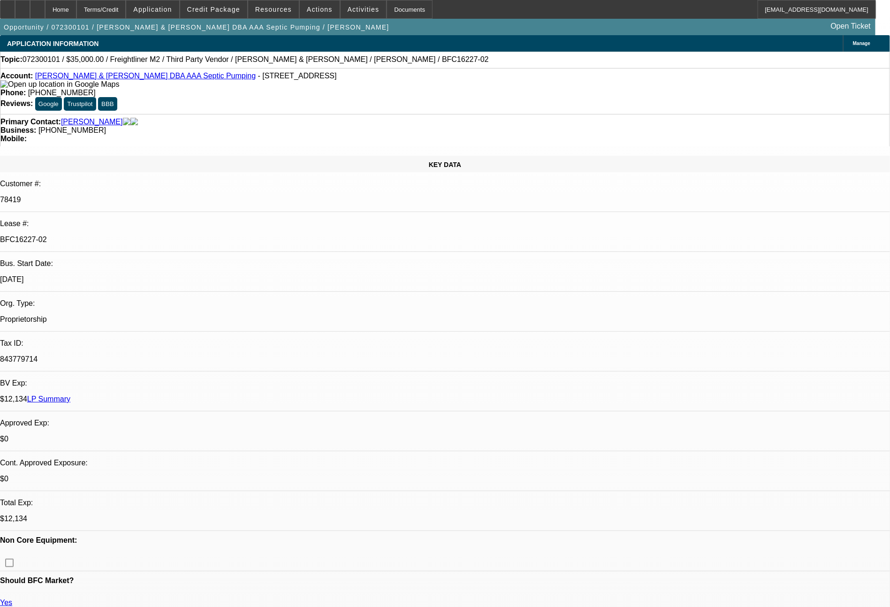
select select "0"
select select "2"
select select "0.1"
select select "4"
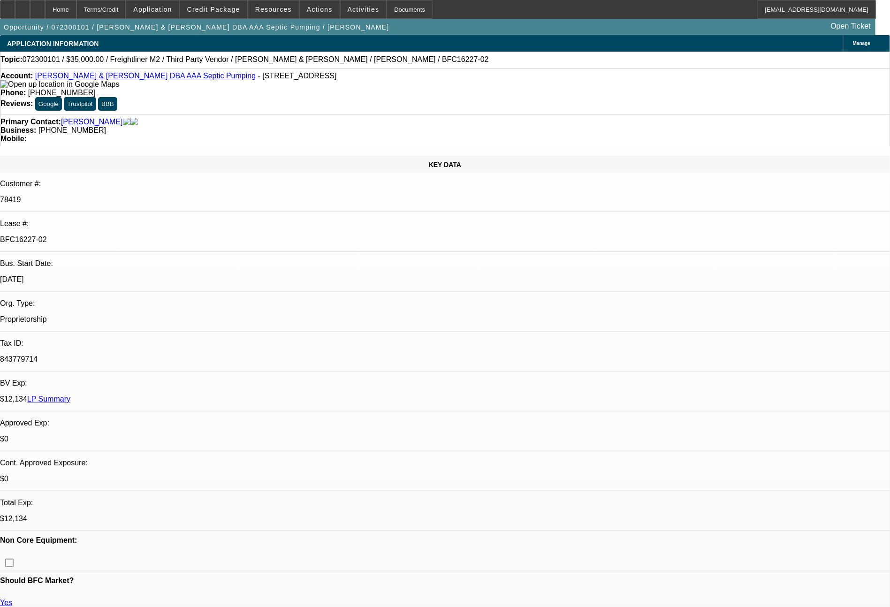
select select "0"
select select "2"
select select "0.1"
select select "4"
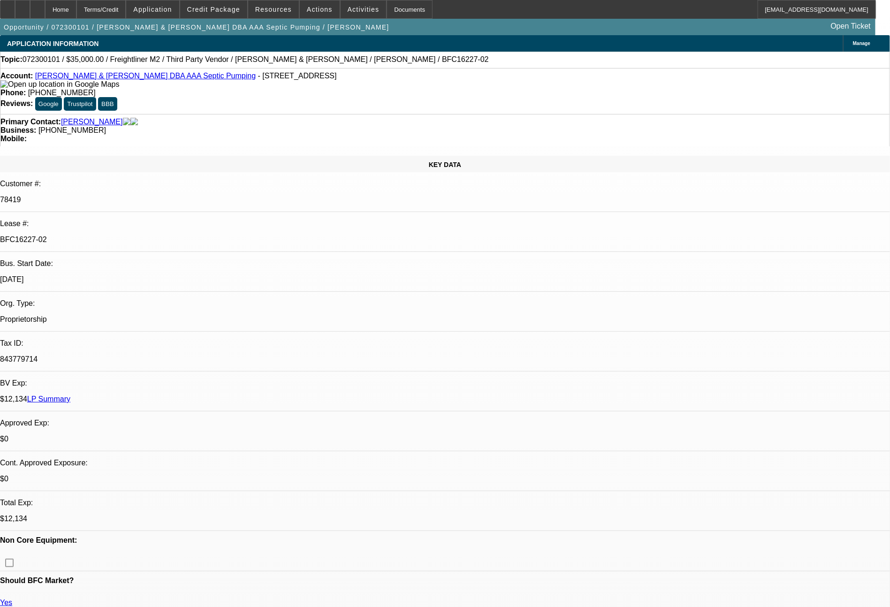
select select "0"
select select "2"
select select "0"
select select "4"
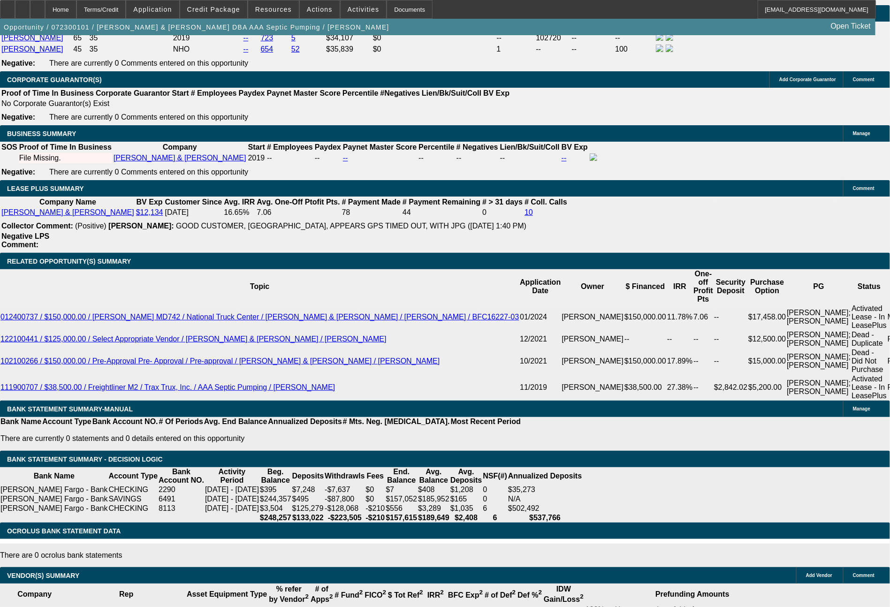
scroll to position [1480, 0]
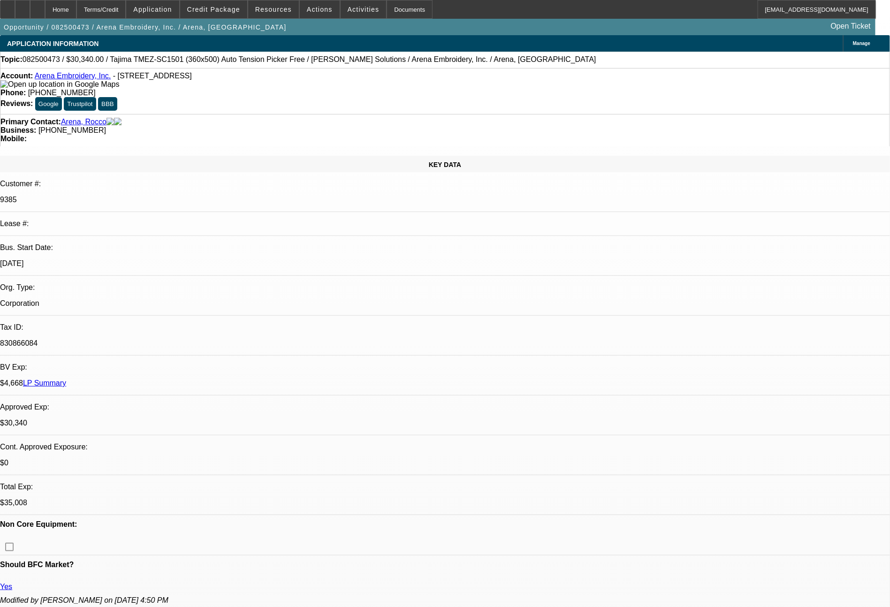
select select "0"
select select "2"
select select "0.1"
select select "4"
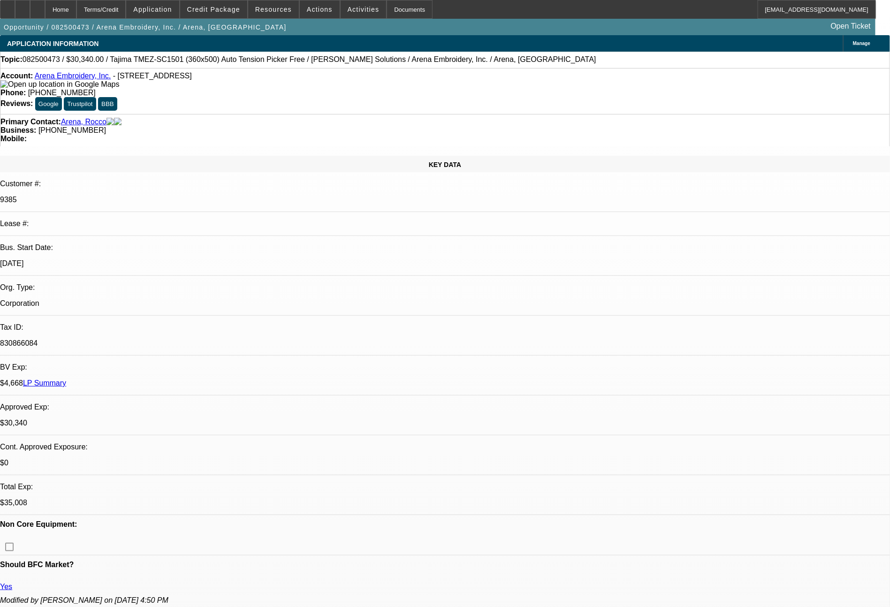
select select "0"
select select "2"
select select "0.1"
select select "4"
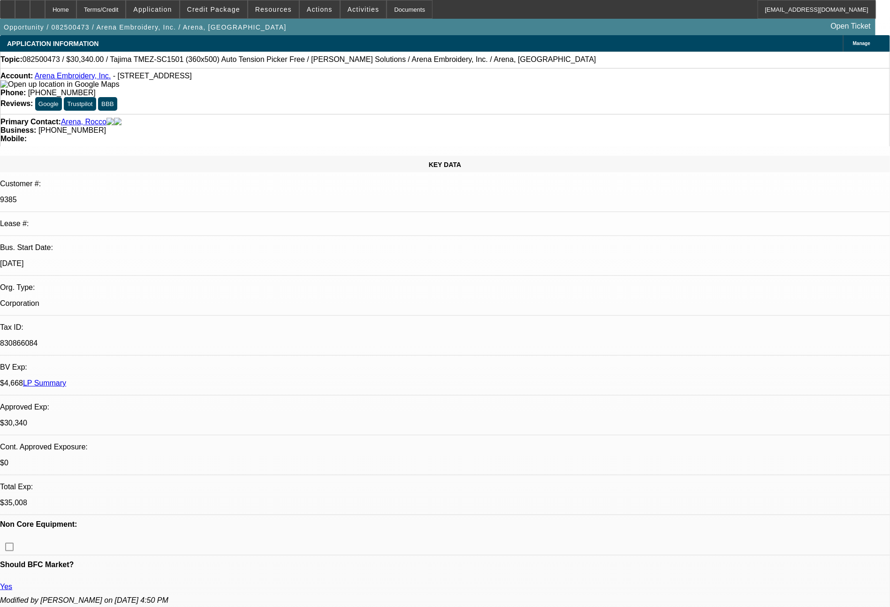
select select "0"
select select "2"
select select "0.1"
select select "4"
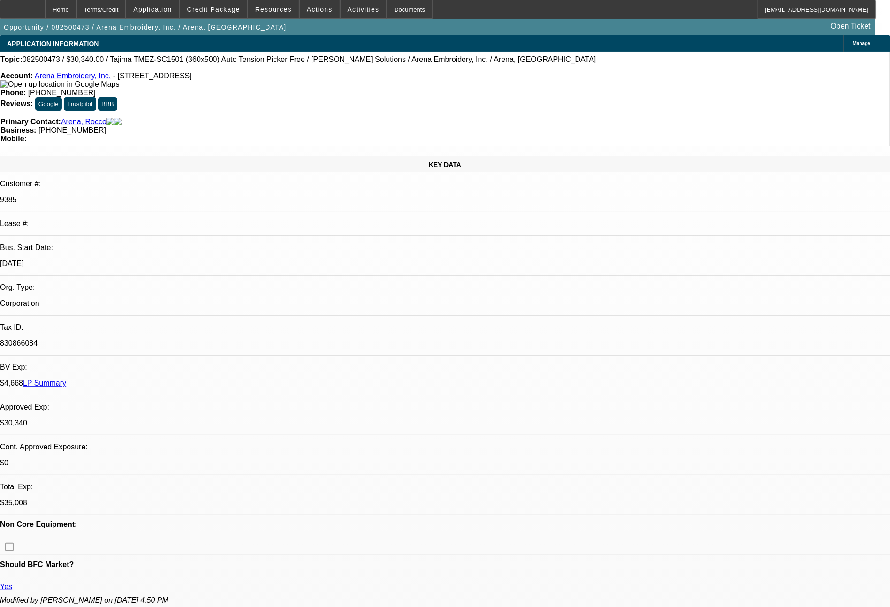
select select "0"
select select "2"
select select "0.1"
select select "4"
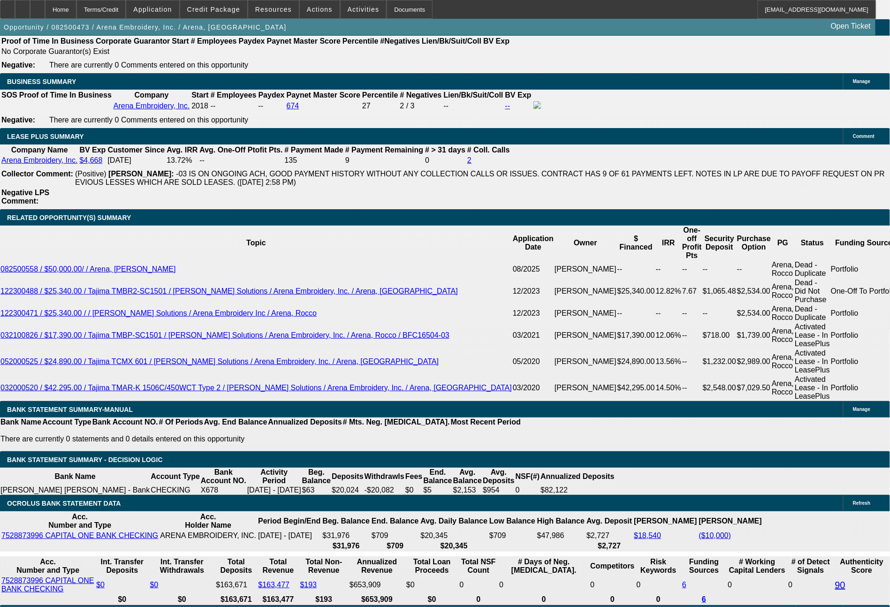
scroll to position [1547, 0]
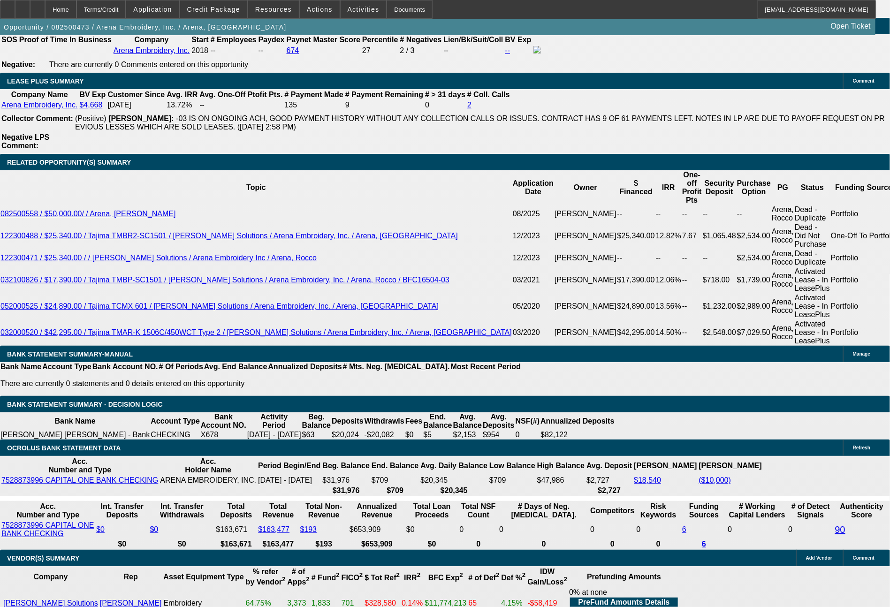
drag, startPoint x: 181, startPoint y: 304, endPoint x: 200, endPoint y: 307, distance: 19.0
type input "4"
type input "UNKNOWN"
type input "$7,731.38"
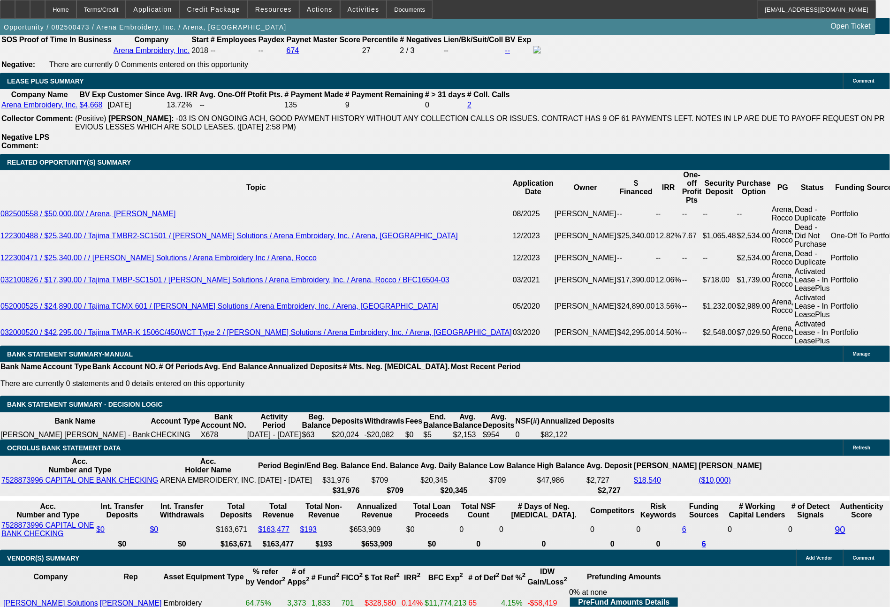
type input "$15,462.76"
type input "48"
type input "$758.30"
type input "$1,516.60"
type input "48"
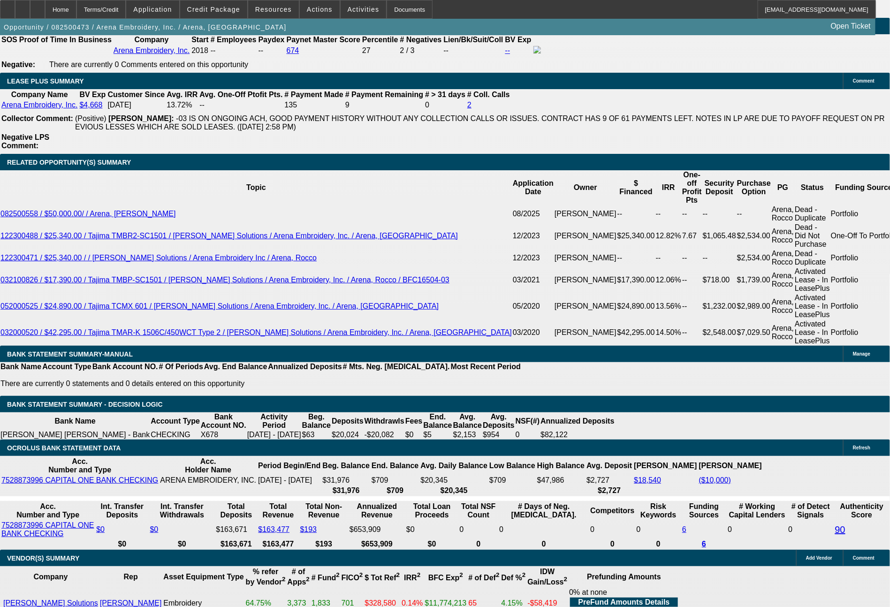
drag, startPoint x: 141, startPoint y: 309, endPoint x: 176, endPoint y: 309, distance: 35.6
type input "7"
type input "$14.00"
type input "749"
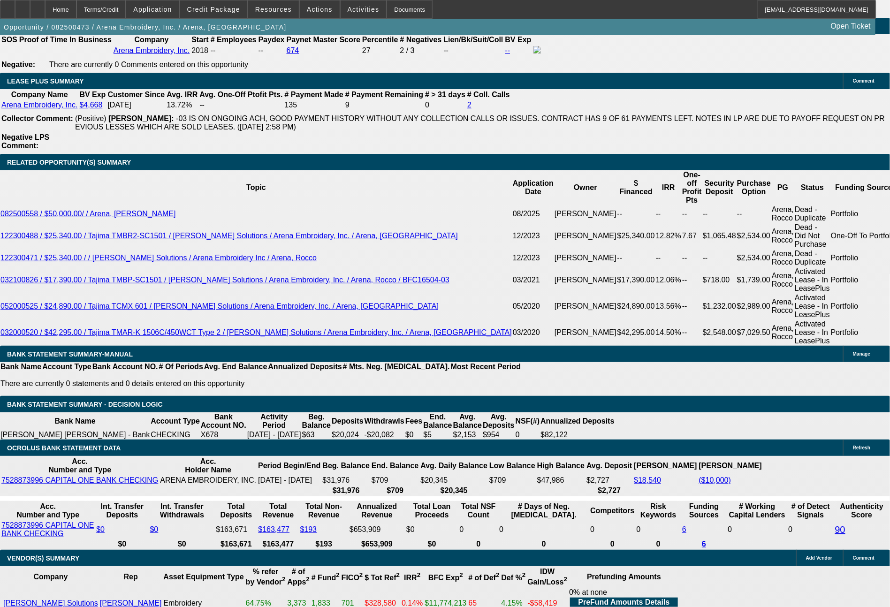
type input "8.6"
type input "$1,498.00"
type input "749.4"
type input "$1,498.80"
type input "749.46"
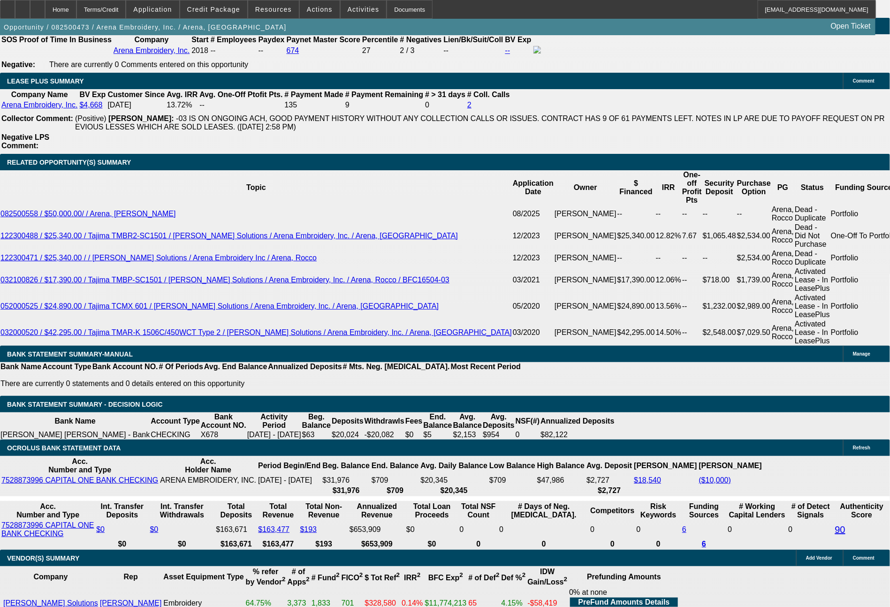
type input "$1,498.92"
type input "$749.46"
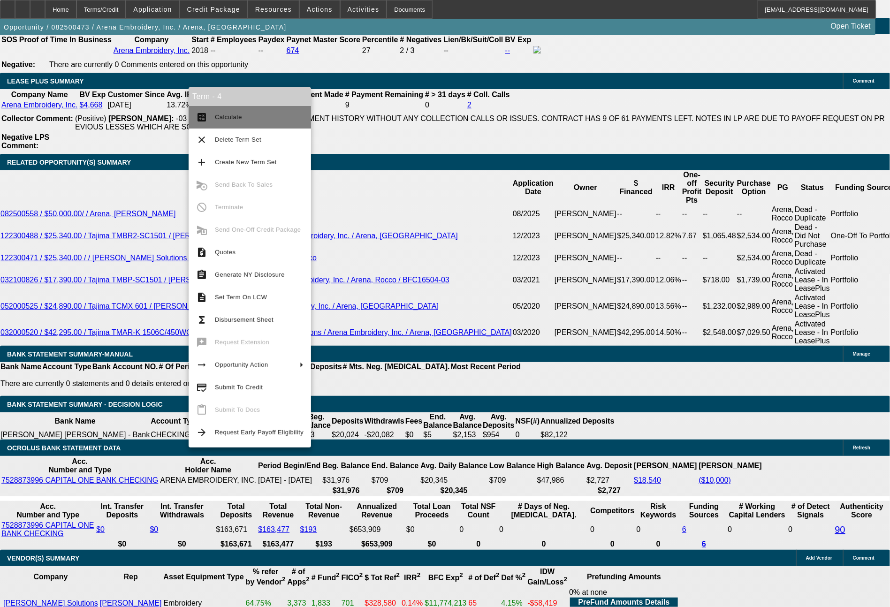
click at [243, 117] on span "Calculate" at bounding box center [259, 117] width 89 height 11
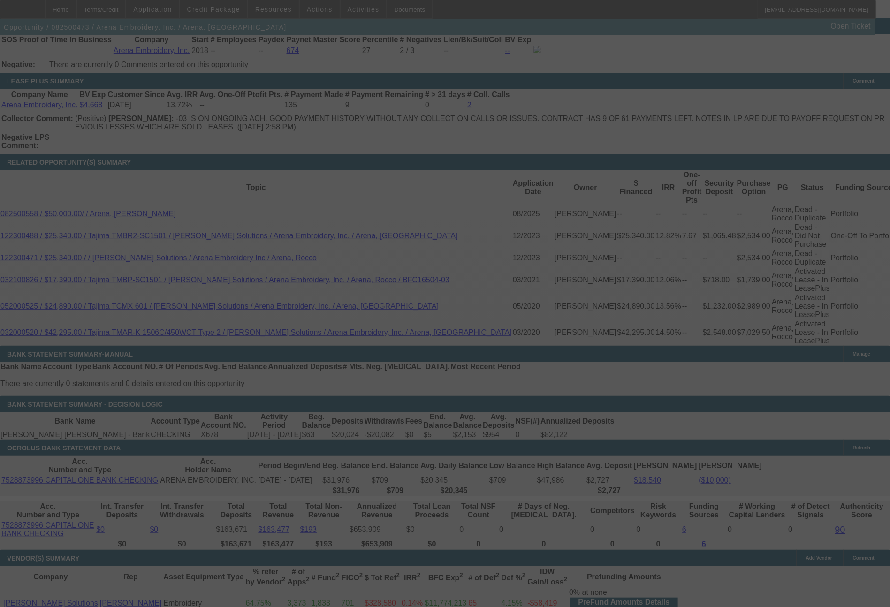
select select "0"
select select "2"
select select "0.1"
select select "4"
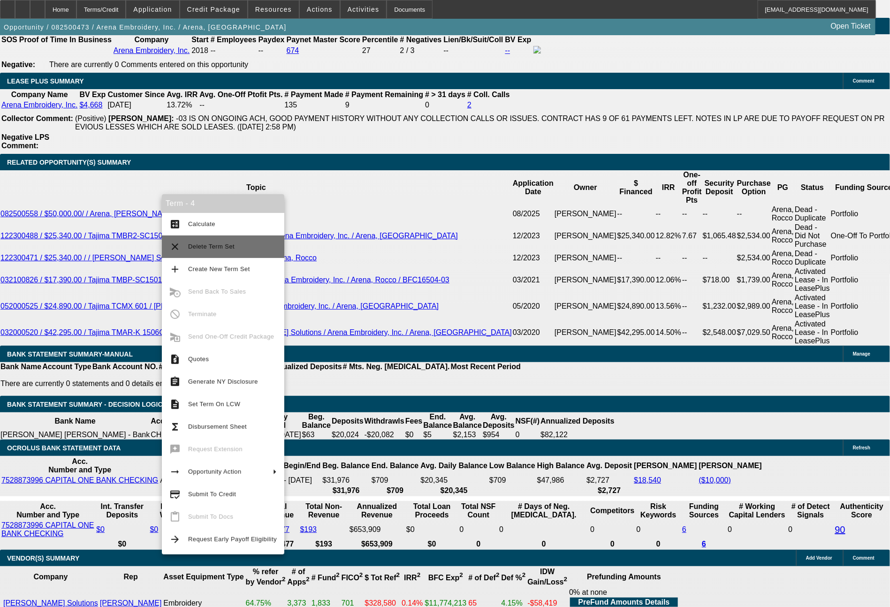
click at [228, 251] on span "Delete Term Set" at bounding box center [232, 246] width 89 height 11
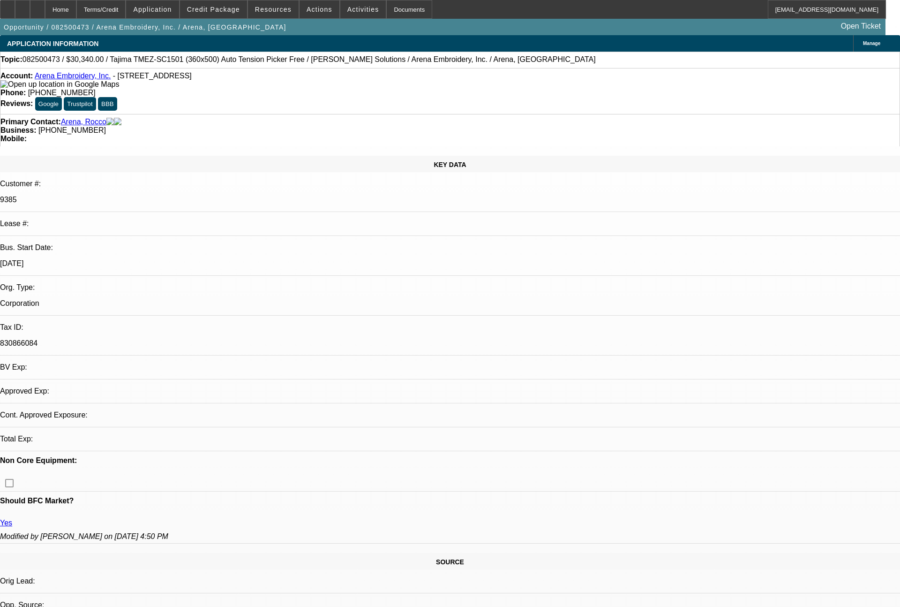
select select "0"
select select "2"
select select "0.1"
select select "4"
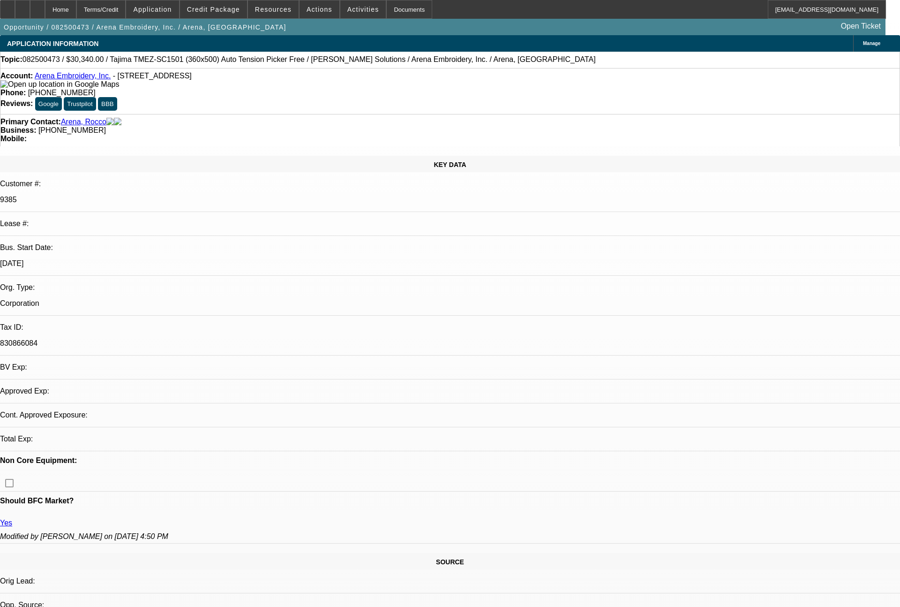
select select "0"
select select "2"
select select "0.1"
select select "4"
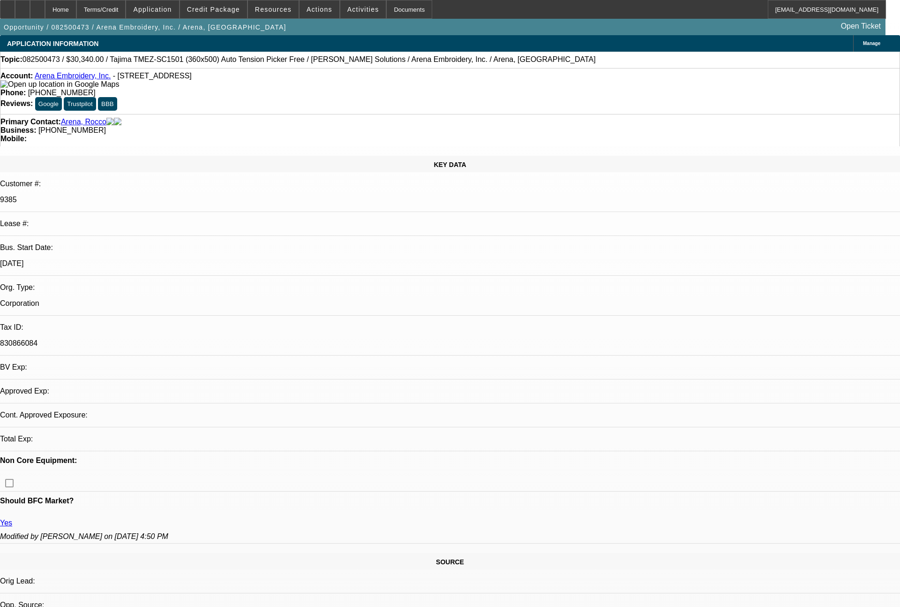
select select "0"
select select "2"
select select "0.1"
select select "4"
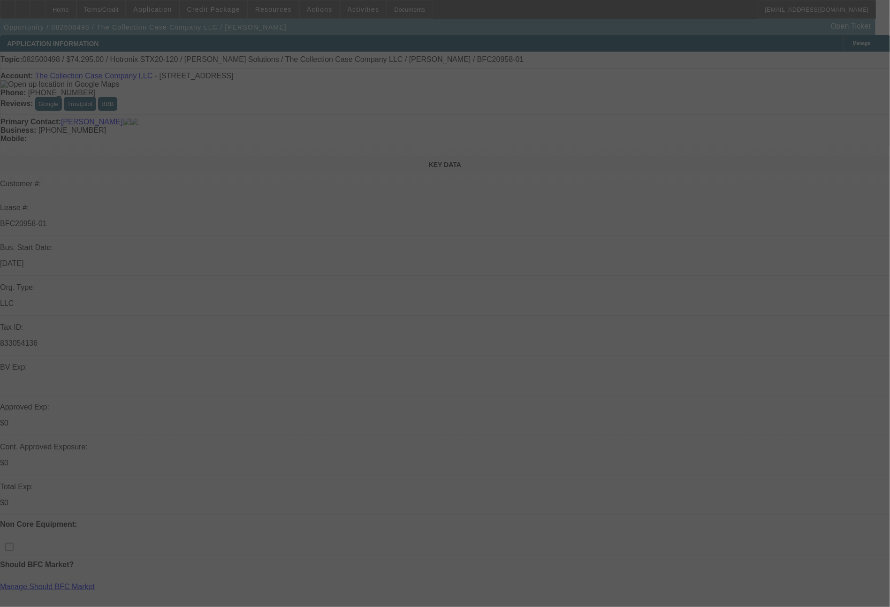
select select "0"
select select "2"
select select "0"
select select "6"
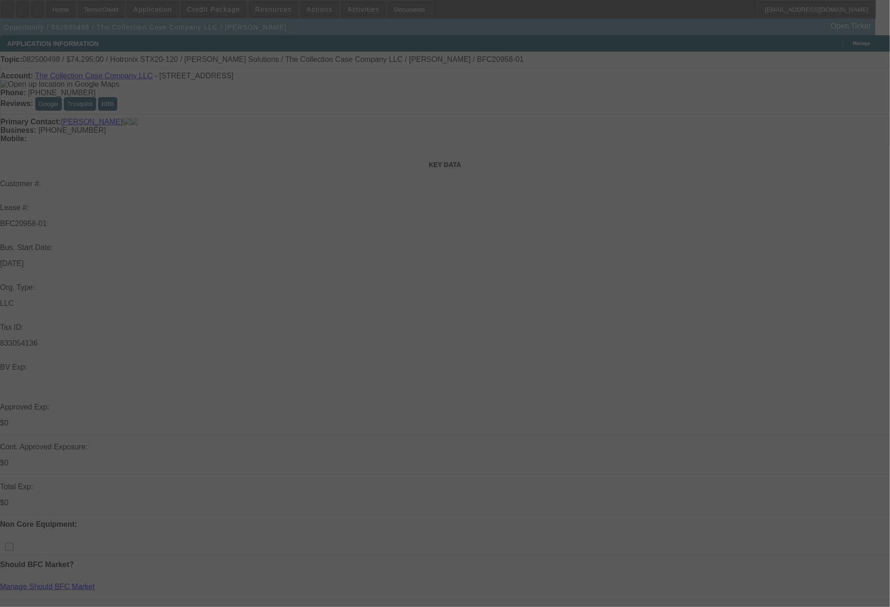
select select "0"
select select "2"
select select "0"
select select "6"
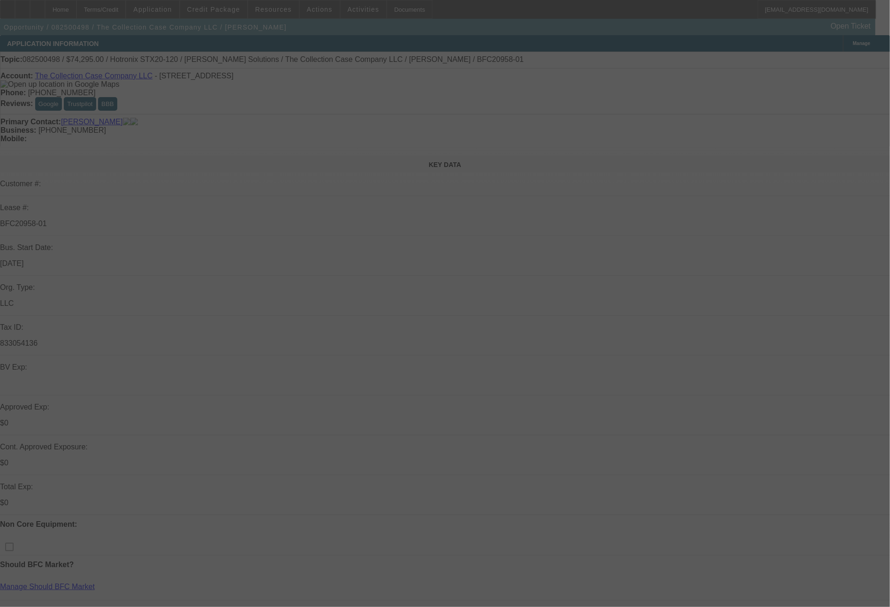
select select "0"
select select "2"
select select "0"
select select "6"
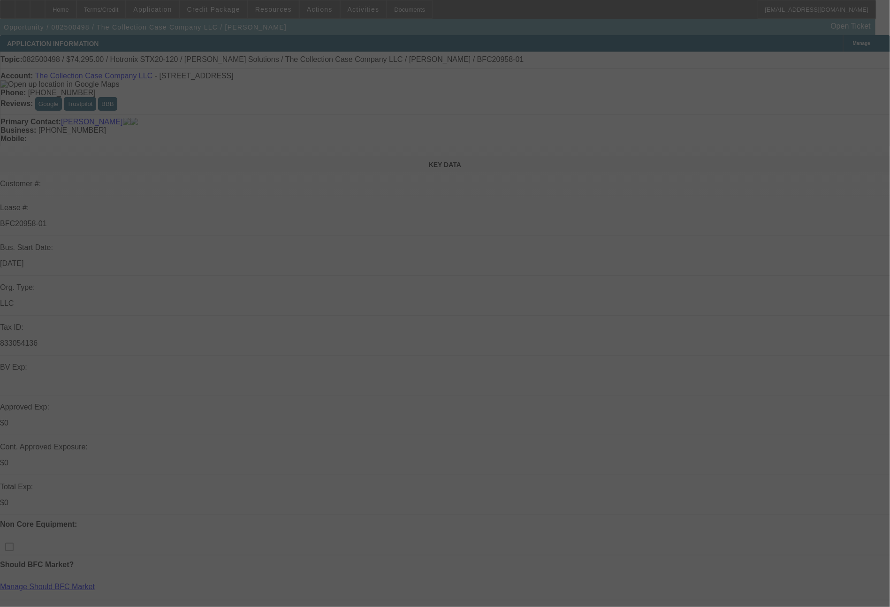
select select "0"
select select "2"
select select "0"
select select "6"
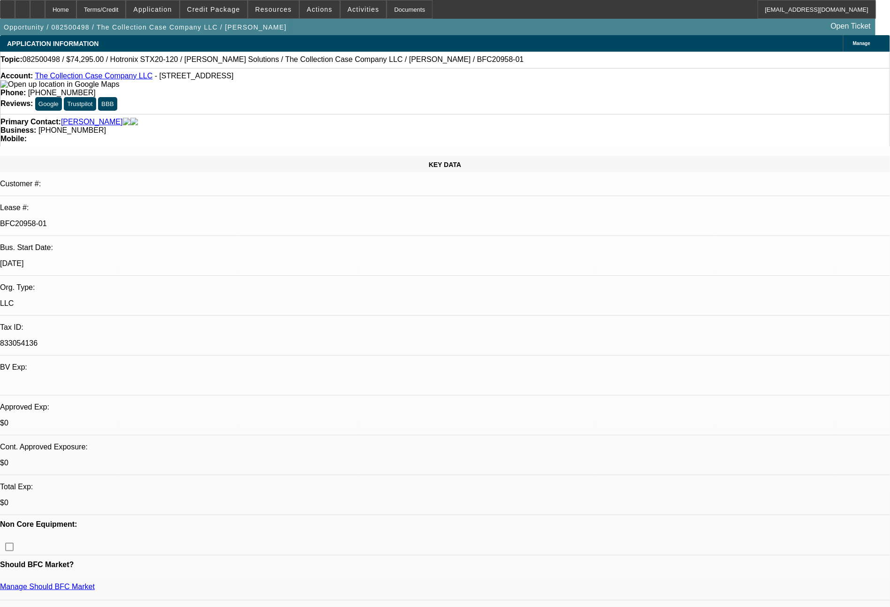
drag, startPoint x: 669, startPoint y: 401, endPoint x: 596, endPoint y: 314, distance: 113.8
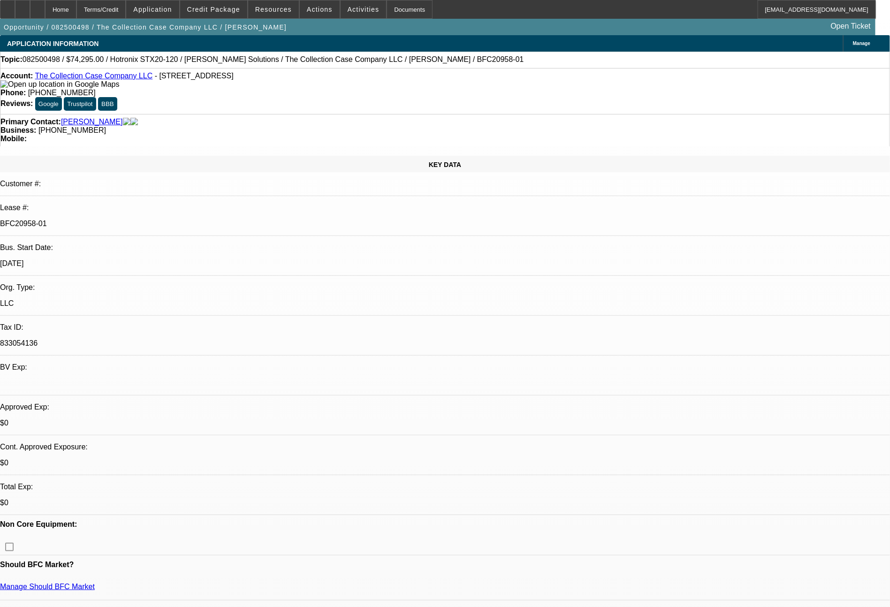
copy div "[PERSON_NAME] - deal is in docs, with a CCG from Zion Cases LLC. In order to co…"
click at [8, 6] on icon at bounding box center [8, 6] width 0 height 0
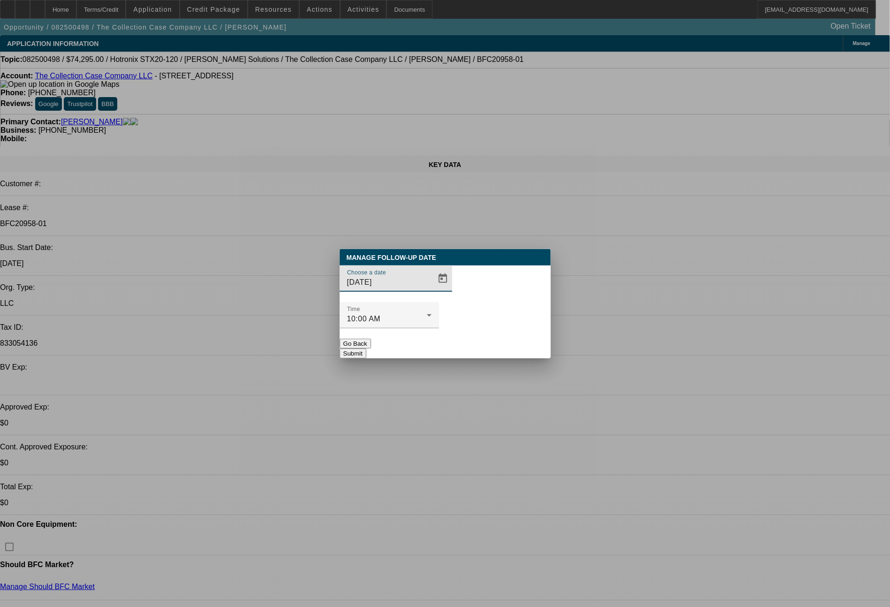
click at [432, 290] on span "Open calendar" at bounding box center [442, 278] width 23 height 23
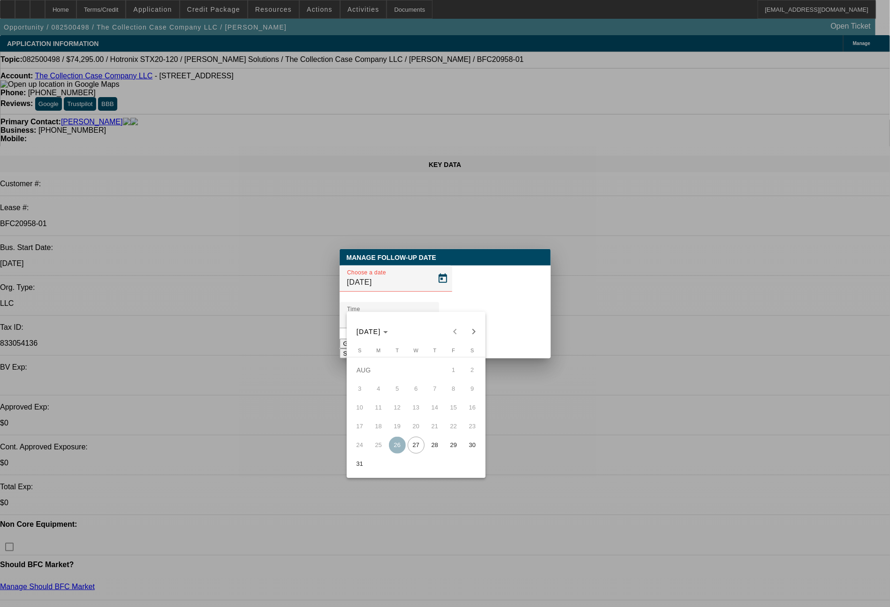
click at [433, 446] on span "28" at bounding box center [434, 445] width 17 height 17
type input "[DATE]"
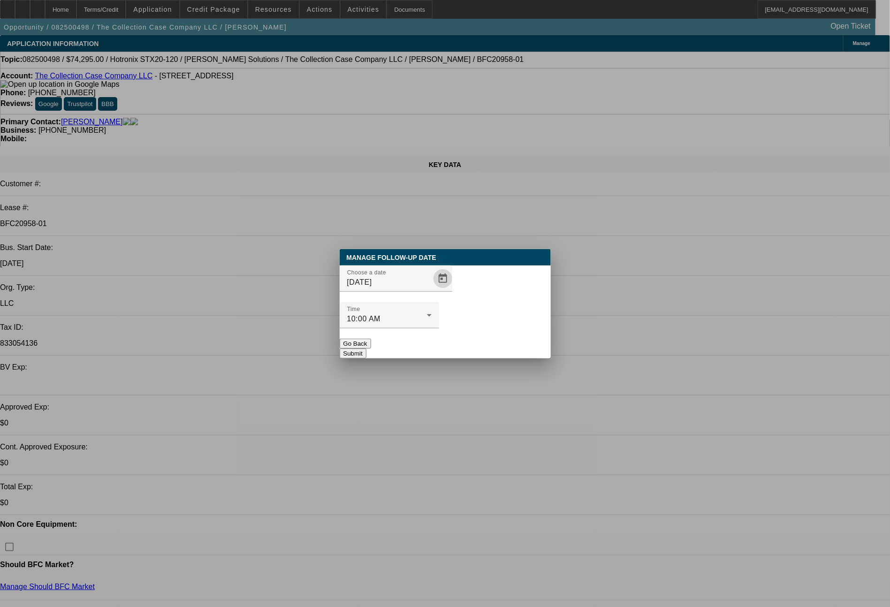
click at [366, 348] on button "Submit" at bounding box center [353, 353] width 27 height 10
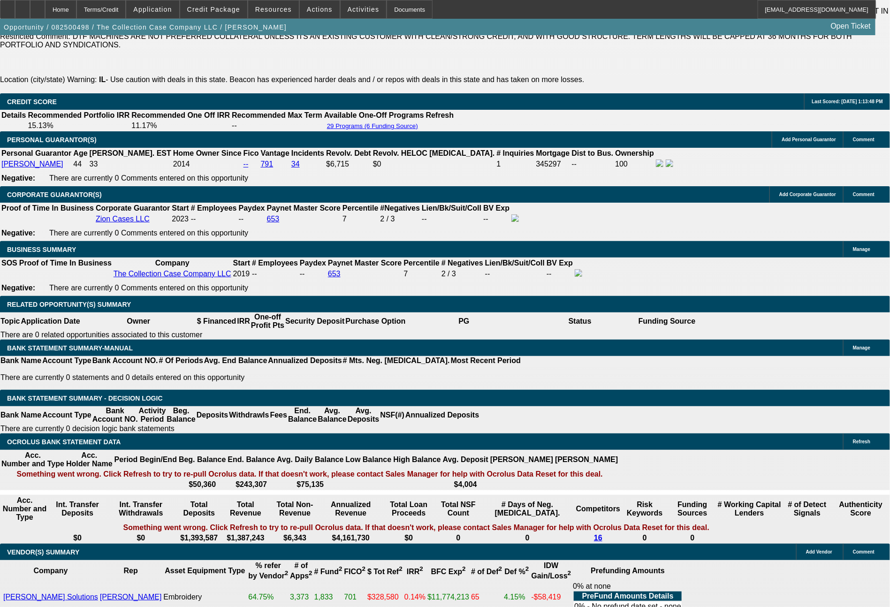
scroll to position [1518, 0]
